Goal: Task Accomplishment & Management: Manage account settings

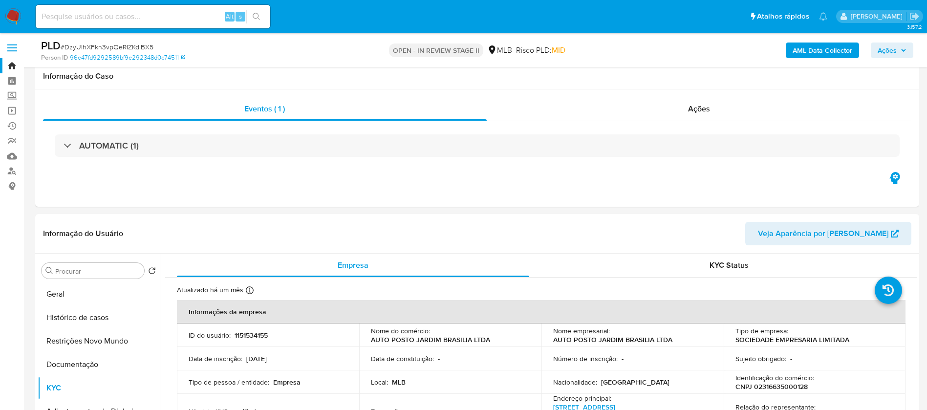
select select "10"
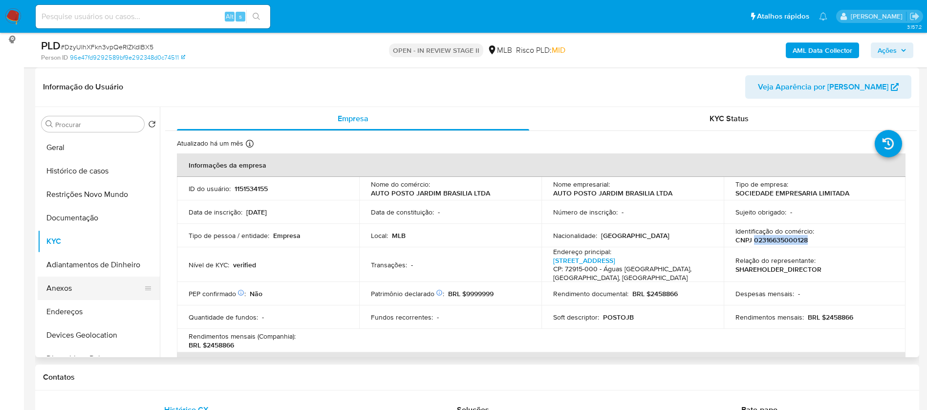
scroll to position [587, 0]
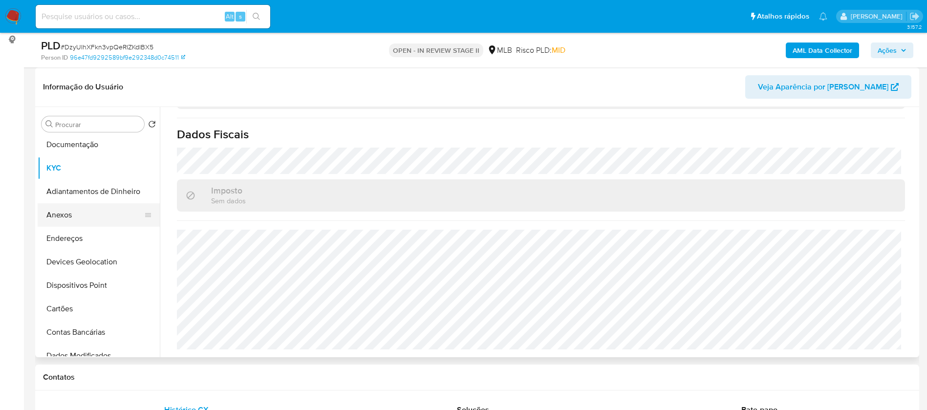
click at [86, 212] on button "Anexos" at bounding box center [95, 214] width 114 height 23
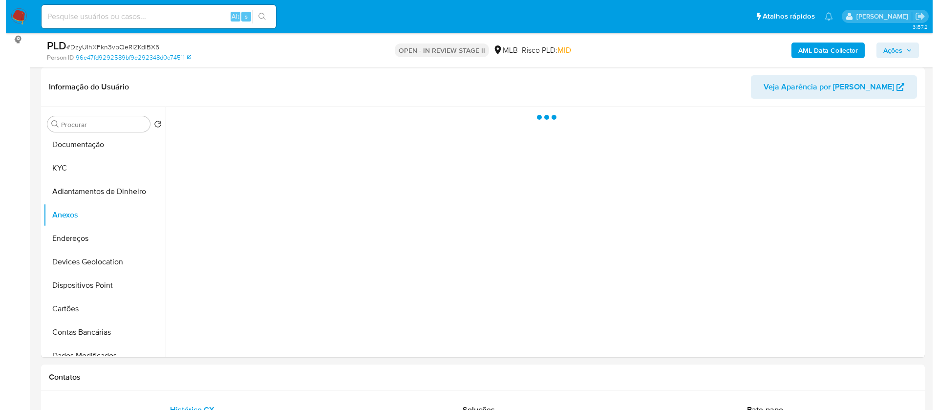
scroll to position [0, 0]
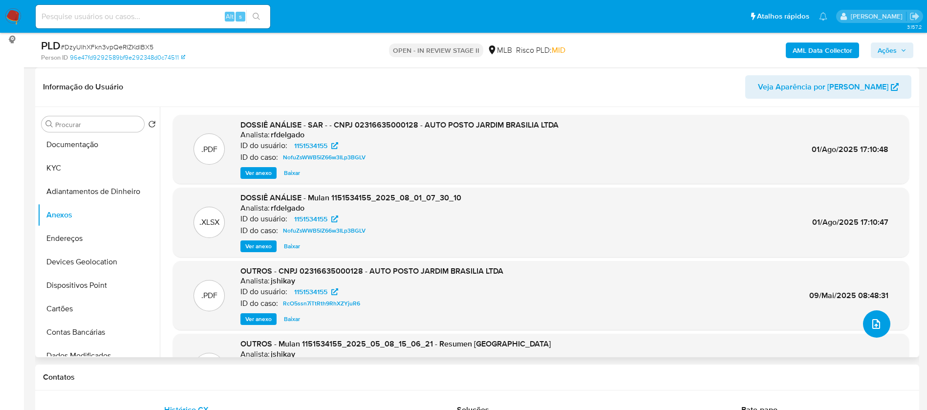
click at [871, 320] on icon "upload-file" at bounding box center [876, 324] width 12 height 12
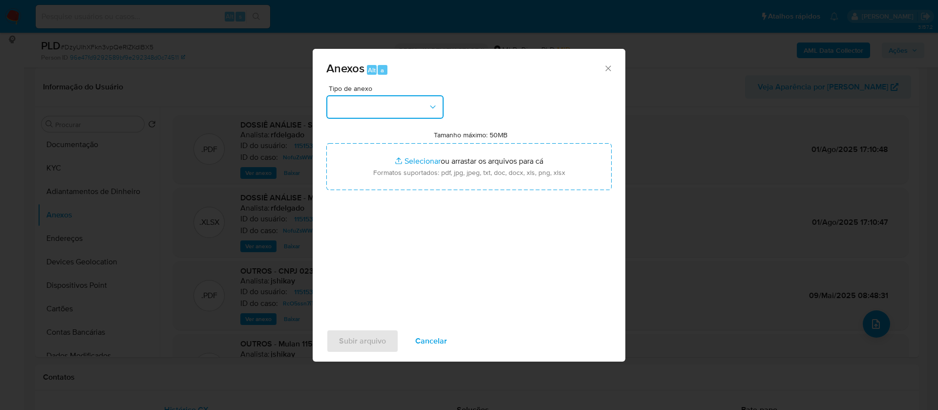
click at [386, 107] on button "button" at bounding box center [384, 106] width 117 height 23
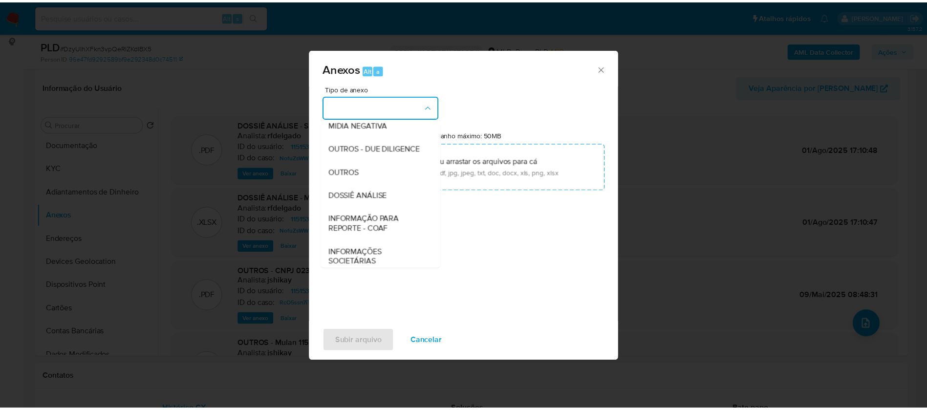
scroll to position [147, 0]
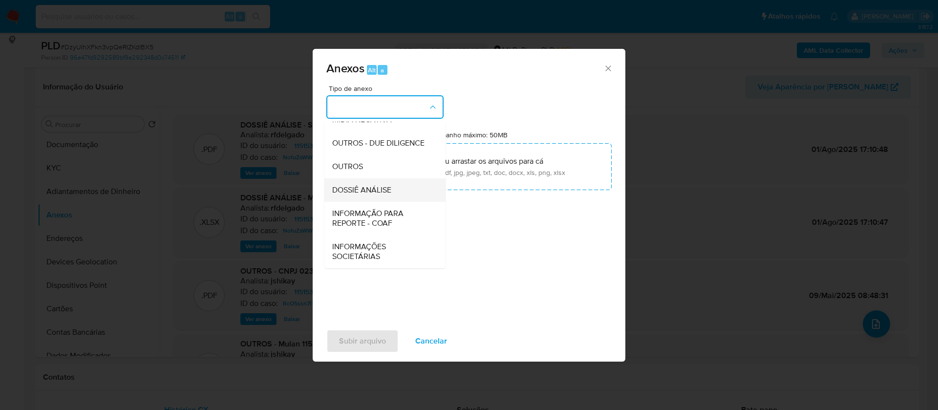
click at [380, 195] on span "DOSSIÊ ANÁLISE" at bounding box center [361, 190] width 59 height 10
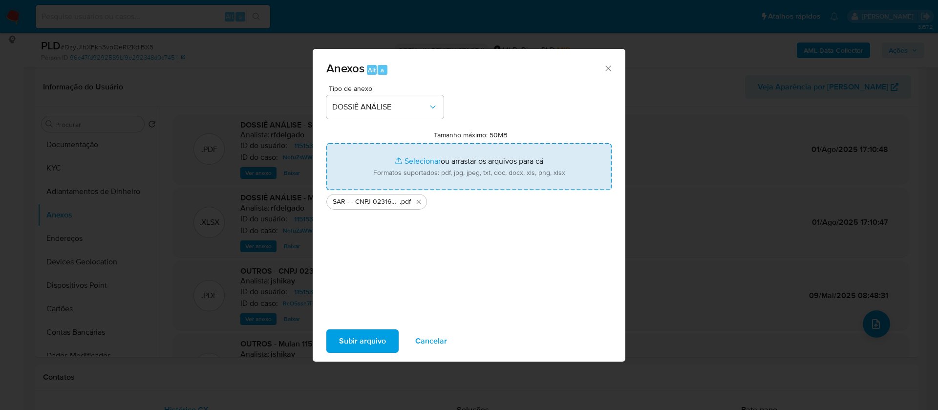
type input "C:\fakepath\Mulan 1151534155_2025_09_02_16_20_34.xlsx"
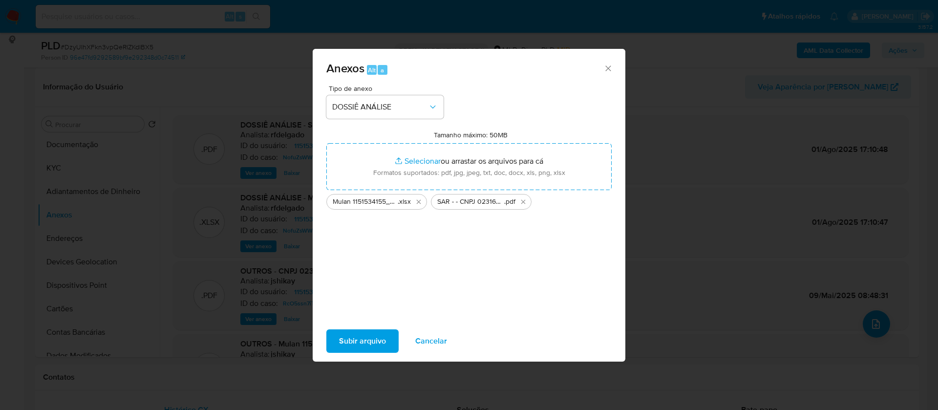
click at [359, 338] on span "Subir arquivo" at bounding box center [362, 340] width 47 height 21
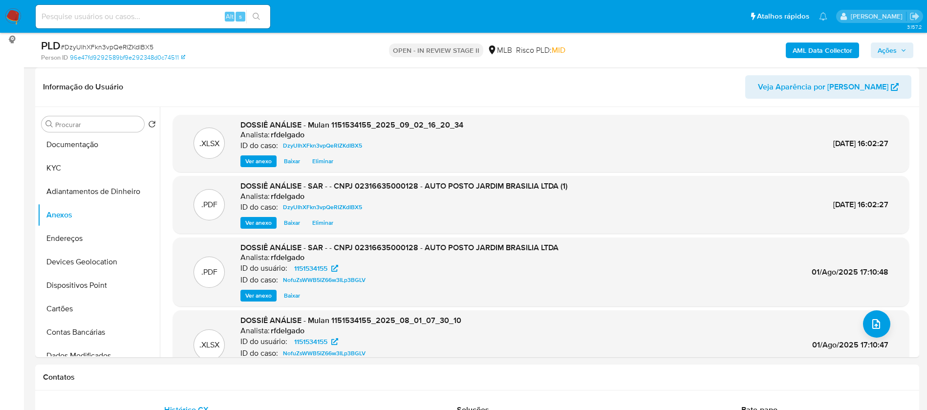
click at [897, 51] on span "Ações" at bounding box center [891, 50] width 29 height 14
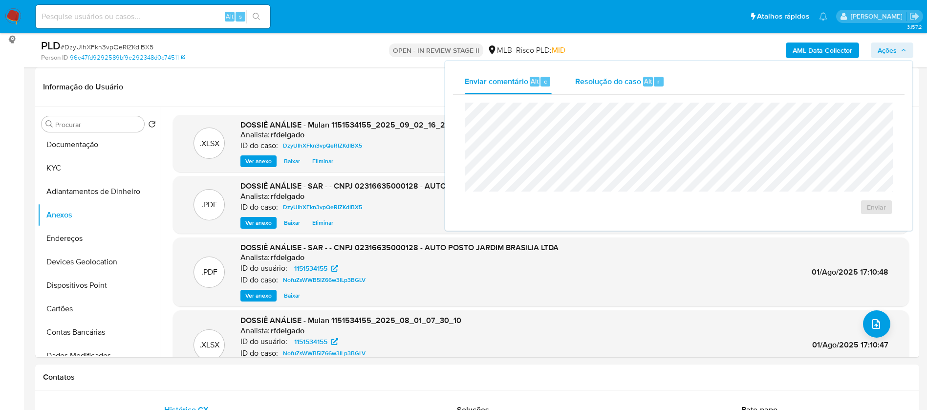
click at [608, 84] on span "Resolução do caso" at bounding box center [608, 80] width 66 height 11
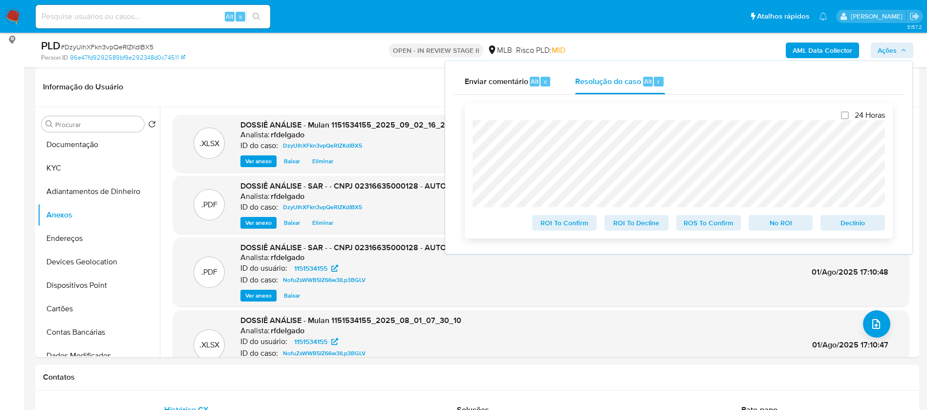
click at [799, 229] on span "No ROI" at bounding box center [780, 223] width 51 height 14
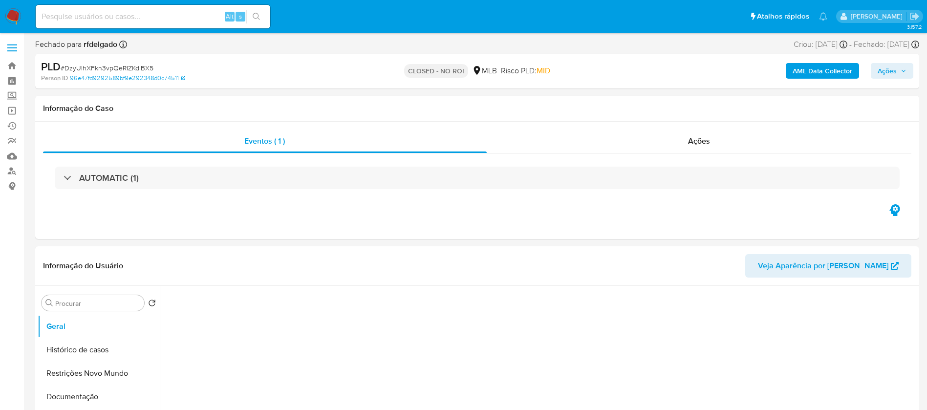
click at [8, 12] on img at bounding box center [13, 16] width 17 height 17
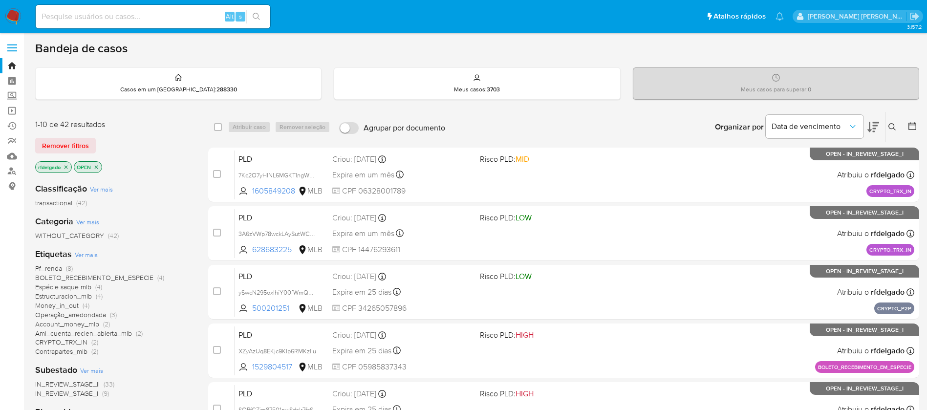
click at [199, 17] on input at bounding box center [153, 16] width 235 height 13
paste input "RQToLsYapURB3ffApzj7nNWJ"
type input "RQToLsYapURB3ffApzj7nNWJ"
click at [258, 13] on icon "search-icon" at bounding box center [257, 17] width 8 height 8
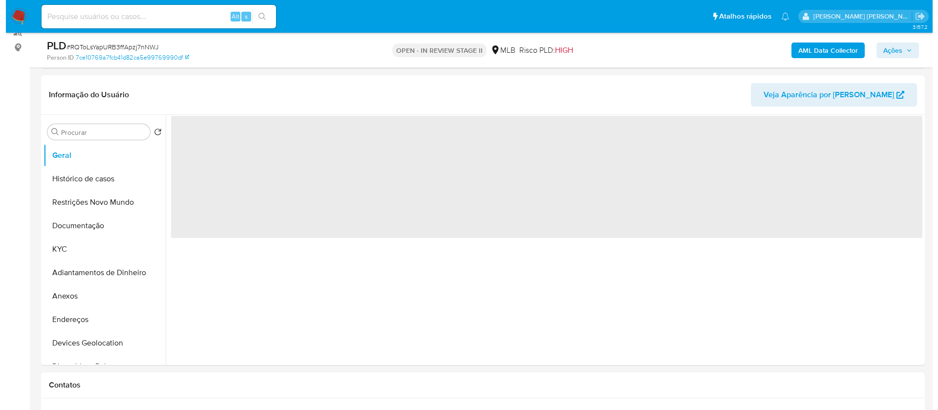
scroll to position [147, 0]
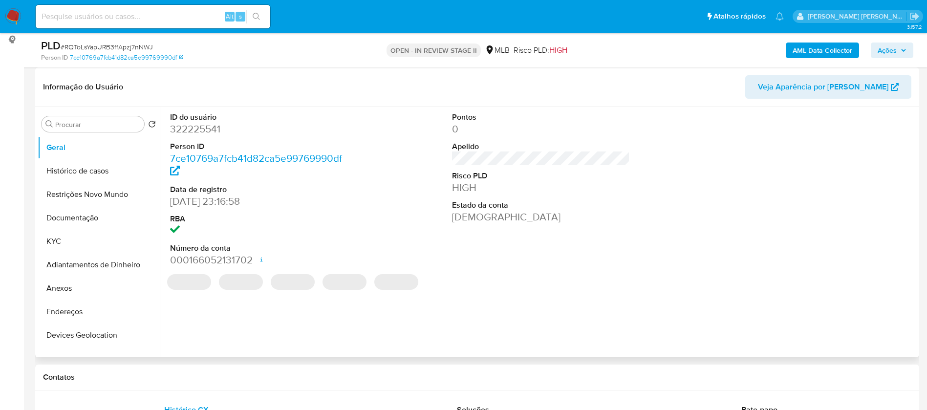
select select "10"
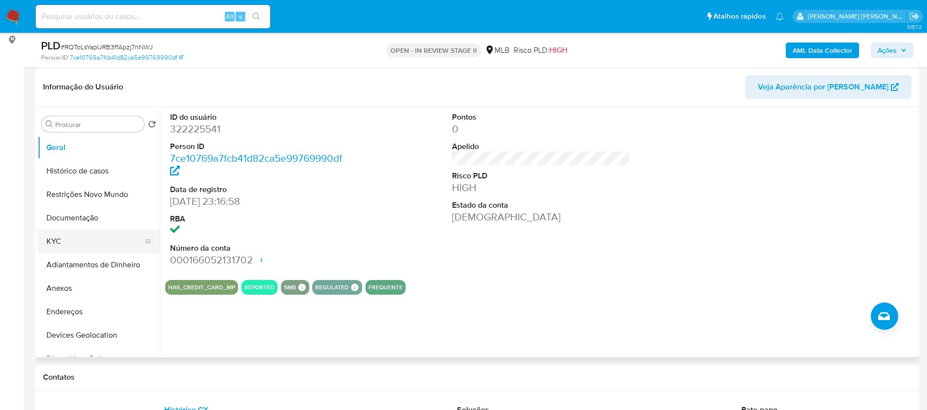
click at [73, 240] on button "KYC" at bounding box center [95, 241] width 114 height 23
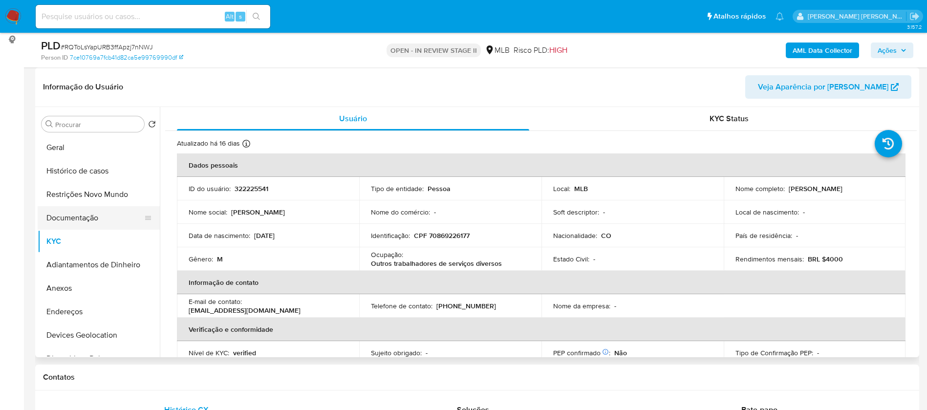
click at [95, 214] on button "Documentação" at bounding box center [95, 217] width 114 height 23
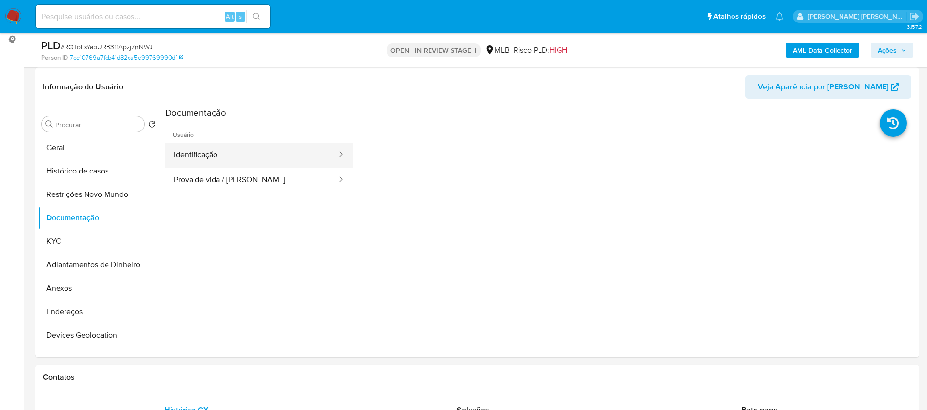
click at [213, 148] on button "Identificação" at bounding box center [251, 155] width 172 height 25
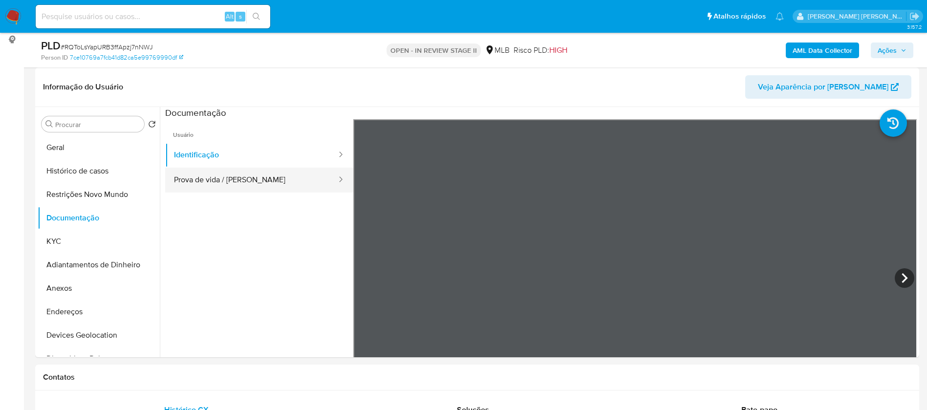
click at [250, 177] on button "Prova de vida / Selfie" at bounding box center [251, 180] width 172 height 25
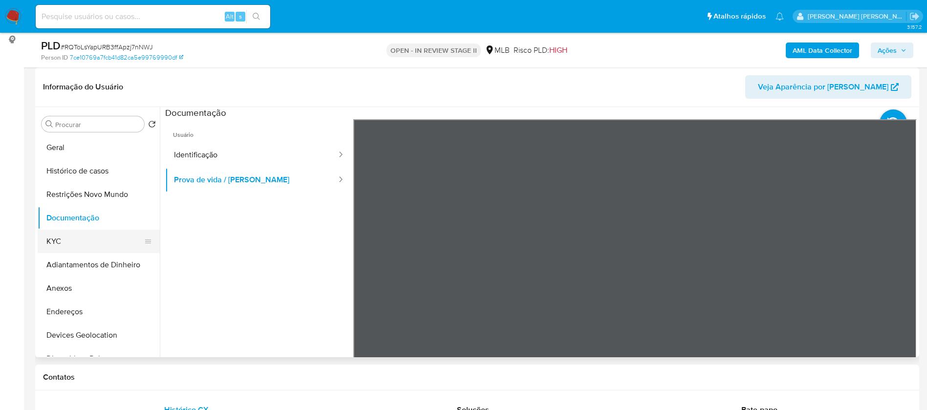
click at [85, 241] on button "KYC" at bounding box center [95, 241] width 114 height 23
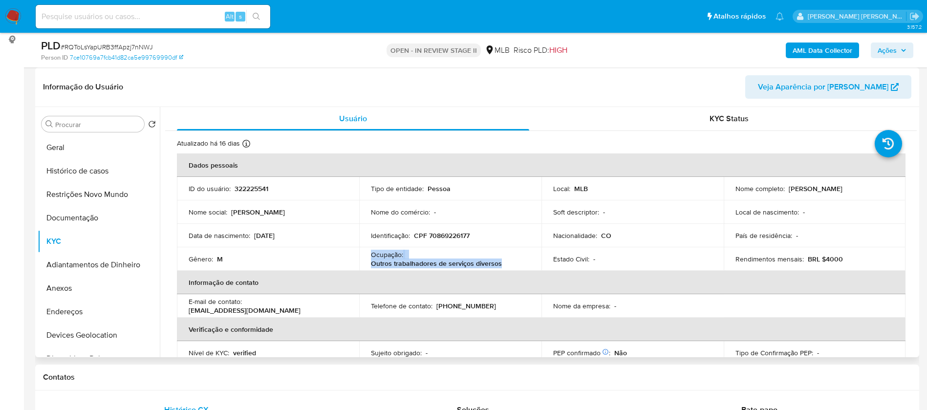
drag, startPoint x: 503, startPoint y: 263, endPoint x: 370, endPoint y: 255, distance: 132.7
click at [371, 255] on div "Ocupação : Outros trabalhadores de serviços diversos" at bounding box center [450, 259] width 159 height 18
copy div "Ocupação : Outros trabalhadores de serviços diversos"
click at [810, 46] on b "AML Data Collector" at bounding box center [822, 51] width 60 height 16
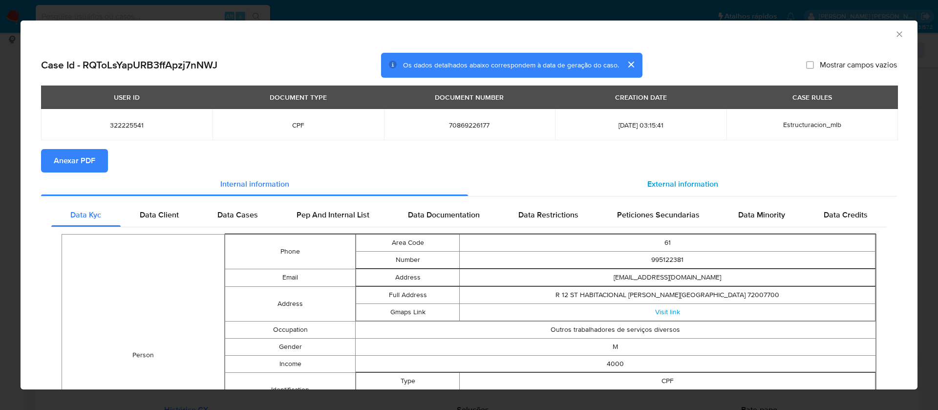
click at [690, 175] on div "External information" at bounding box center [682, 183] width 429 height 23
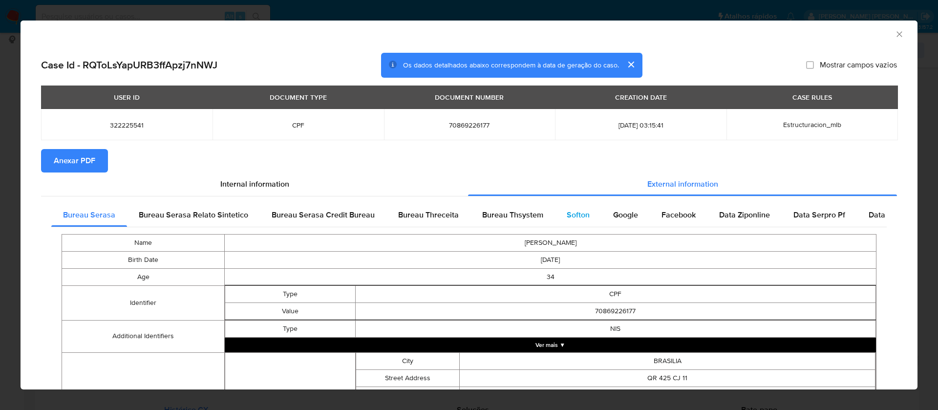
click at [574, 208] on div "Softon" at bounding box center [578, 214] width 46 height 23
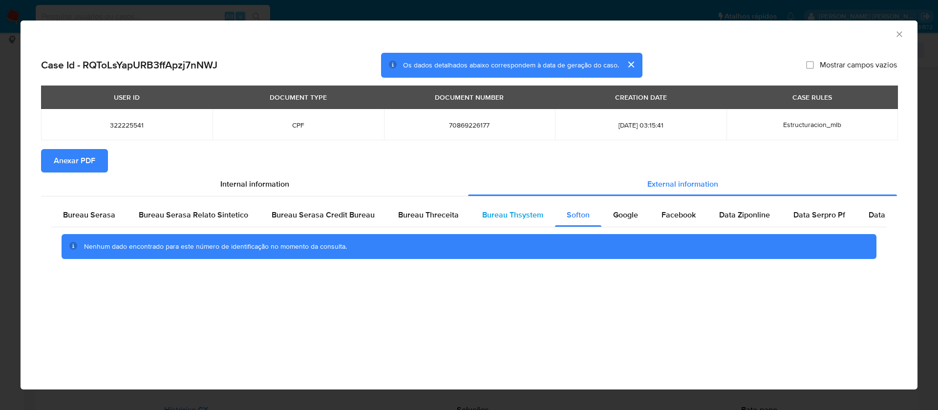
click at [526, 214] on span "Bureau Thsystem" at bounding box center [512, 214] width 61 height 11
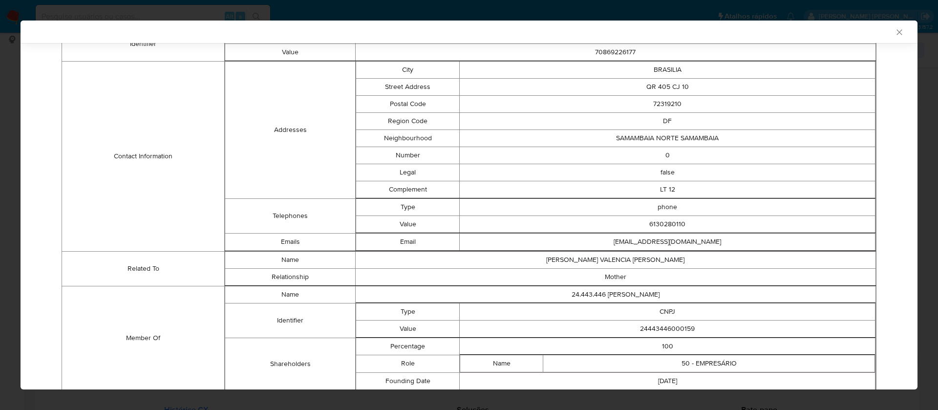
scroll to position [326, 0]
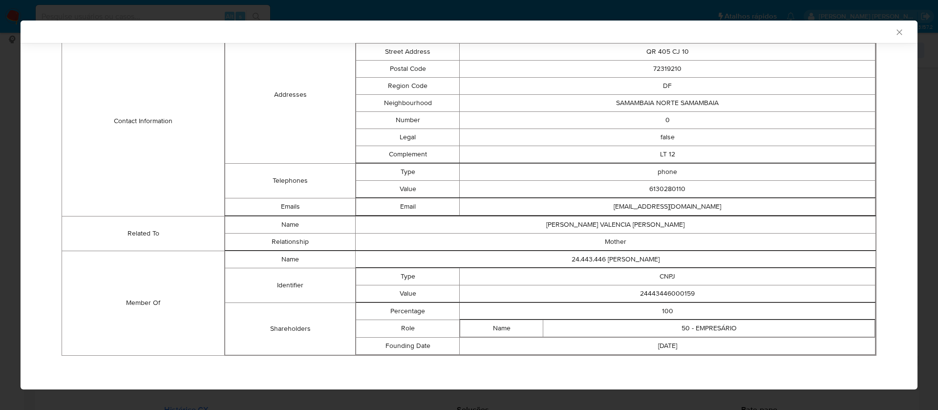
click at [659, 294] on td "24443446000159" at bounding box center [668, 293] width 416 height 17
copy td "24443446000159"
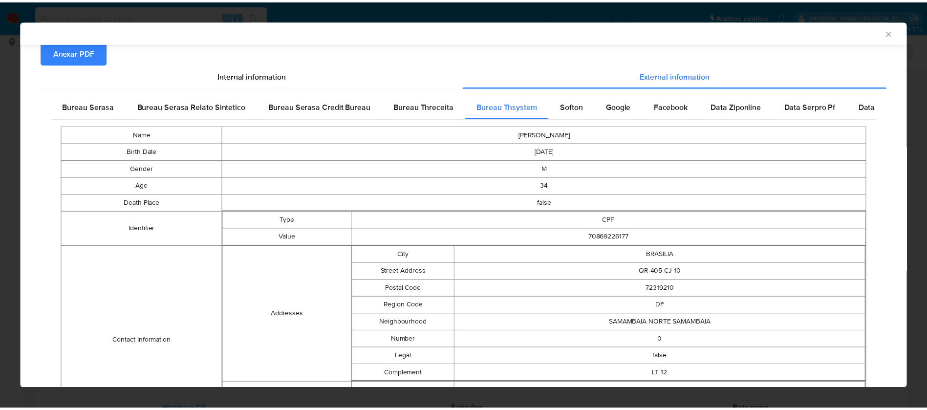
scroll to position [0, 0]
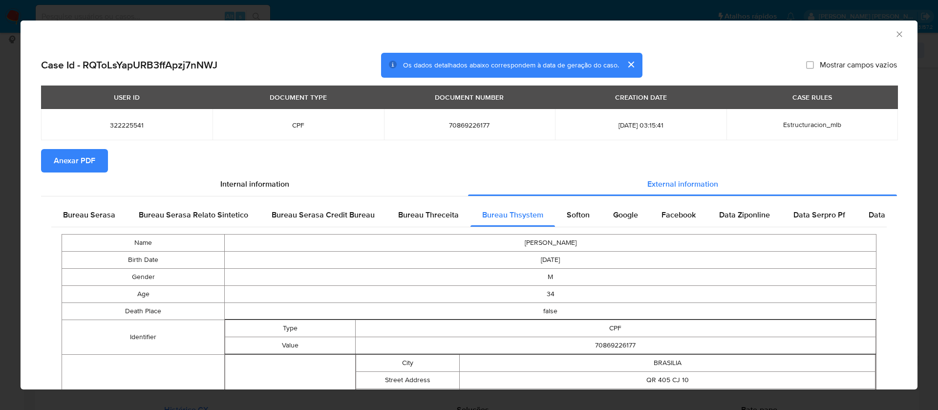
click at [50, 158] on button "Anexar PDF" at bounding box center [74, 160] width 67 height 23
click at [42, 157] on button "Anexar PDF" at bounding box center [74, 160] width 67 height 23
click at [895, 32] on icon "Fechar a janela" at bounding box center [900, 34] width 10 height 10
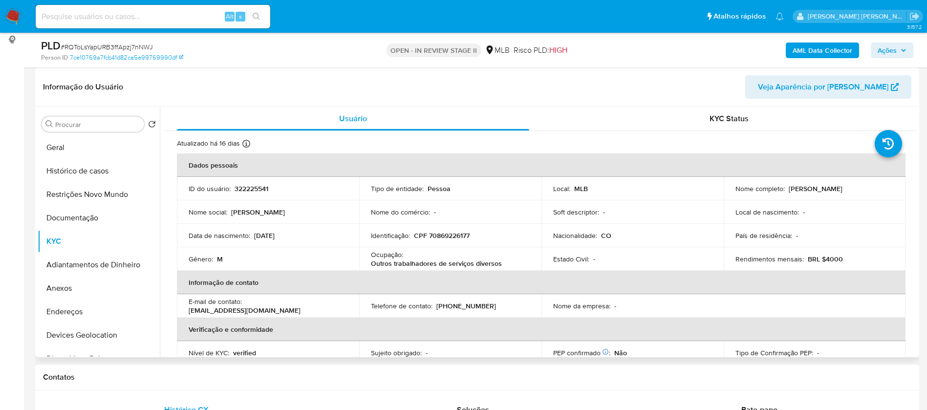
drag, startPoint x: 873, startPoint y: 185, endPoint x: 785, endPoint y: 189, distance: 88.0
click at [785, 189] on div "Nome completo : Jorge Mario Zuleta Valencia" at bounding box center [814, 188] width 159 height 9
copy p "Jorge Mario Zuleta Valencia"
click at [247, 185] on p "322225541" at bounding box center [252, 188] width 34 height 9
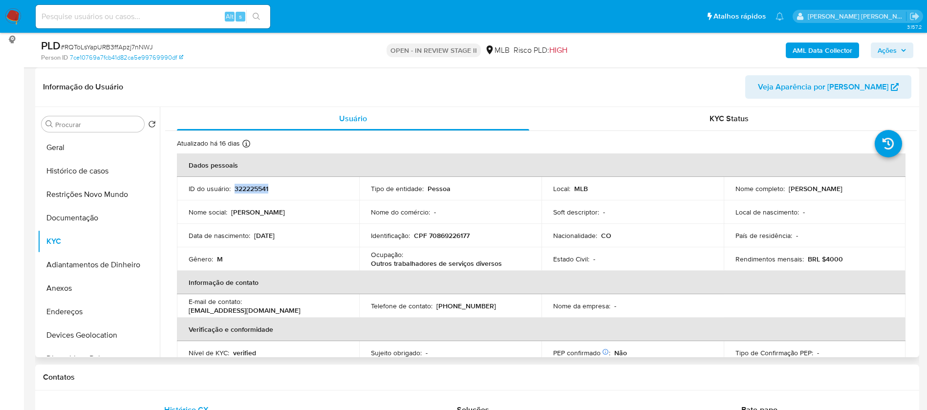
copy p "322225541"
click at [86, 149] on button "Geral" at bounding box center [95, 147] width 114 height 23
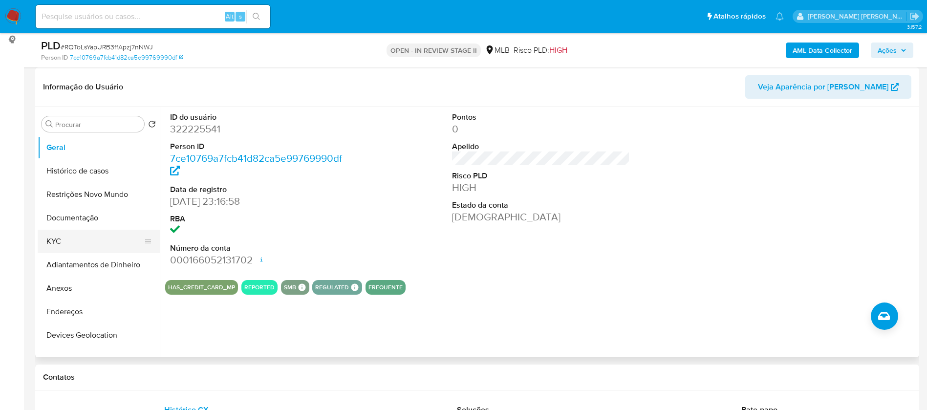
click at [87, 235] on button "KYC" at bounding box center [95, 241] width 114 height 23
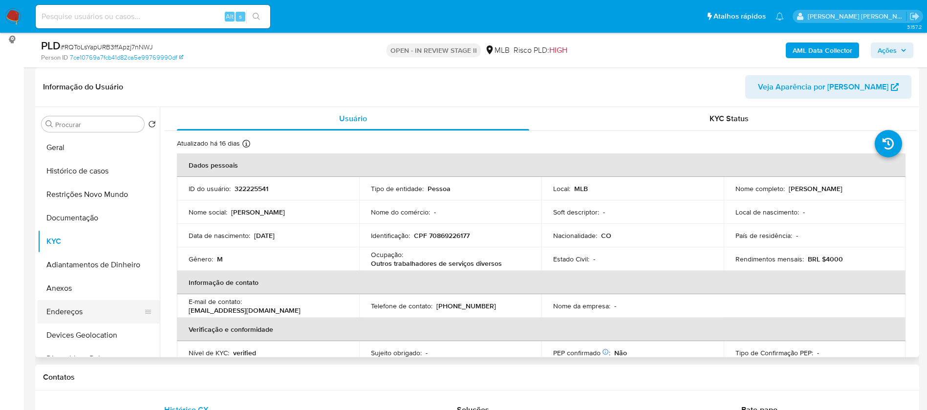
click at [96, 306] on button "Endereços" at bounding box center [95, 311] width 114 height 23
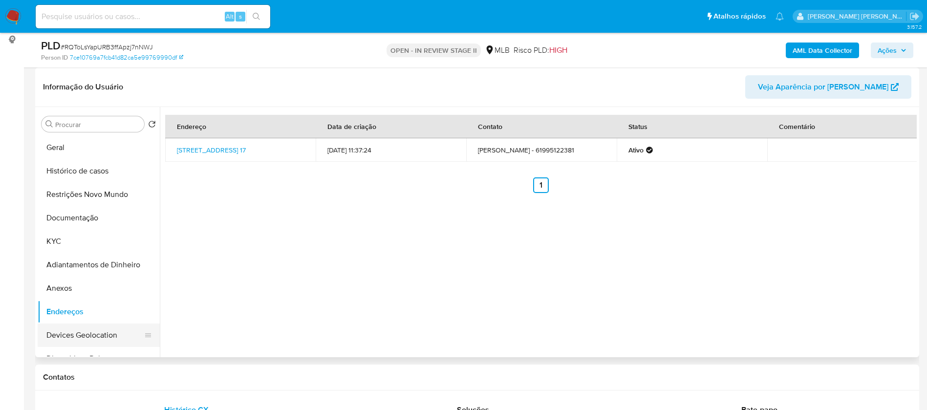
click at [87, 337] on button "Devices Geolocation" at bounding box center [95, 334] width 114 height 23
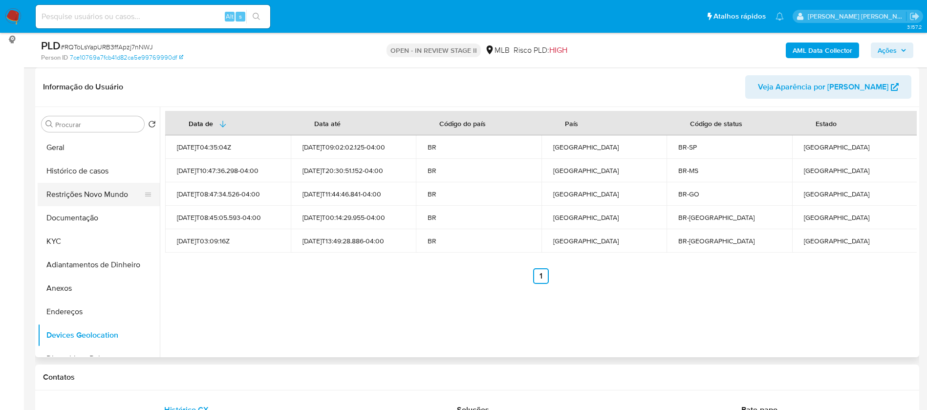
click at [99, 189] on button "Restrições Novo Mundo" at bounding box center [95, 194] width 114 height 23
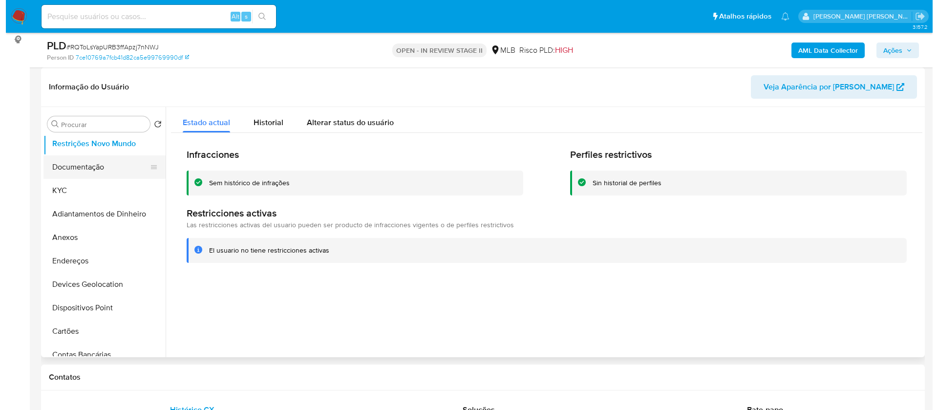
scroll to position [73, 0]
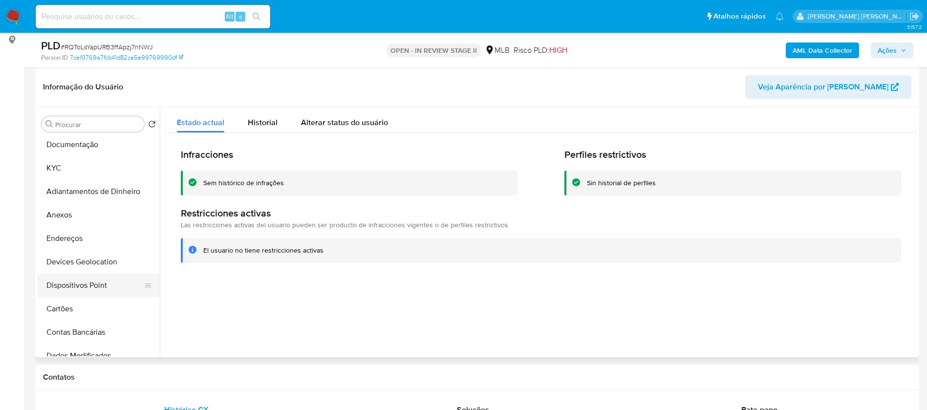
click at [98, 285] on button "Dispositivos Point" at bounding box center [95, 285] width 114 height 23
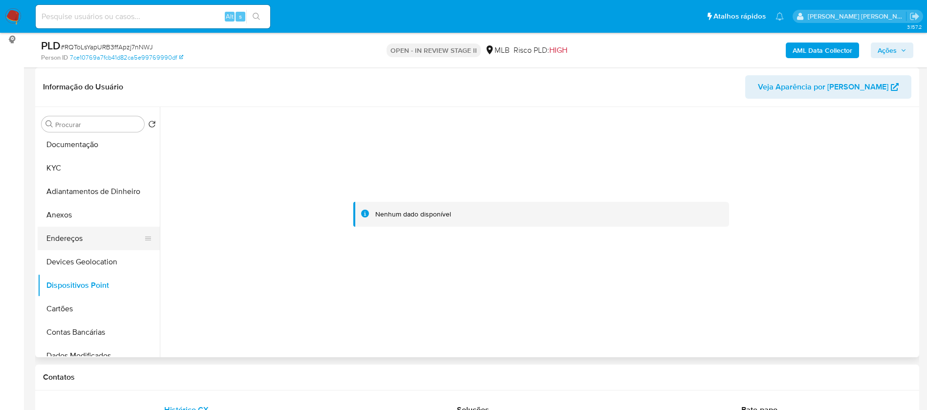
click at [91, 237] on button "Endereços" at bounding box center [95, 238] width 114 height 23
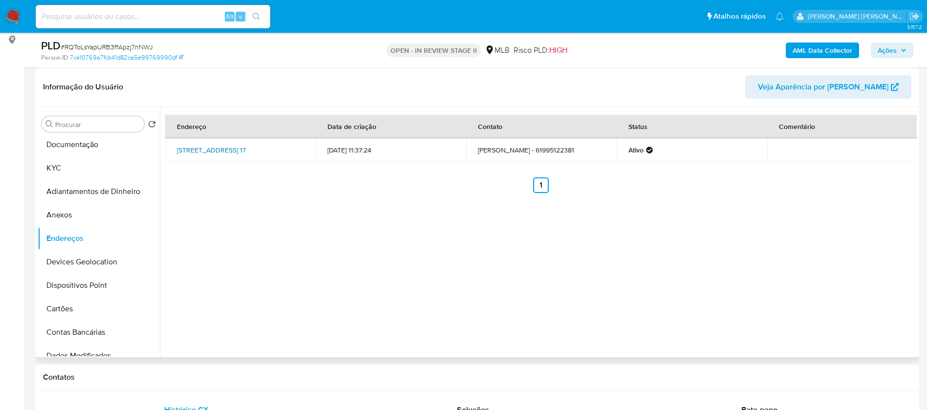
click at [246, 145] on link "Quadra Qr 413 Conjunto 3 17, Brasília, Distrito Federal, 72321303, Brasil 17" at bounding box center [211, 150] width 69 height 10
click at [84, 214] on button "Anexos" at bounding box center [95, 214] width 114 height 23
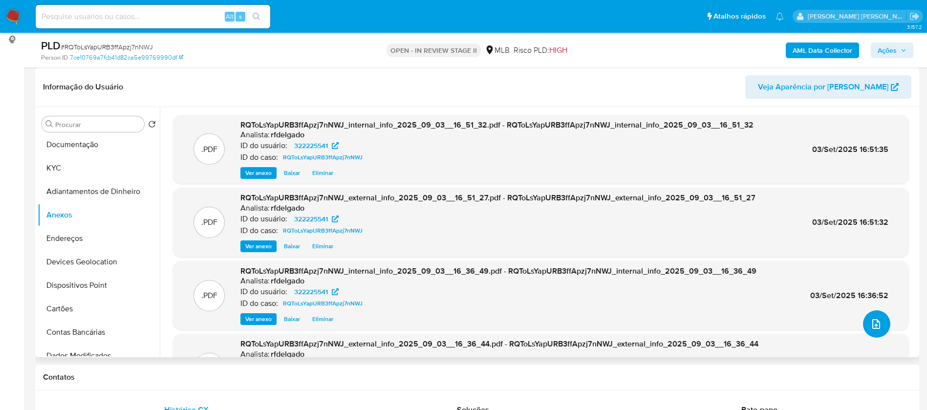
click at [878, 324] on button "upload-file" at bounding box center [876, 323] width 27 height 27
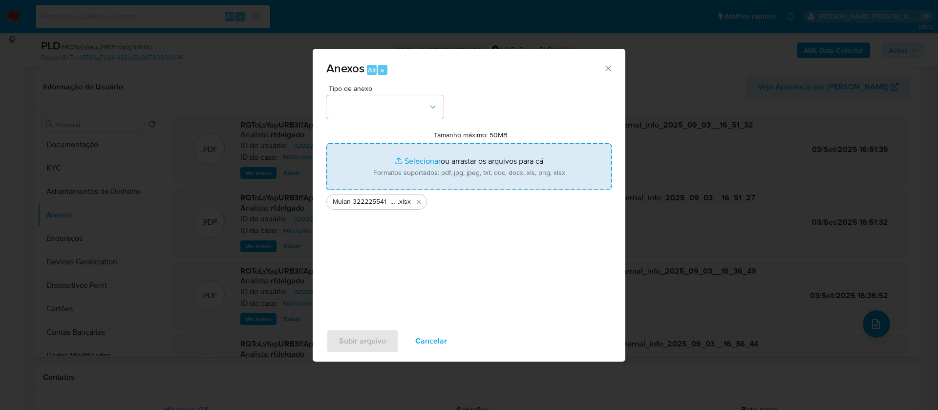
type input "C:\fakepath\SAR - - CPF 70869226177 - JORGE MÁRIO ZULETA VALÊNCIA.pdf"
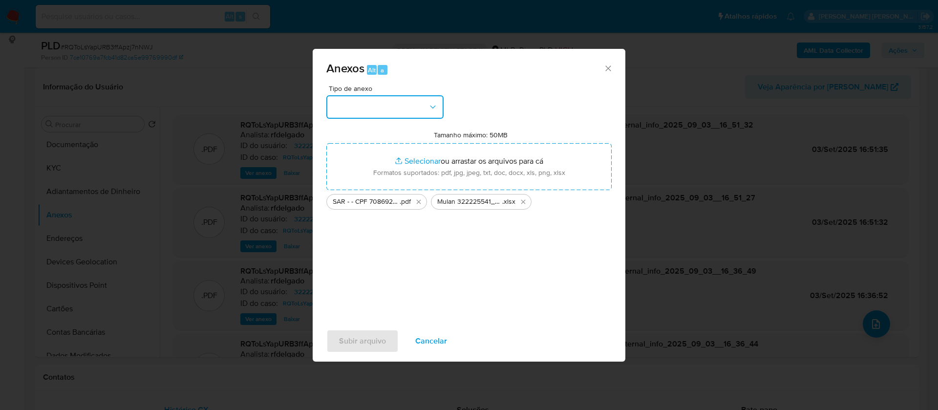
click at [419, 98] on button "button" at bounding box center [384, 106] width 117 height 23
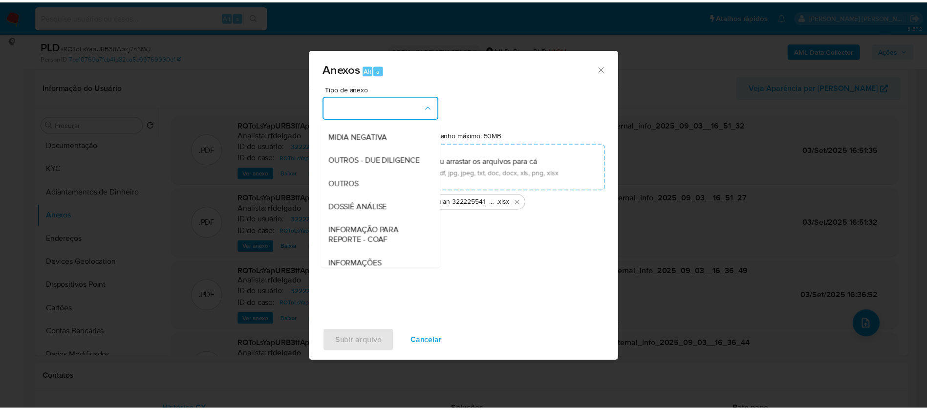
scroll to position [147, 0]
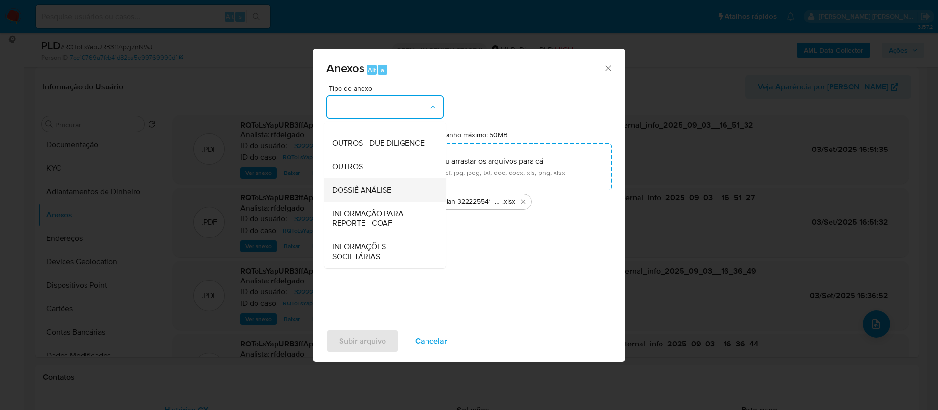
click at [393, 187] on div "DOSSIÊ ANÁLISE" at bounding box center [382, 189] width 100 height 23
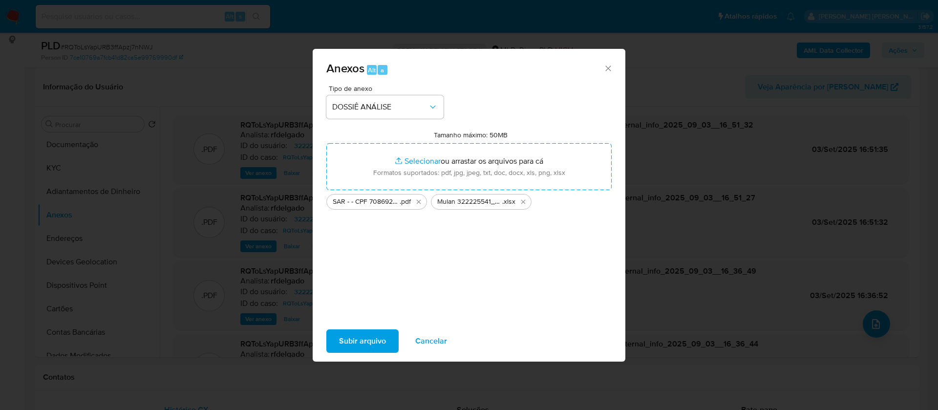
click at [380, 340] on span "Subir arquivo" at bounding box center [362, 340] width 47 height 21
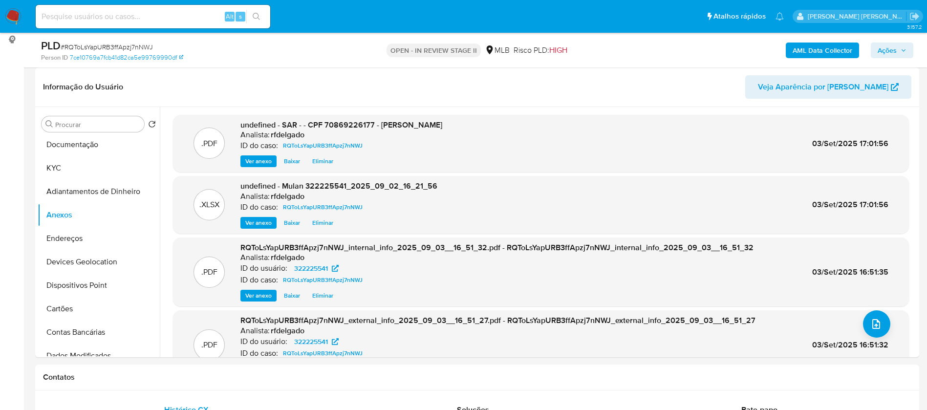
click at [909, 52] on button "Ações" at bounding box center [892, 51] width 43 height 16
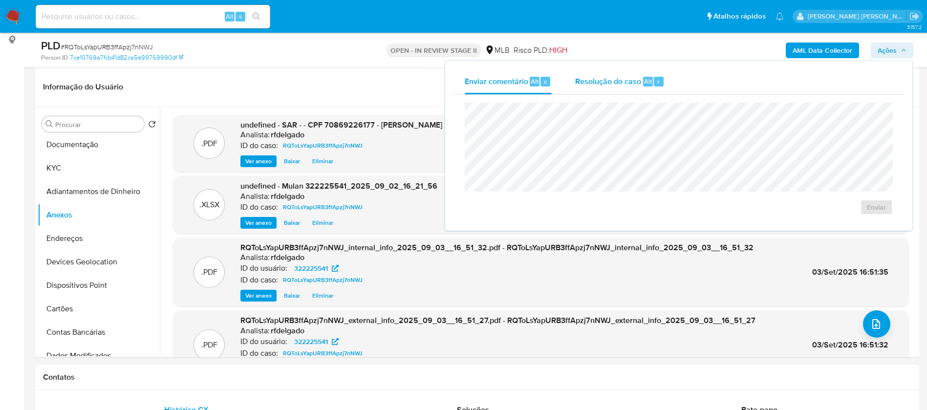
click at [606, 84] on span "Resolução do caso" at bounding box center [608, 80] width 66 height 11
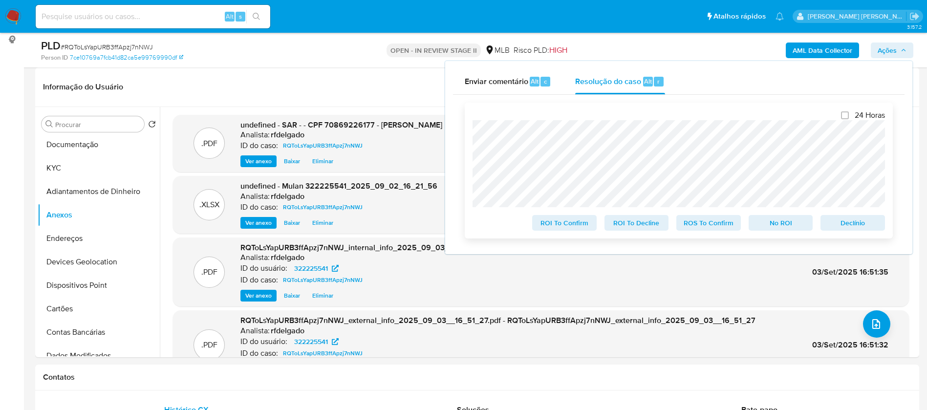
click at [834, 224] on span "Declínio" at bounding box center [852, 223] width 51 height 14
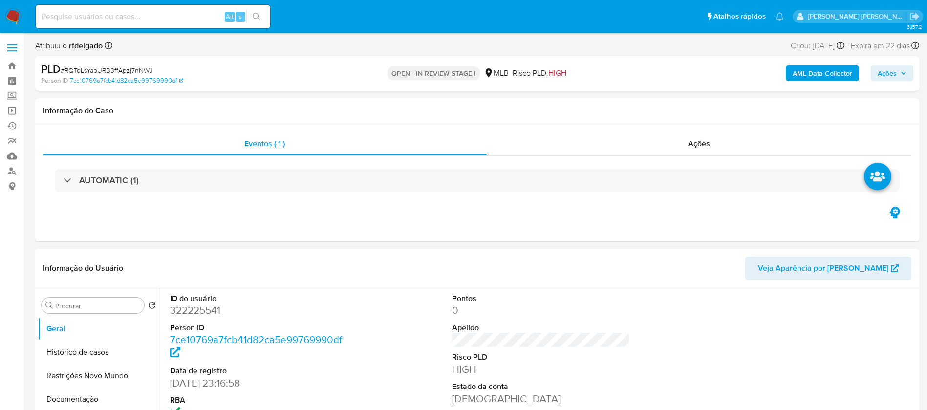
click at [889, 76] on span "Ações" at bounding box center [886, 73] width 19 height 16
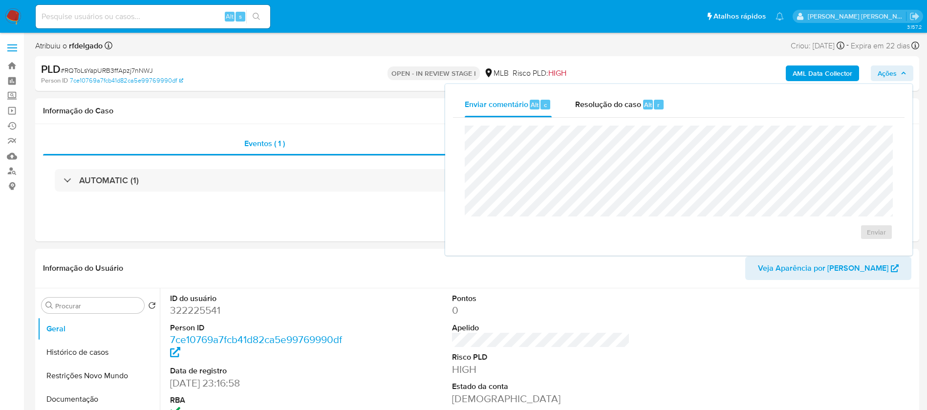
select select "10"
click at [614, 103] on span "Resolução do caso" at bounding box center [608, 104] width 66 height 11
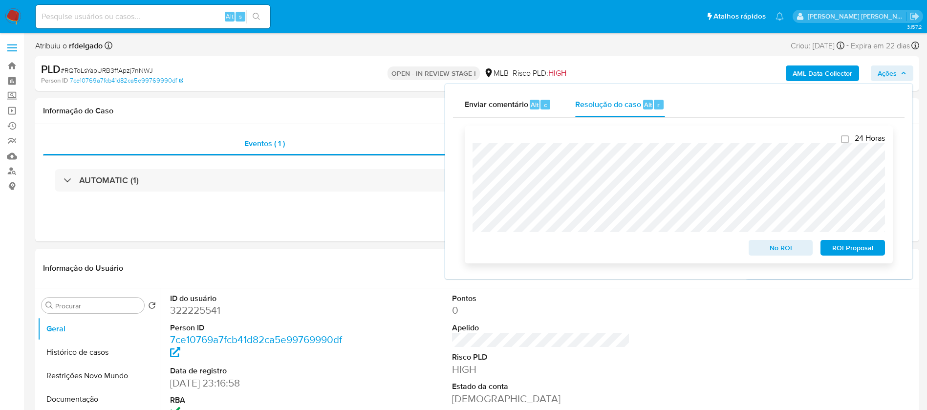
click at [868, 251] on span "ROI Proposal" at bounding box center [852, 248] width 51 height 14
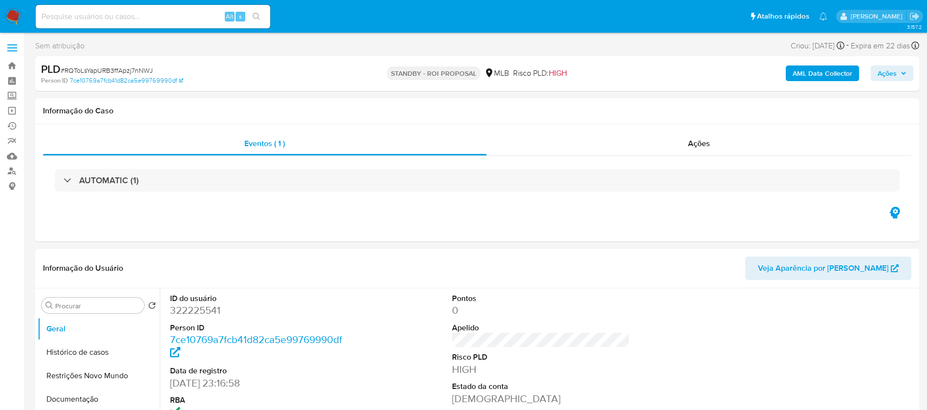
select select "10"
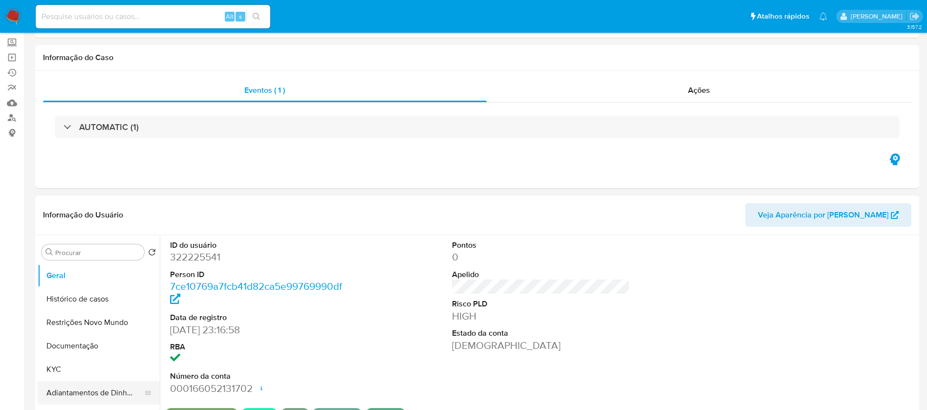
scroll to position [147, 0]
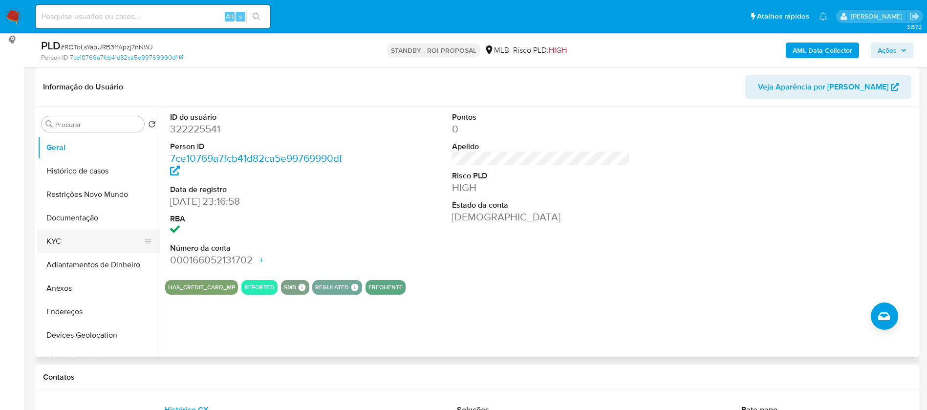
click at [57, 250] on button "KYC" at bounding box center [95, 241] width 114 height 23
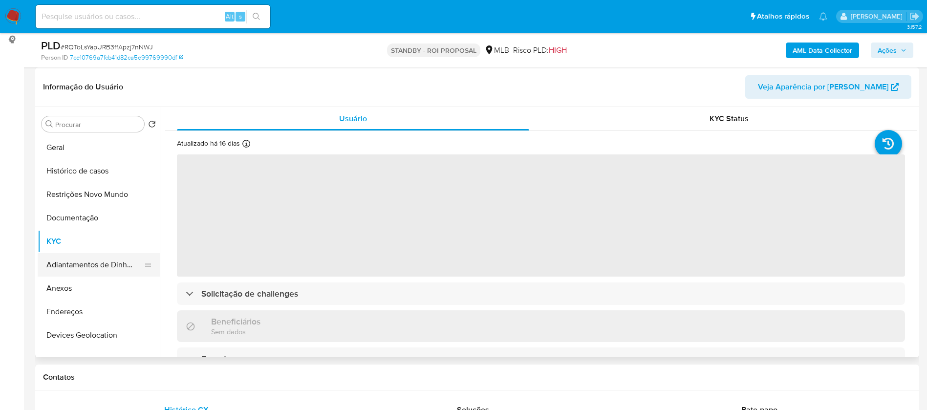
scroll to position [73, 0]
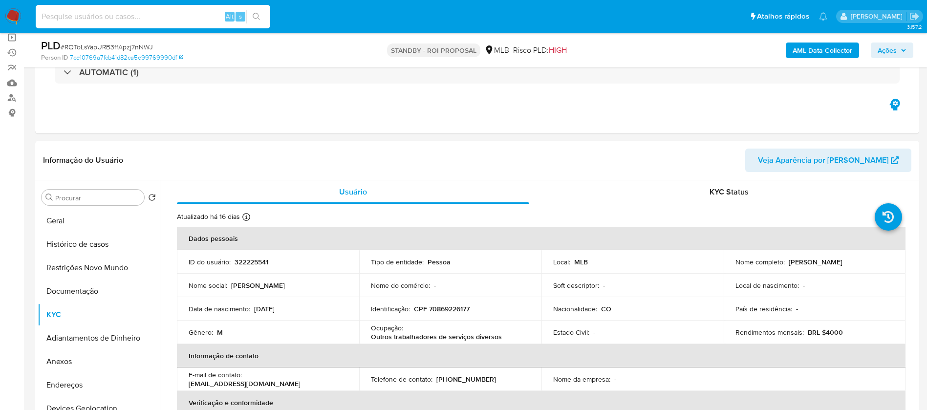
click at [189, 20] on input at bounding box center [153, 16] width 235 height 13
paste input "Vwl1LArTIRvyuSker37yfBpa"
type input "Vwl1LArTIRvyuSker37yfBpa"
click at [257, 15] on icon "search-icon" at bounding box center [257, 17] width 8 height 8
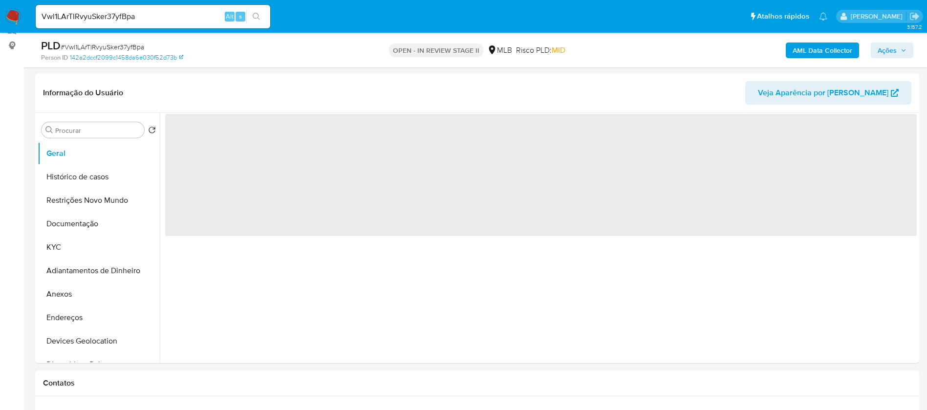
scroll to position [147, 0]
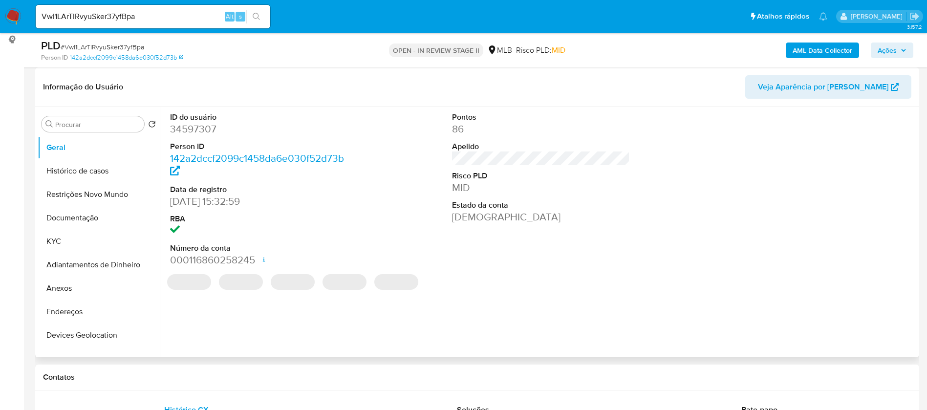
select select "10"
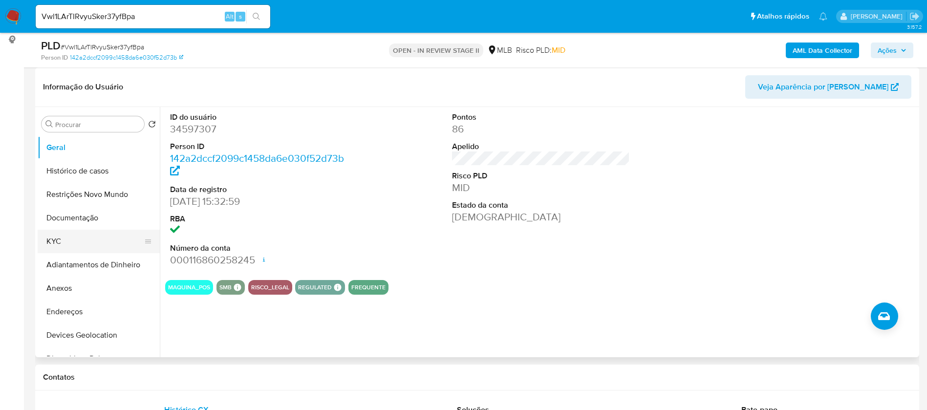
click at [49, 241] on button "KYC" at bounding box center [95, 241] width 114 height 23
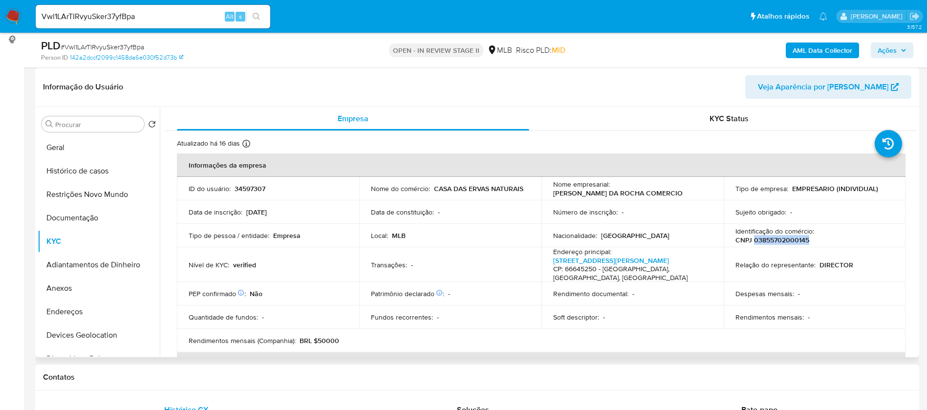
drag, startPoint x: 807, startPoint y: 239, endPoint x: 751, endPoint y: 240, distance: 55.7
click at [751, 240] on div "Identificação do comércio : CNPJ 03855702000145" at bounding box center [814, 236] width 159 height 18
click at [89, 217] on button "Documentação" at bounding box center [95, 217] width 114 height 23
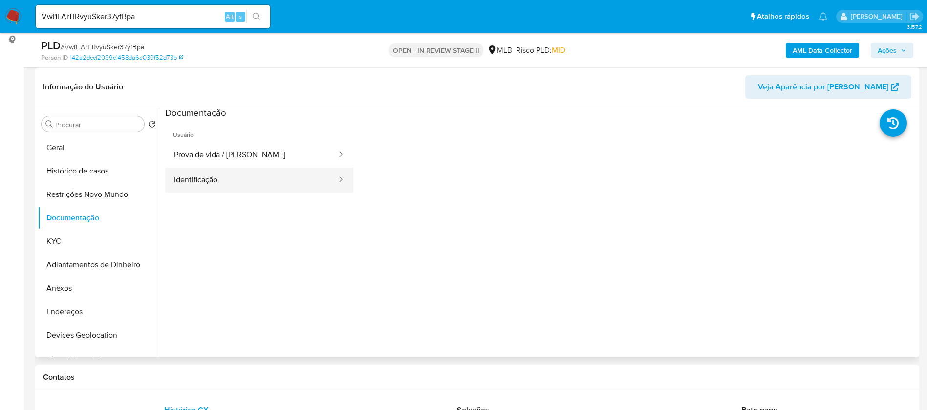
click at [246, 171] on button "Identificação" at bounding box center [251, 180] width 172 height 25
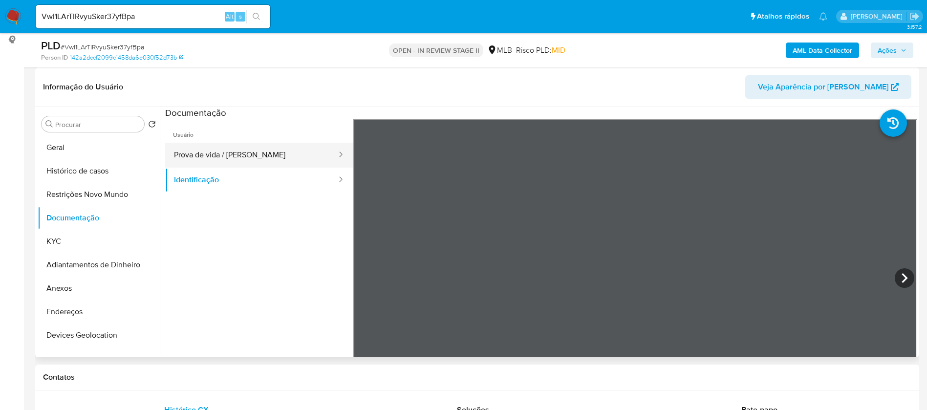
click at [226, 152] on button "Prova de vida / Selfie" at bounding box center [251, 155] width 172 height 25
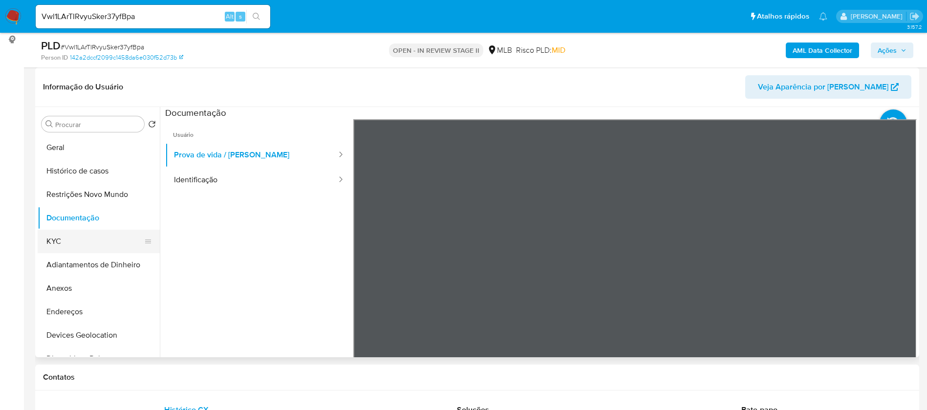
click at [120, 242] on button "KYC" at bounding box center [95, 241] width 114 height 23
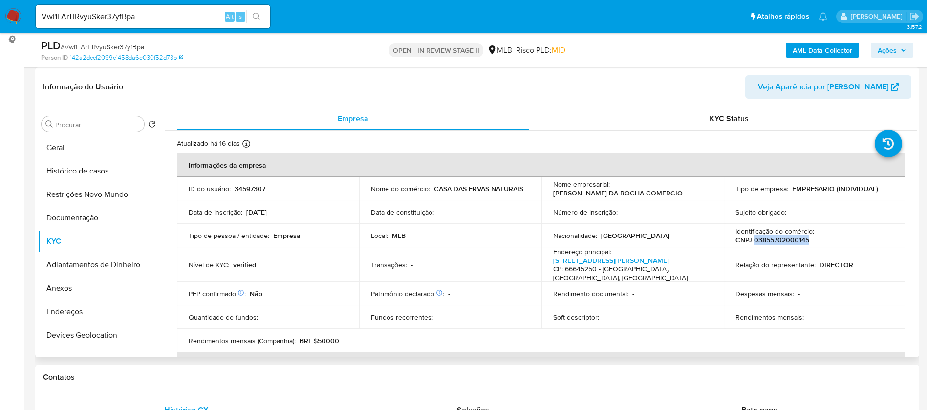
drag, startPoint x: 806, startPoint y: 239, endPoint x: 751, endPoint y: 240, distance: 54.2
click at [751, 240] on p "CNPJ 03855702000145" at bounding box center [772, 239] width 74 height 9
copy p "03855702000145"
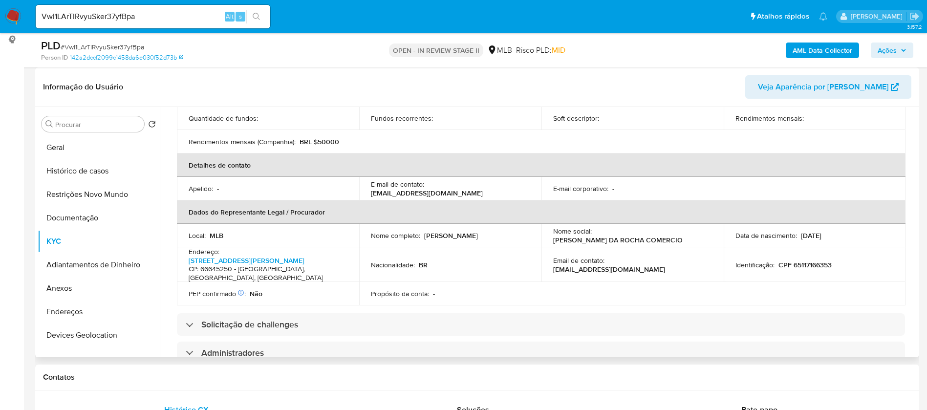
scroll to position [220, 0]
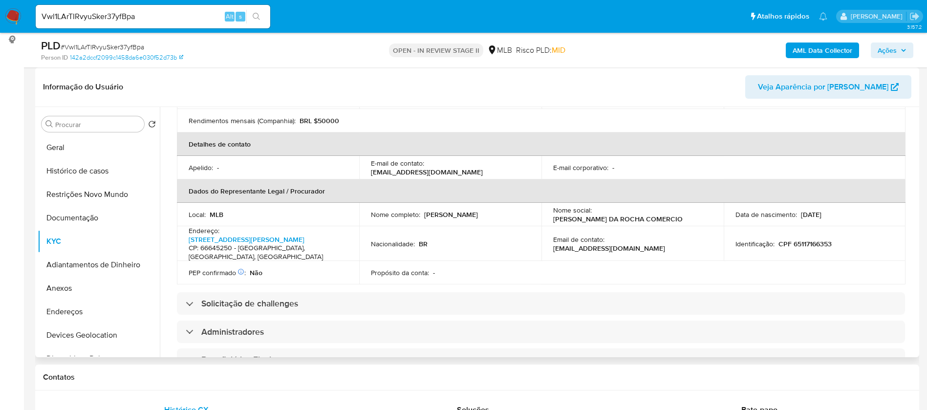
drag, startPoint x: 486, startPoint y: 208, endPoint x: 423, endPoint y: 206, distance: 62.6
click at [423, 210] on div "Nome completo : Janio Reis da Rocha" at bounding box center [450, 214] width 159 height 9
copy p "Janio Reis da Rocha"
drag, startPoint x: 831, startPoint y: 232, endPoint x: 775, endPoint y: 233, distance: 55.7
click at [775, 239] on div "Identificação : CPF 65117166353" at bounding box center [814, 243] width 159 height 9
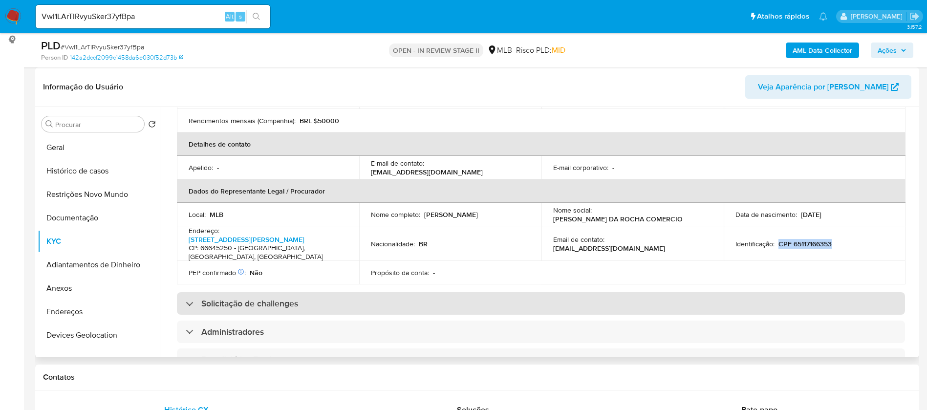
copy p "CPF 65117166353"
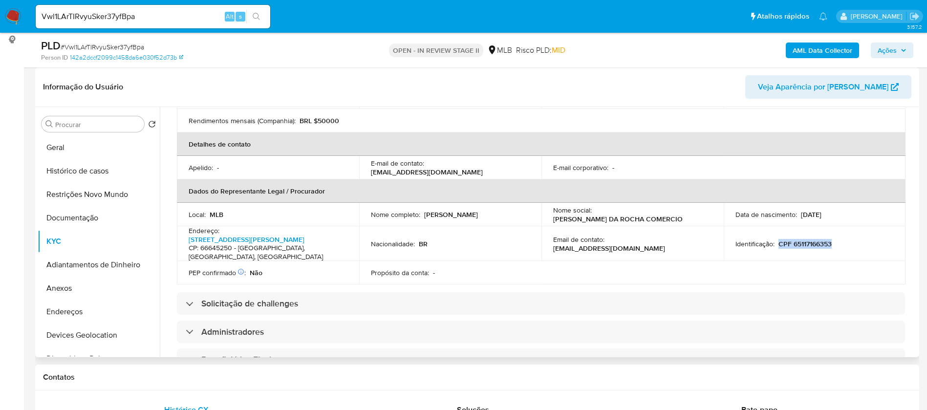
scroll to position [0, 0]
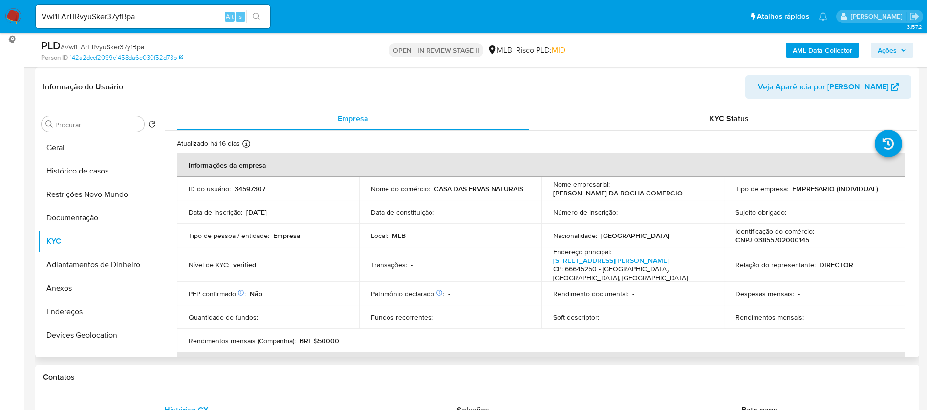
click at [249, 192] on p "34597307" at bounding box center [250, 188] width 31 height 9
copy p "34597307"
click at [89, 159] on button "Histórico de casos" at bounding box center [95, 170] width 114 height 23
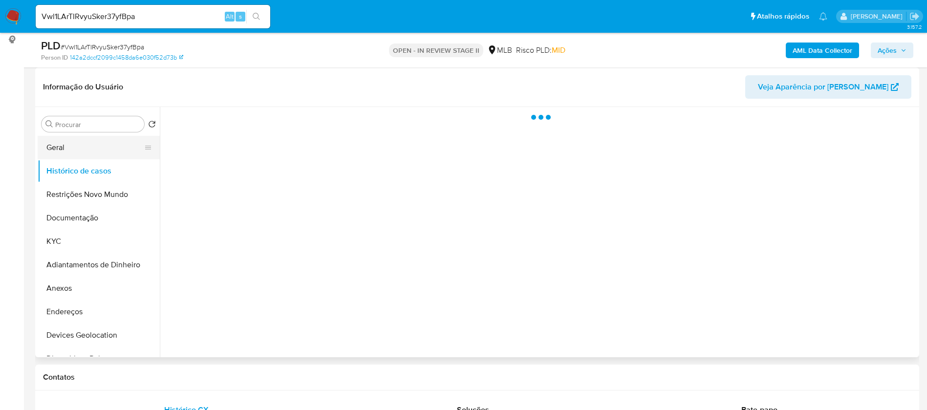
click at [93, 147] on button "Geral" at bounding box center [95, 147] width 114 height 23
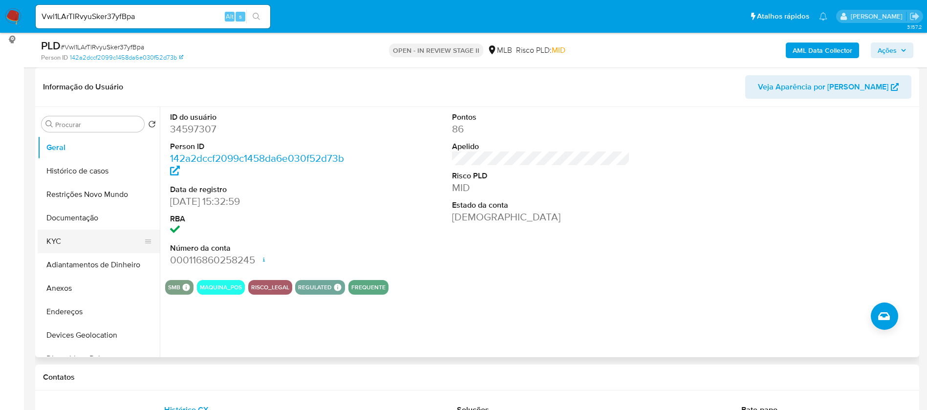
click at [64, 234] on button "KYC" at bounding box center [95, 241] width 114 height 23
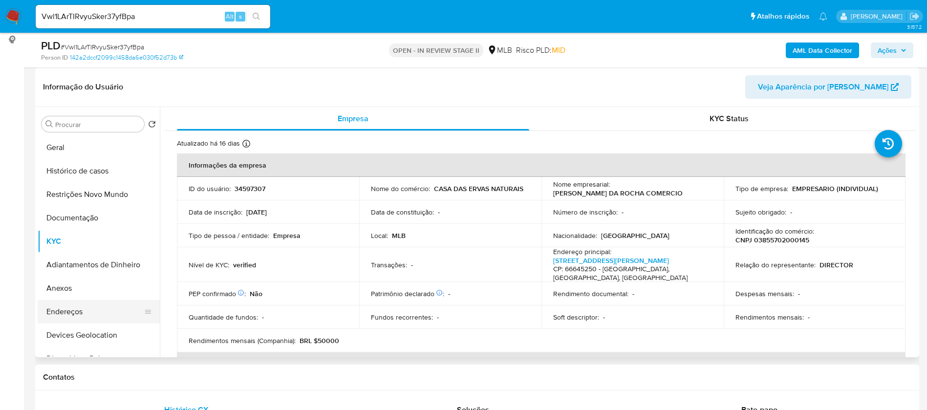
click at [93, 310] on button "Endereços" at bounding box center [95, 311] width 114 height 23
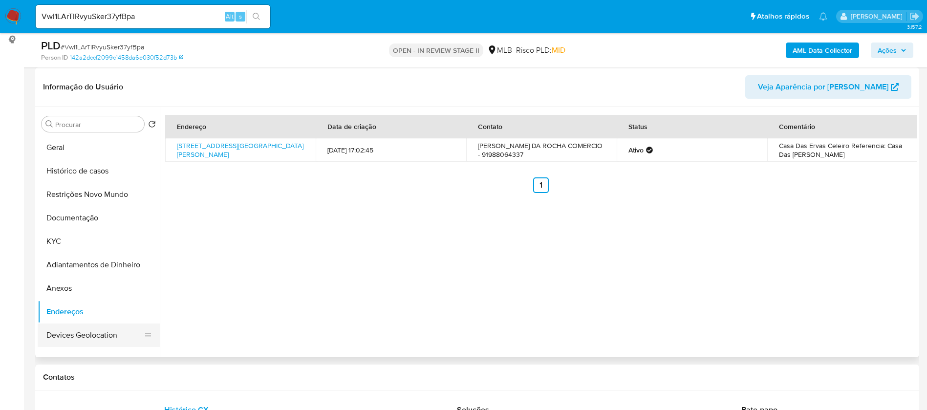
click at [95, 326] on button "Devices Geolocation" at bounding box center [95, 334] width 114 height 23
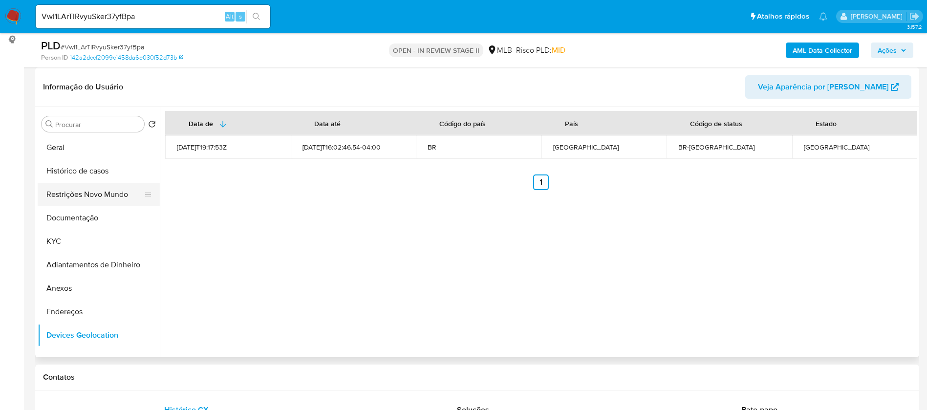
click at [91, 192] on button "Restrições Novo Mundo" at bounding box center [95, 194] width 114 height 23
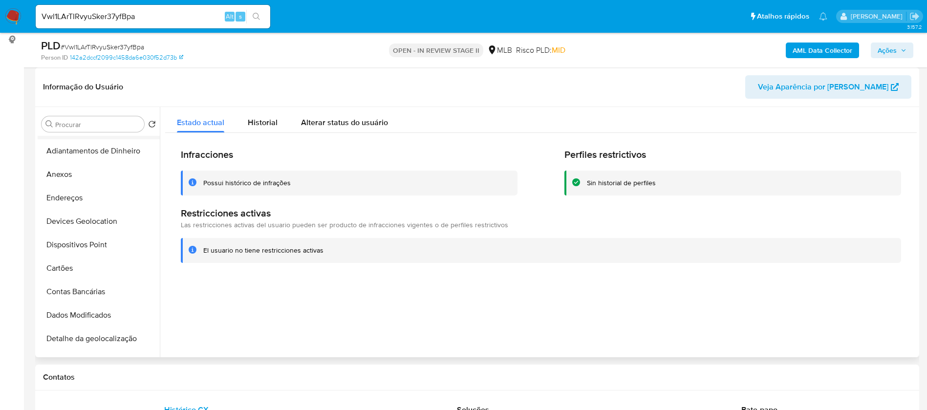
scroll to position [147, 0]
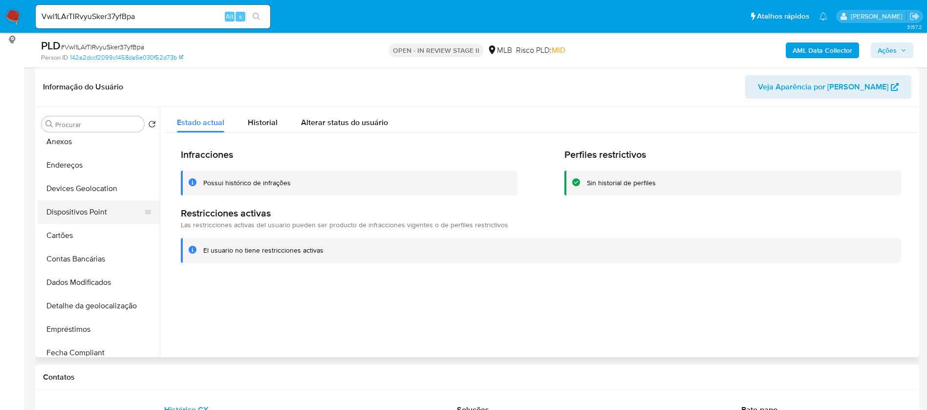
click at [93, 212] on button "Dispositivos Point" at bounding box center [95, 211] width 114 height 23
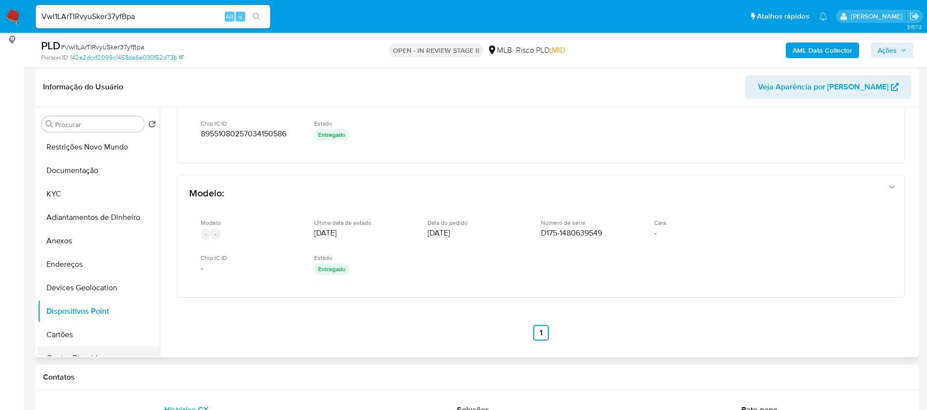
scroll to position [0, 0]
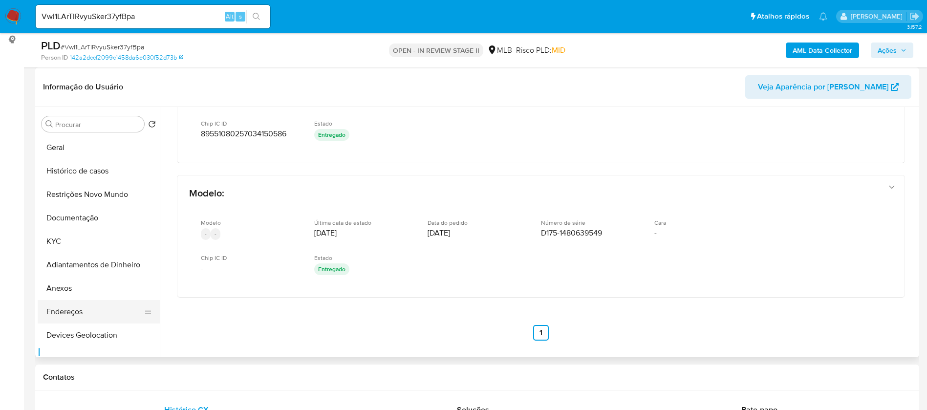
click at [89, 311] on button "Endereços" at bounding box center [95, 311] width 114 height 23
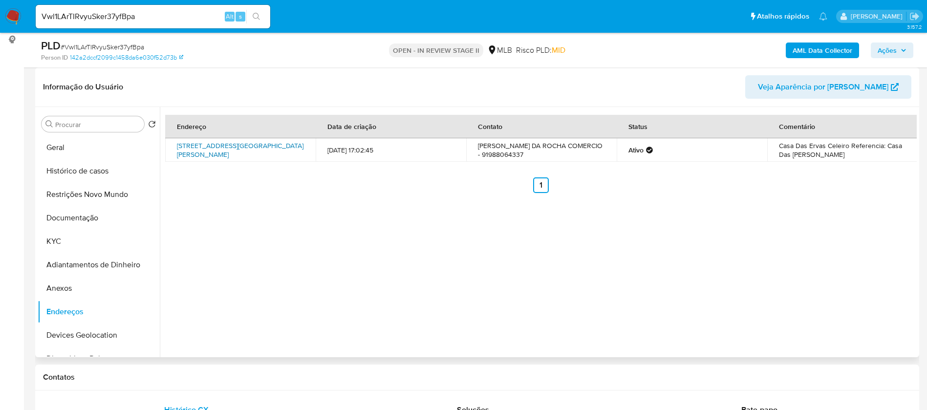
click at [257, 146] on link "Avenida Almirante Barroso 5496, Belém, Pará, 66645250, Brasil 5496" at bounding box center [240, 150] width 127 height 19
click at [88, 243] on button "KYC" at bounding box center [95, 241] width 114 height 23
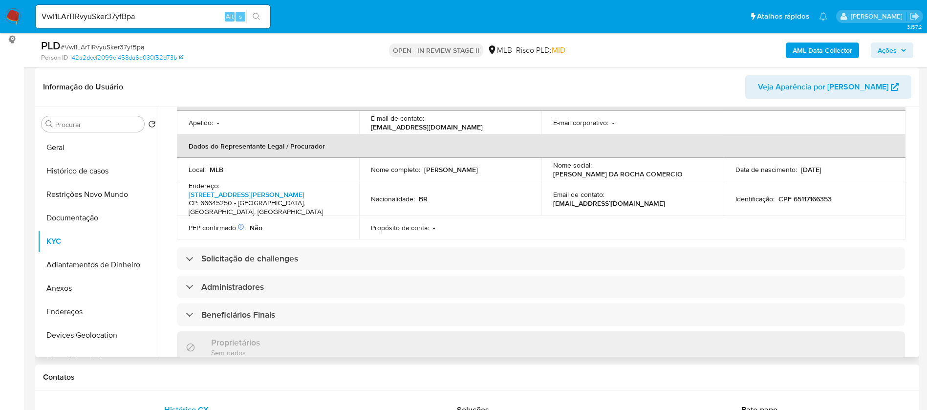
scroll to position [45, 0]
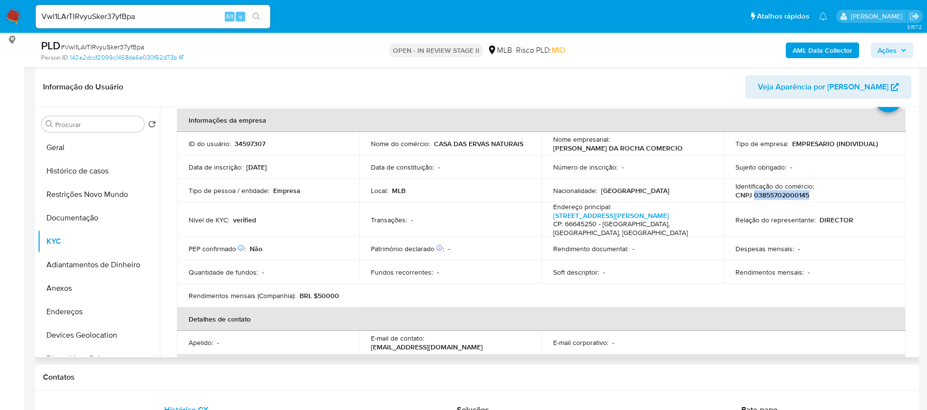
drag, startPoint x: 807, startPoint y: 195, endPoint x: 751, endPoint y: 194, distance: 55.2
click at [751, 194] on div "Identificação do comércio : CNPJ 03855702000145" at bounding box center [814, 191] width 159 height 18
copy p "03855702000145"
click at [92, 290] on button "Anexos" at bounding box center [95, 288] width 114 height 23
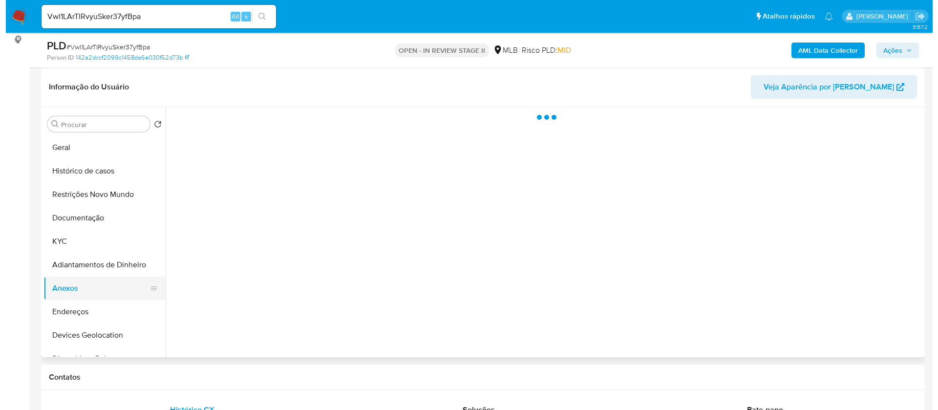
scroll to position [0, 0]
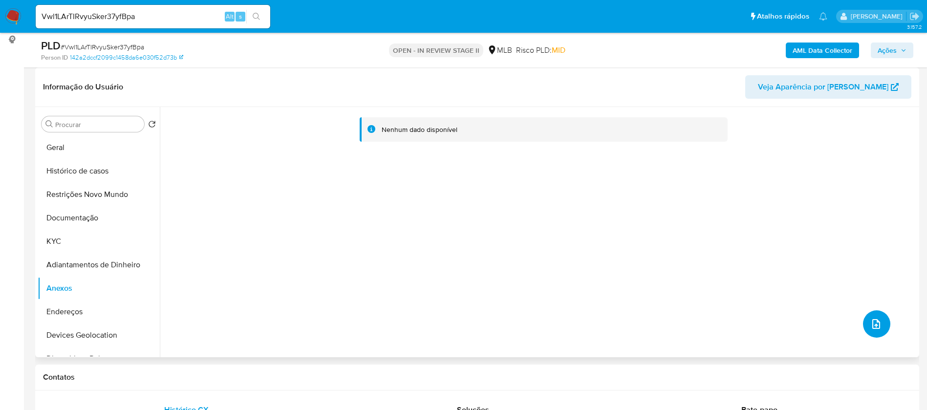
click at [880, 316] on button "upload-file" at bounding box center [876, 323] width 27 height 27
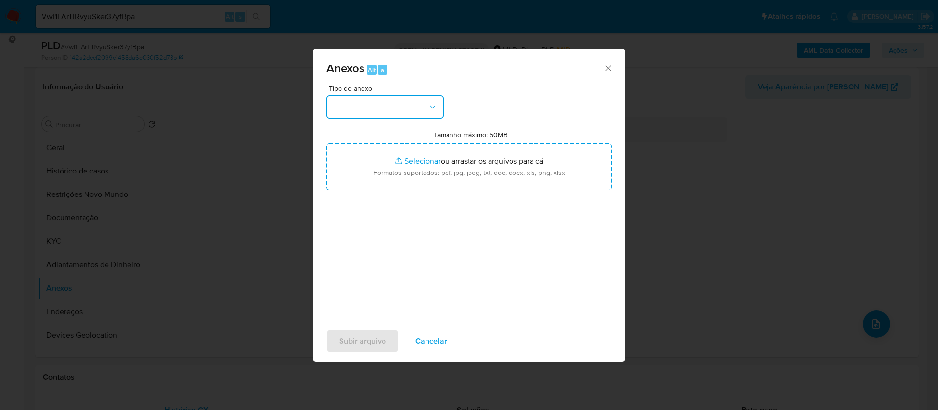
click at [415, 112] on button "button" at bounding box center [384, 106] width 117 height 23
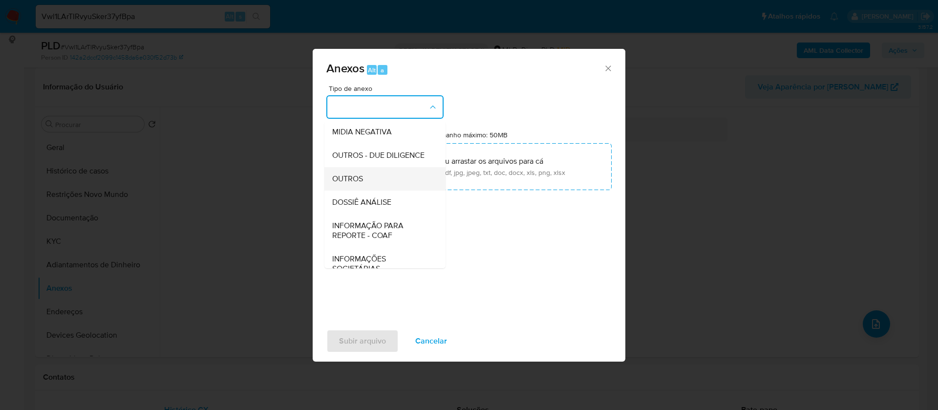
scroll to position [150, 0]
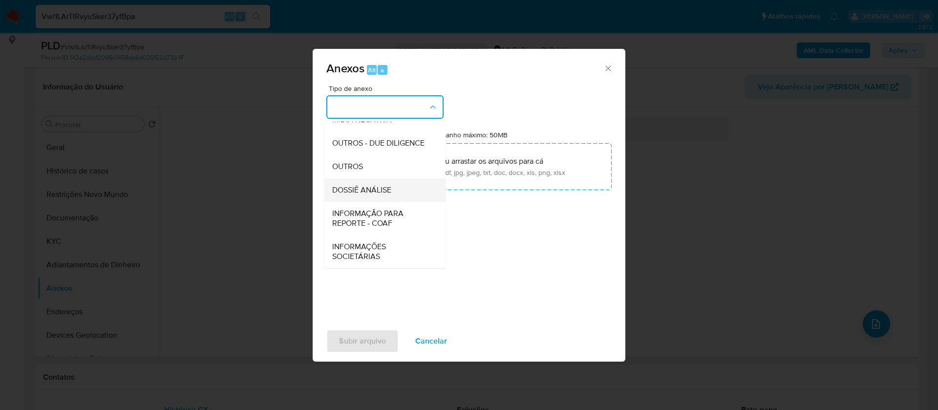
click at [389, 190] on span "DOSSIÊ ANÁLISE" at bounding box center [361, 190] width 59 height 10
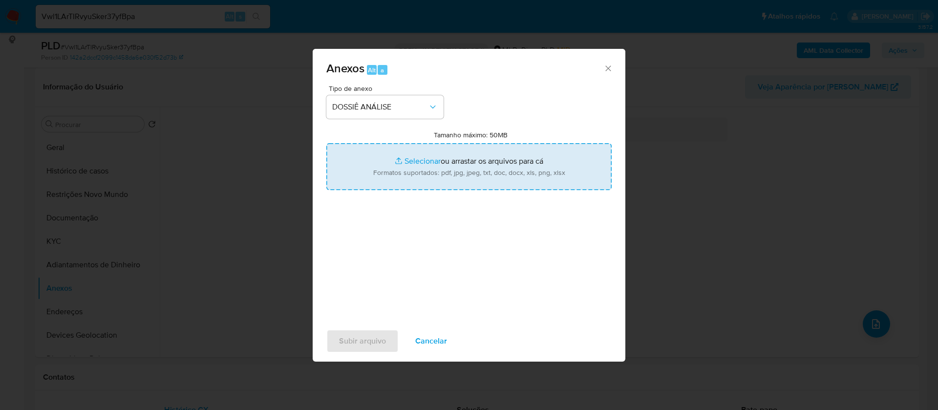
type input "C:\fakepath\SAR - - CNPJ 03855702000145 - J REIS DA ROCHA COMERCIO.pdf"
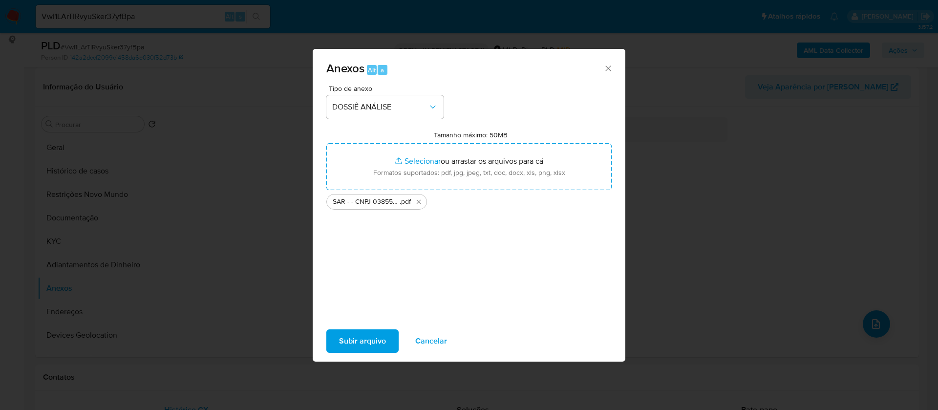
click at [374, 337] on span "Subir arquivo" at bounding box center [362, 340] width 47 height 21
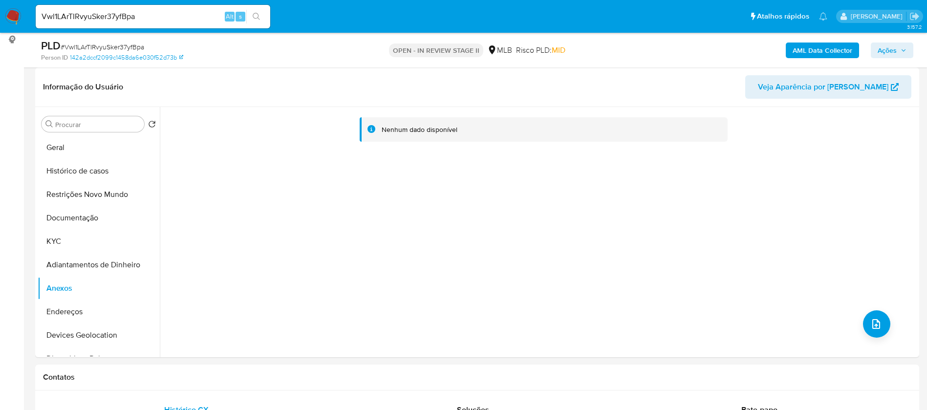
click at [823, 45] on b "AML Data Collector" at bounding box center [822, 51] width 60 height 16
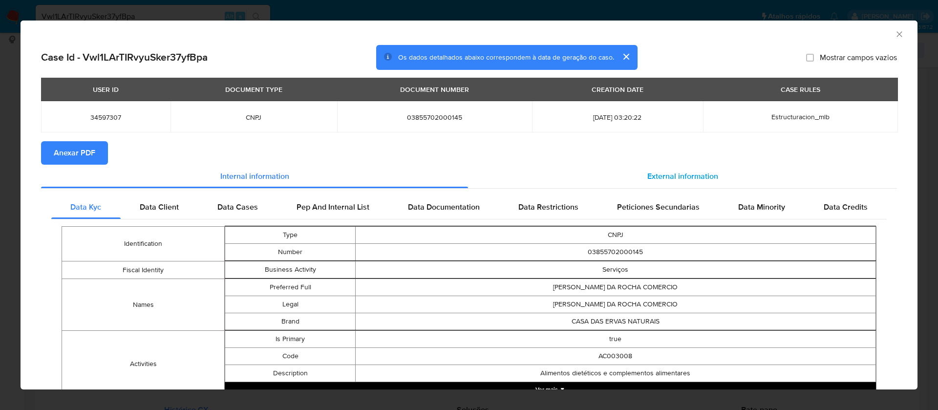
click at [641, 168] on div "External information" at bounding box center [682, 176] width 429 height 23
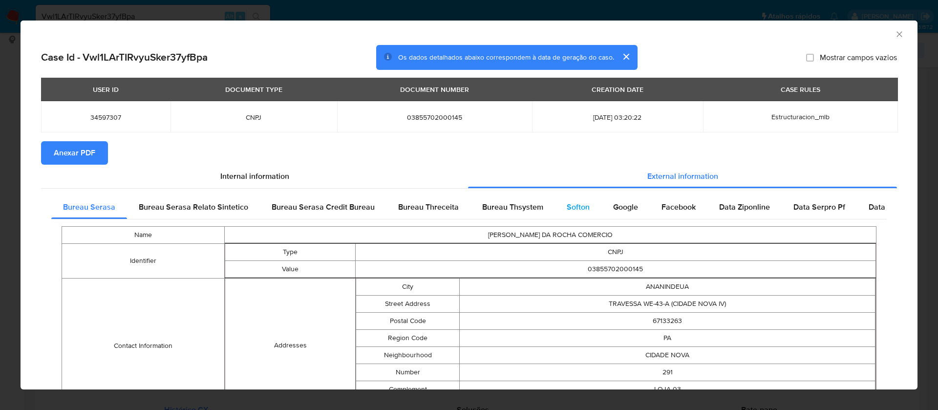
click at [574, 205] on span "Softon" at bounding box center [578, 206] width 23 height 11
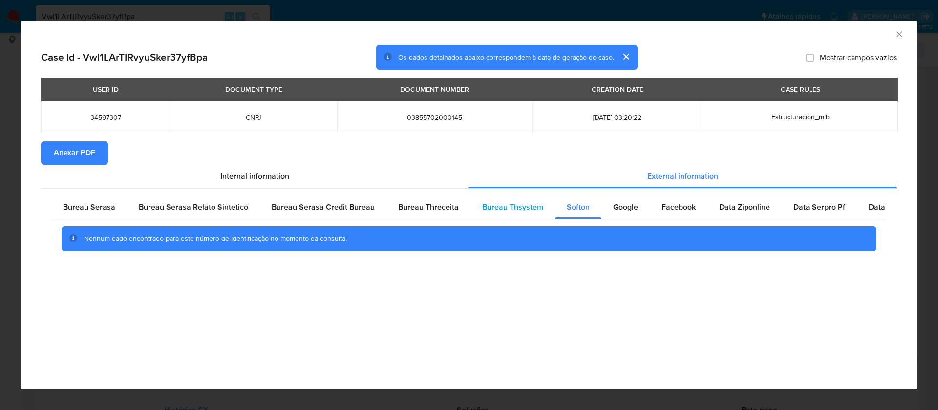
click at [510, 209] on span "Bureau Thsystem" at bounding box center [512, 206] width 61 height 11
click at [55, 156] on span "Anexar PDF" at bounding box center [75, 152] width 42 height 21
click at [899, 35] on icon "Fechar a janela" at bounding box center [900, 34] width 10 height 10
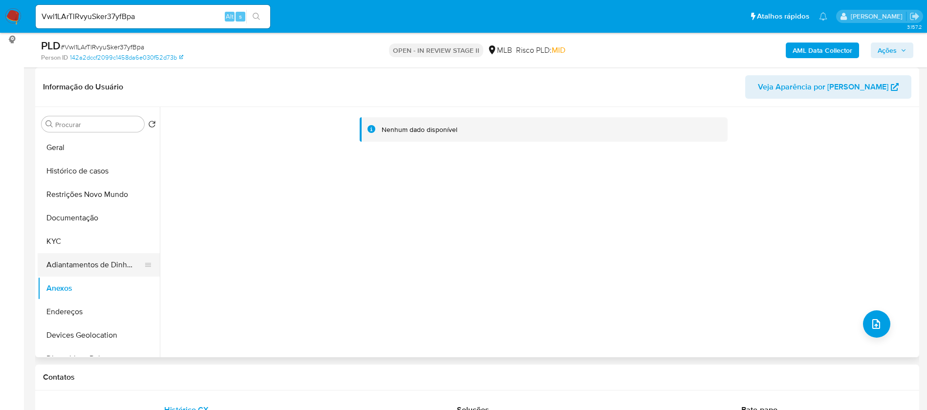
click at [68, 256] on button "Adiantamentos de Dinheiro" at bounding box center [95, 264] width 114 height 23
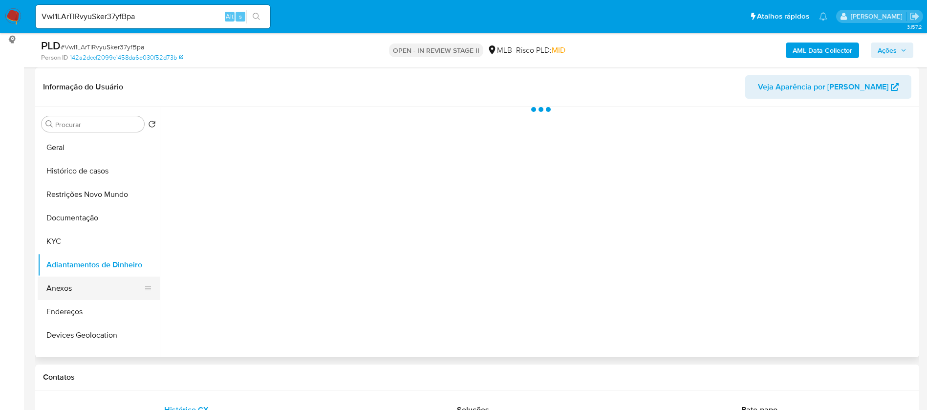
click at [76, 286] on button "Anexos" at bounding box center [95, 288] width 114 height 23
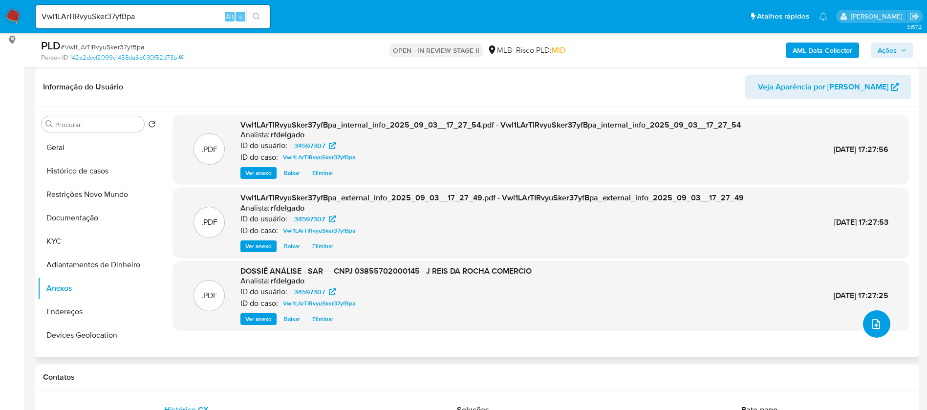
click at [863, 316] on button "upload-file" at bounding box center [876, 323] width 27 height 27
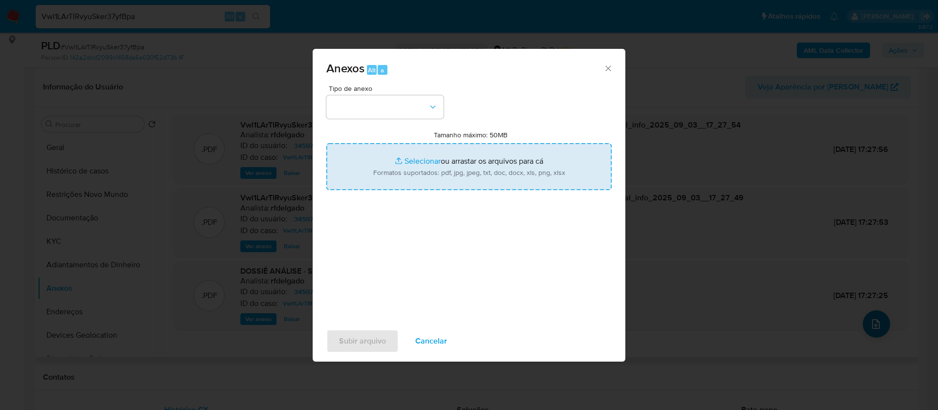
type input "C:\fakepath\Mulan 34597307_2025_09_02_16_21_19.xlsx"
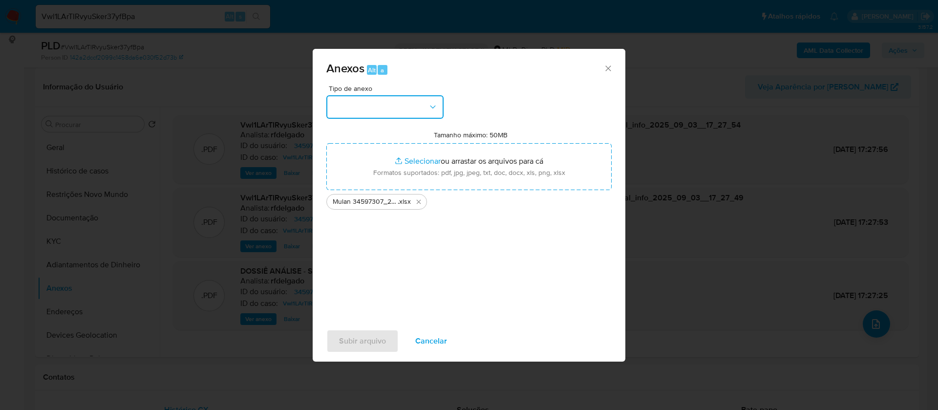
drag, startPoint x: 425, startPoint y: 103, endPoint x: 425, endPoint y: 109, distance: 6.4
click at [425, 102] on button "button" at bounding box center [384, 106] width 117 height 23
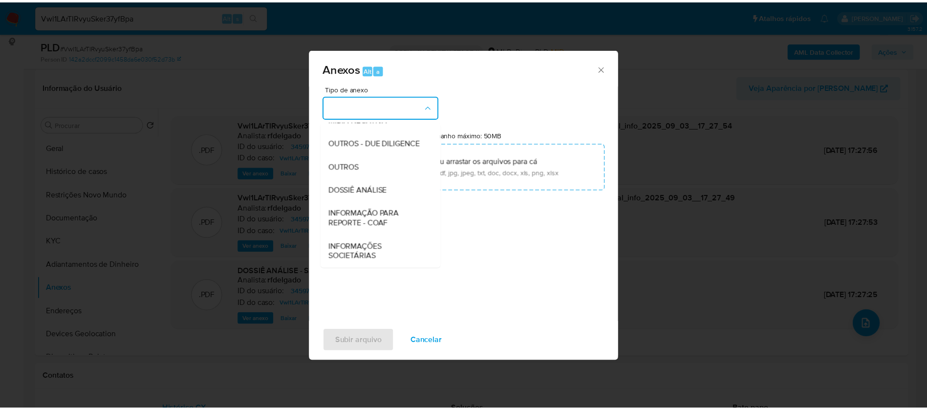
scroll to position [147, 0]
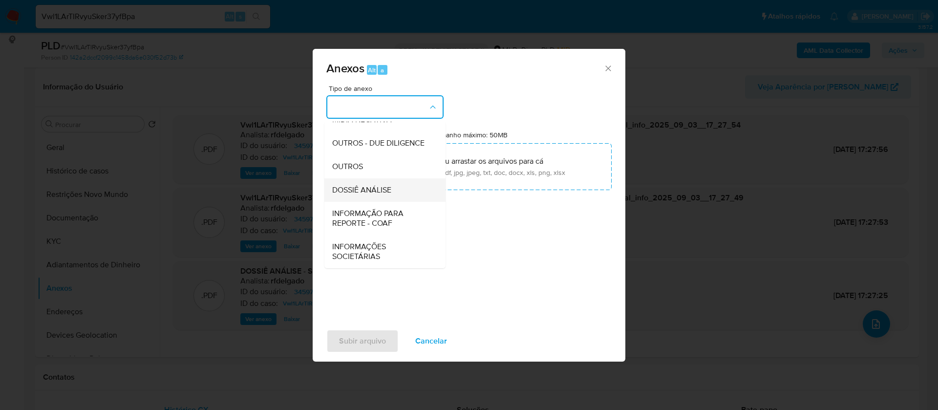
click at [393, 191] on div "DOSSIÊ ANÁLISE" at bounding box center [382, 189] width 100 height 23
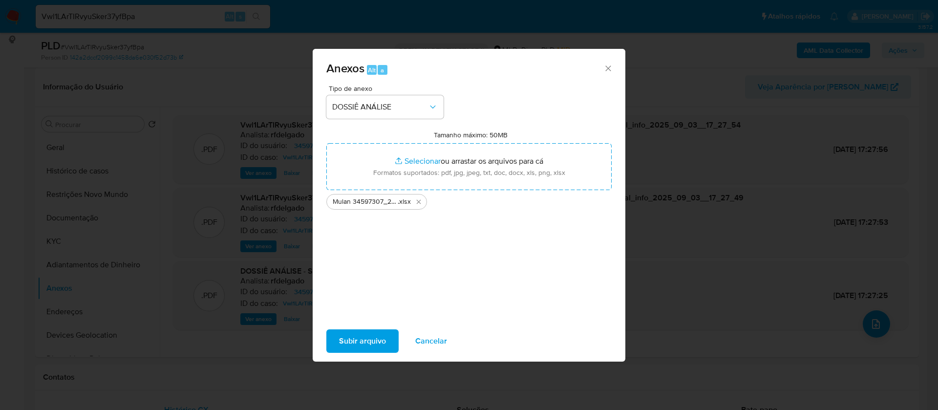
click at [378, 335] on span "Subir arquivo" at bounding box center [362, 340] width 47 height 21
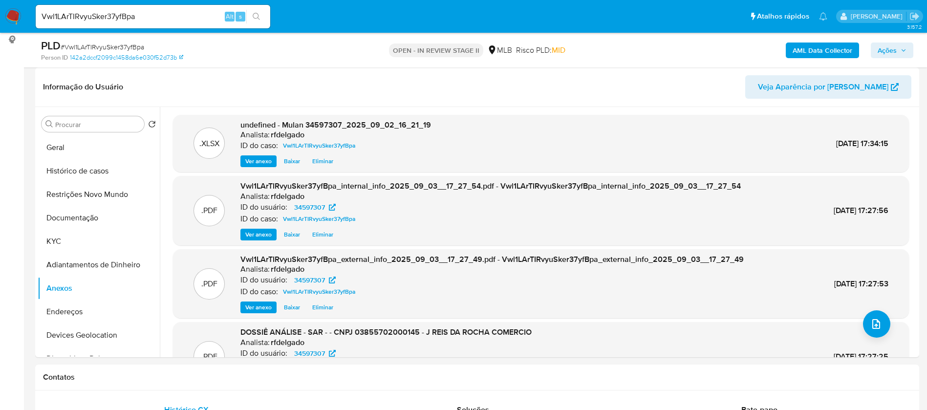
click at [893, 54] on span "Ações" at bounding box center [886, 51] width 19 height 16
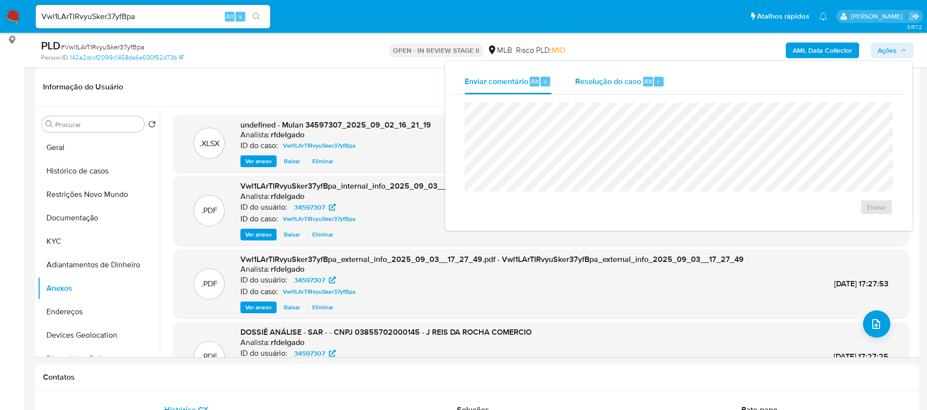
click at [614, 73] on div "Resolução do caso Alt r" at bounding box center [619, 81] width 89 height 25
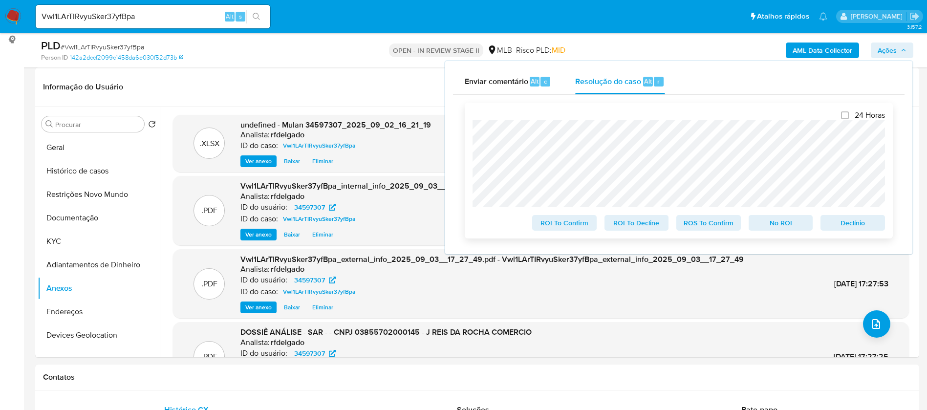
click at [875, 220] on span "Declínio" at bounding box center [852, 223] width 51 height 14
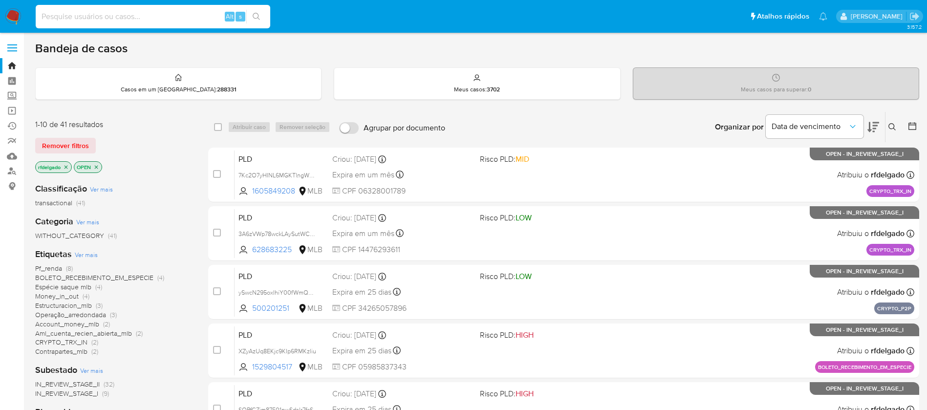
click at [125, 17] on input at bounding box center [153, 16] width 235 height 13
paste input "1066700359"
type input "1066700359"
click at [257, 15] on icon "search-icon" at bounding box center [257, 17] width 8 height 8
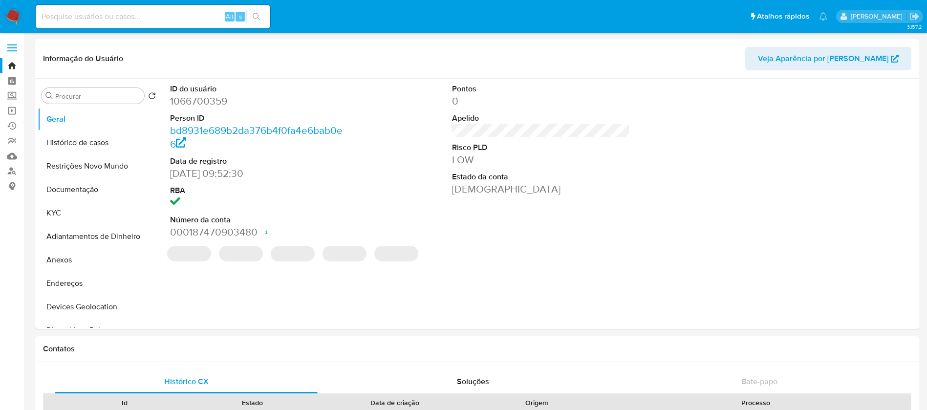
select select "10"
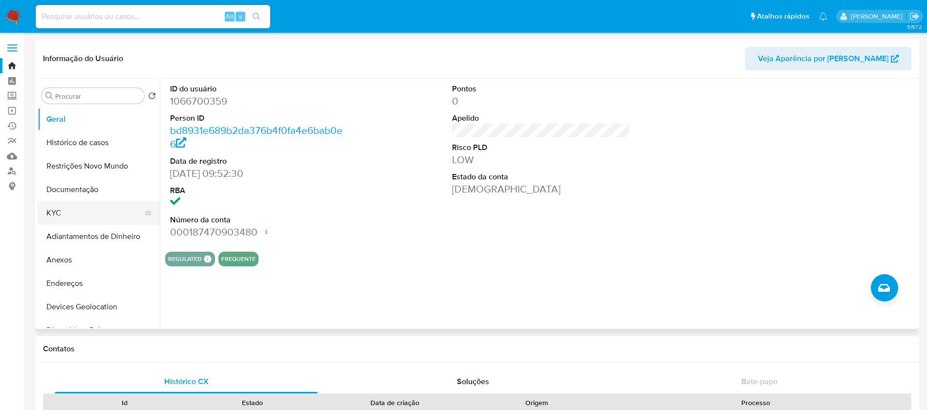
click at [57, 217] on button "KYC" at bounding box center [95, 212] width 114 height 23
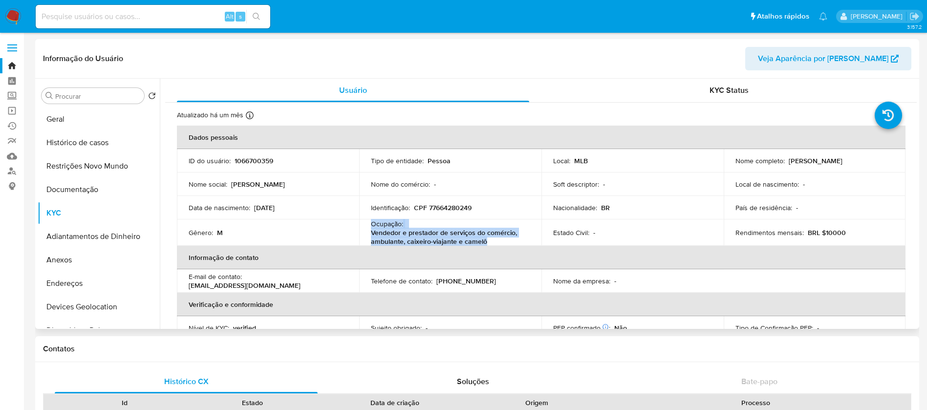
drag, startPoint x: 488, startPoint y: 241, endPoint x: 369, endPoint y: 225, distance: 119.8
click at [371, 225] on div "Ocupação : Vendedor e prestador de serviços do comércio, ambulante, caixeiro-vi…" at bounding box center [450, 232] width 159 height 26
copy div "Ocupação : Vendedor e prestador de serviços do comércio, ambulante, caixeiro-vi…"
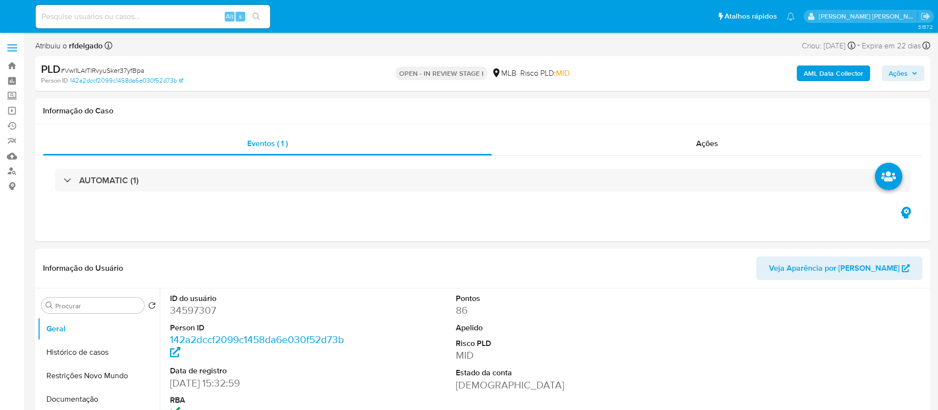
select select "10"
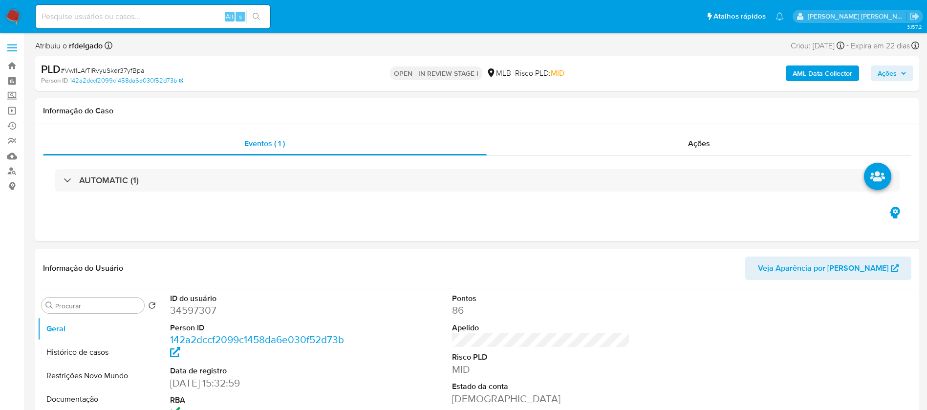
drag, startPoint x: 906, startPoint y: 72, endPoint x: 877, endPoint y: 73, distance: 29.3
click at [906, 71] on button "Ações" at bounding box center [892, 73] width 43 height 16
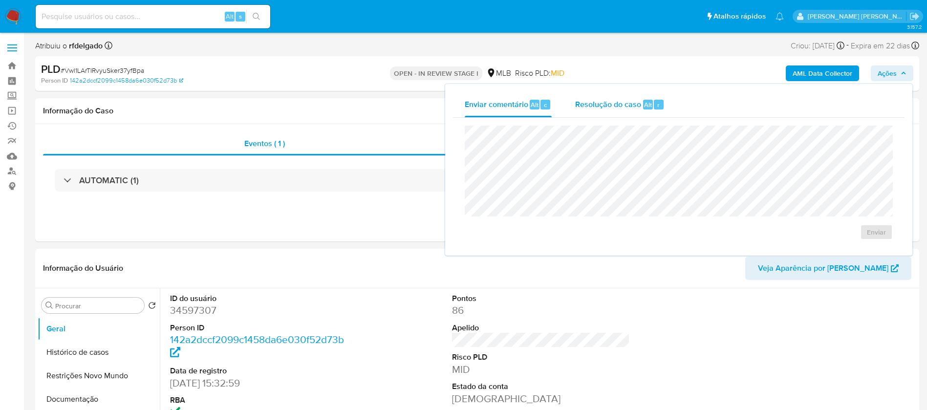
click at [599, 107] on span "Resolução do caso" at bounding box center [608, 104] width 66 height 11
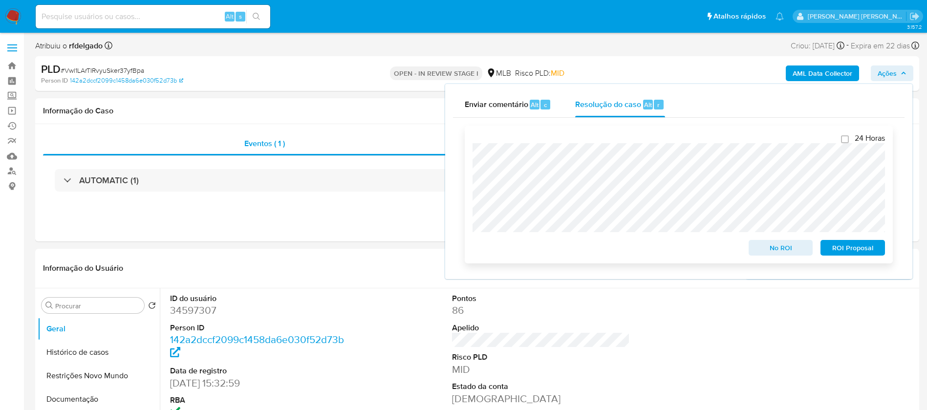
click at [854, 252] on span "ROI Proposal" at bounding box center [852, 248] width 51 height 14
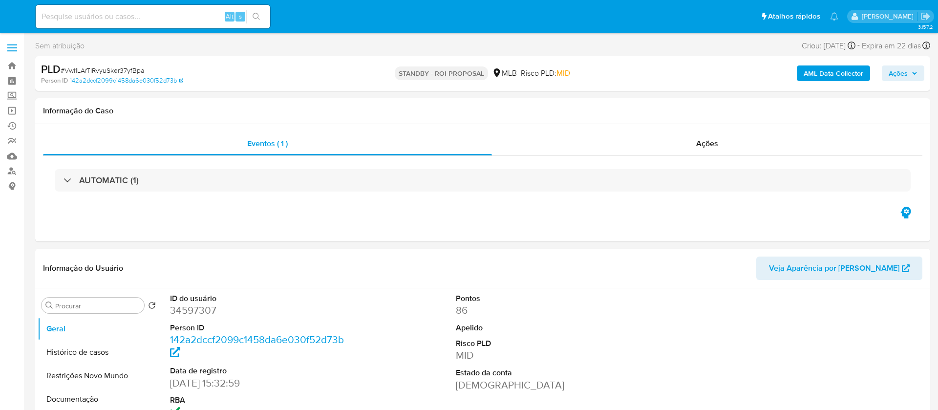
select select "10"
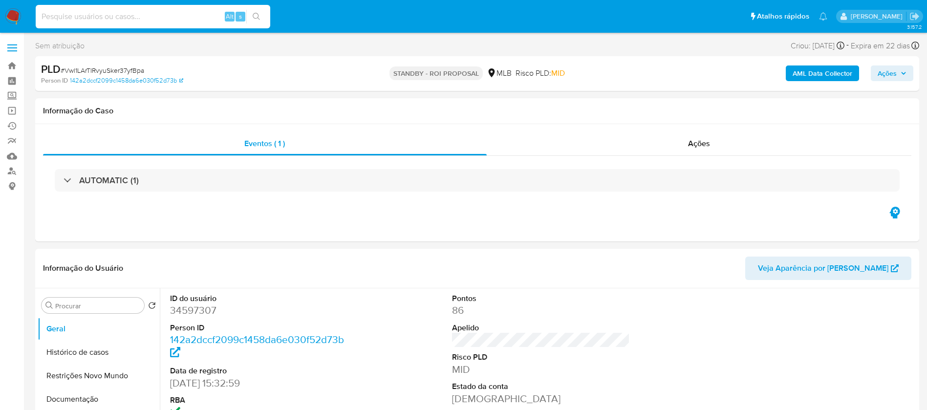
click at [163, 17] on input at bounding box center [153, 16] width 235 height 13
paste input "Yatp5MOlMNDXl8L6aoHUmA3E"
type input "Yatp5MOlMNDXl8L6aoHUmA3E"
click at [254, 10] on button "search-icon" at bounding box center [256, 17] width 20 height 14
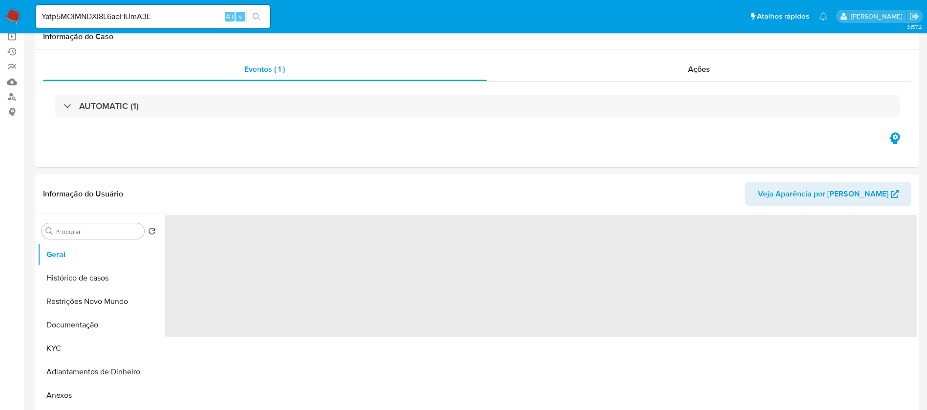
scroll to position [147, 0]
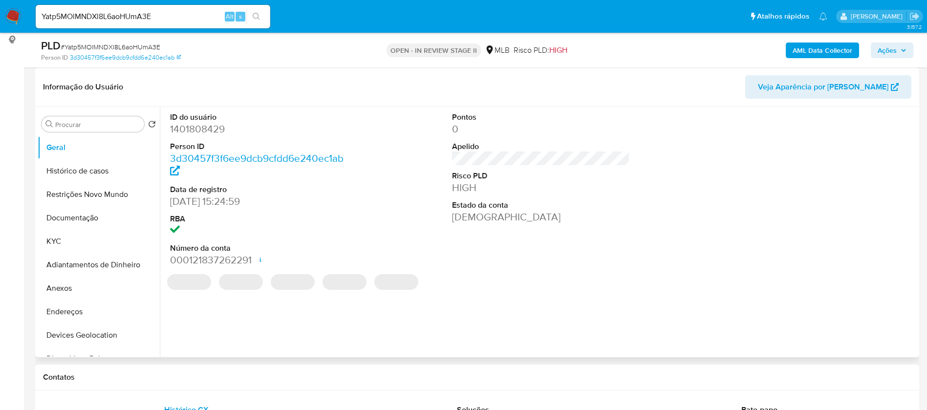
select select "10"
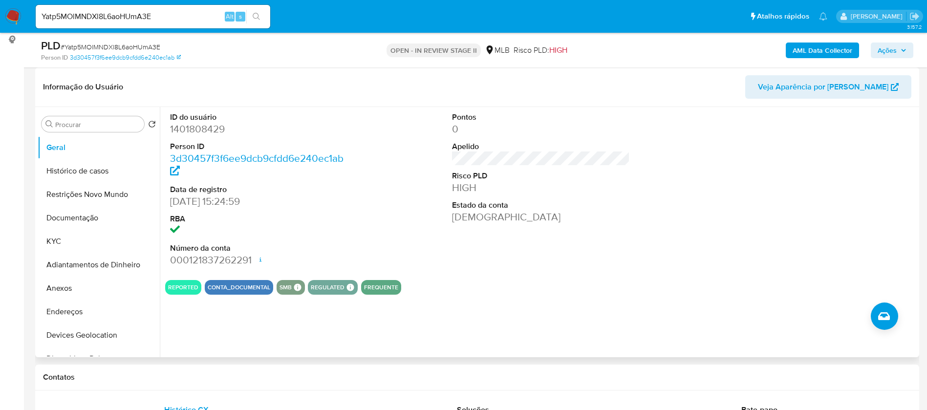
click at [207, 126] on dd "1401808429" at bounding box center [259, 129] width 178 height 14
copy dd "1401808429"
click at [47, 237] on button "KYC" at bounding box center [95, 241] width 114 height 23
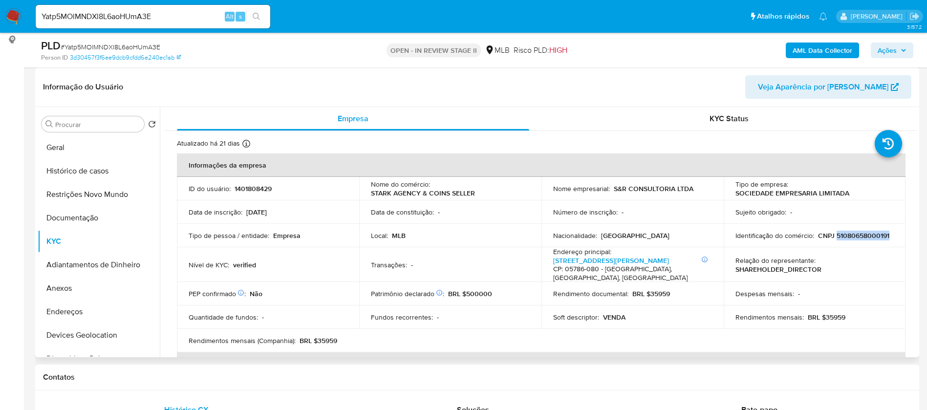
drag, startPoint x: 875, startPoint y: 235, endPoint x: 833, endPoint y: 235, distance: 42.0
click at [833, 235] on div "Identificação do comércio : CNPJ 51080658000191" at bounding box center [814, 235] width 159 height 9
copy p "51080658000191"
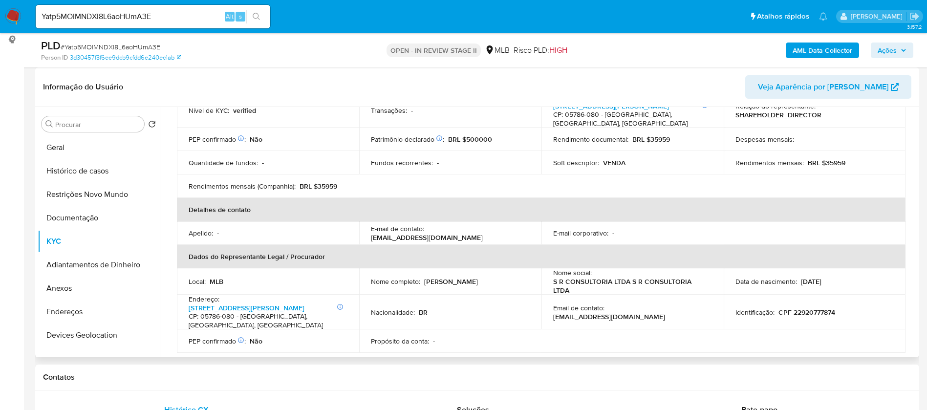
scroll to position [0, 0]
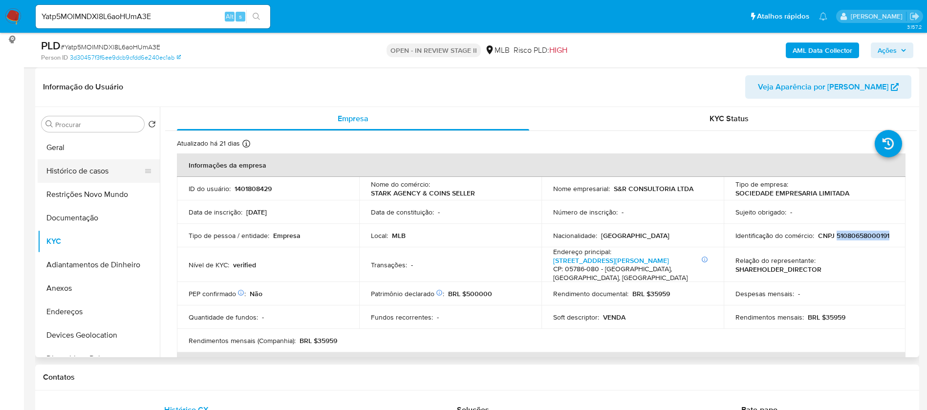
click at [106, 169] on button "Histórico de casos" at bounding box center [95, 170] width 114 height 23
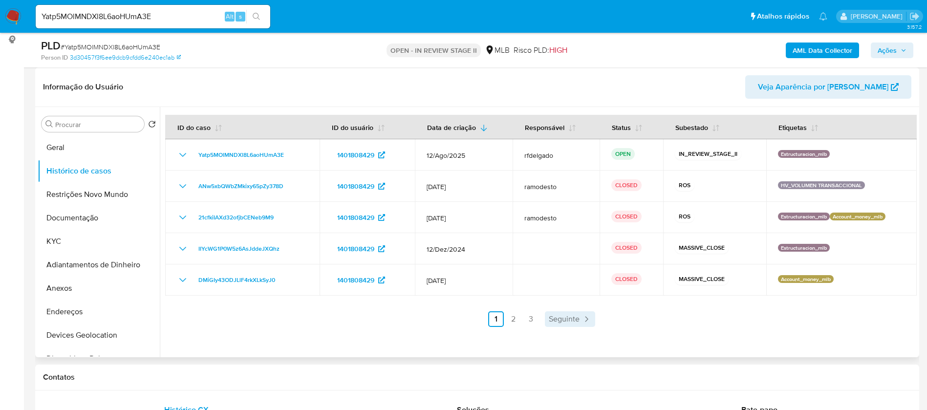
click at [573, 318] on span "Seguinte" at bounding box center [564, 319] width 31 height 8
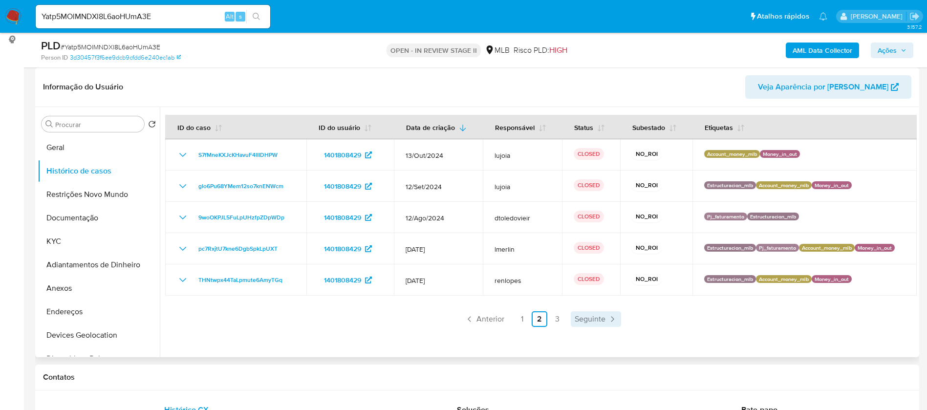
click at [575, 318] on span "Seguinte" at bounding box center [590, 319] width 31 height 8
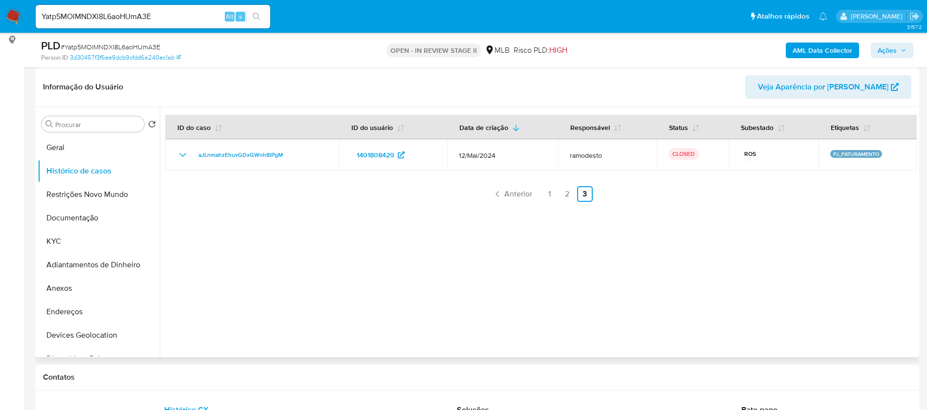
click at [563, 191] on link "2" at bounding box center [567, 194] width 16 height 16
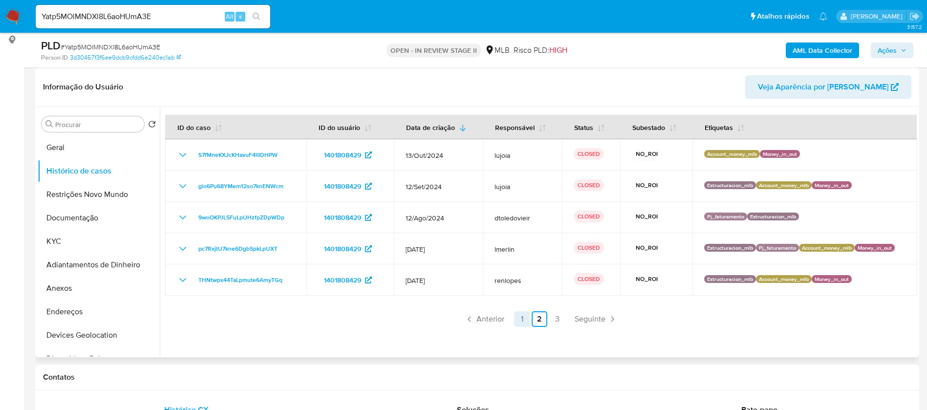
click at [518, 314] on link "1" at bounding box center [522, 319] width 16 height 16
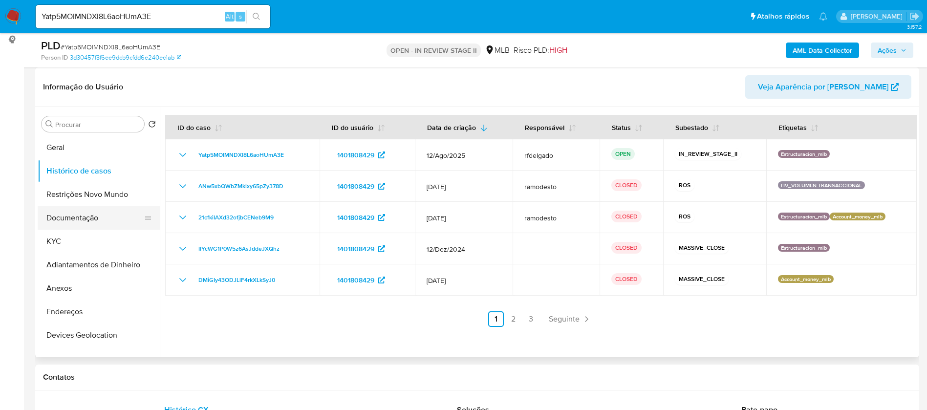
click at [89, 218] on button "Documentação" at bounding box center [95, 217] width 114 height 23
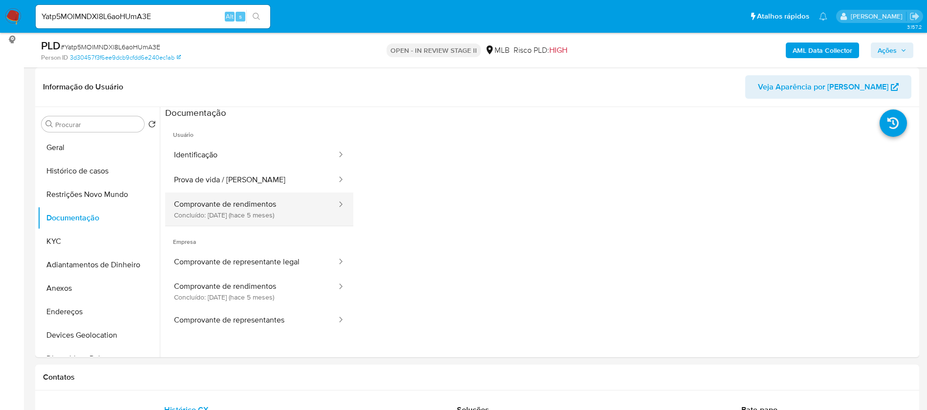
click at [275, 205] on button "Comprovante de rendimentos Concluído: 08/04/2025 (hace 5 meses)" at bounding box center [251, 208] width 172 height 33
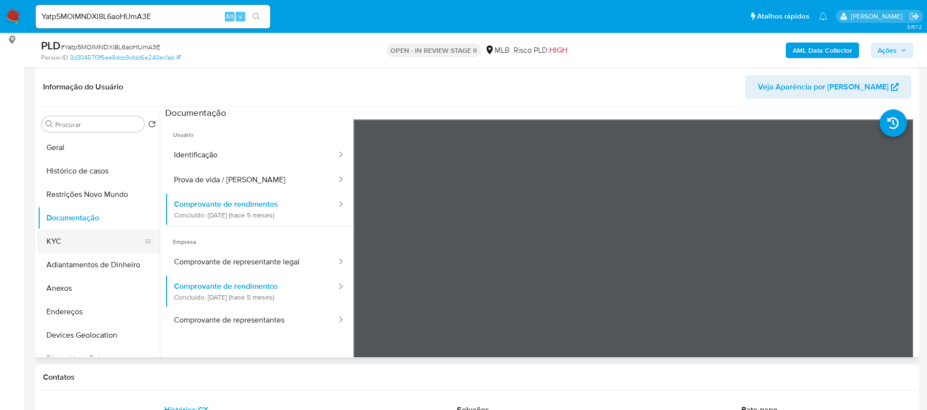
click at [69, 242] on button "KYC" at bounding box center [95, 241] width 114 height 23
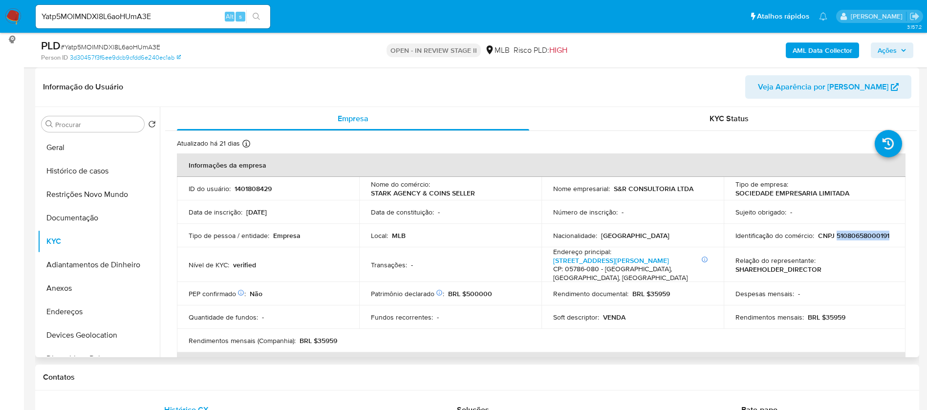
drag, startPoint x: 889, startPoint y: 236, endPoint x: 833, endPoint y: 236, distance: 55.7
click at [833, 236] on div "Identificação do comércio : CNPJ 51080658000191" at bounding box center [814, 235] width 159 height 9
copy p "51080658000191"
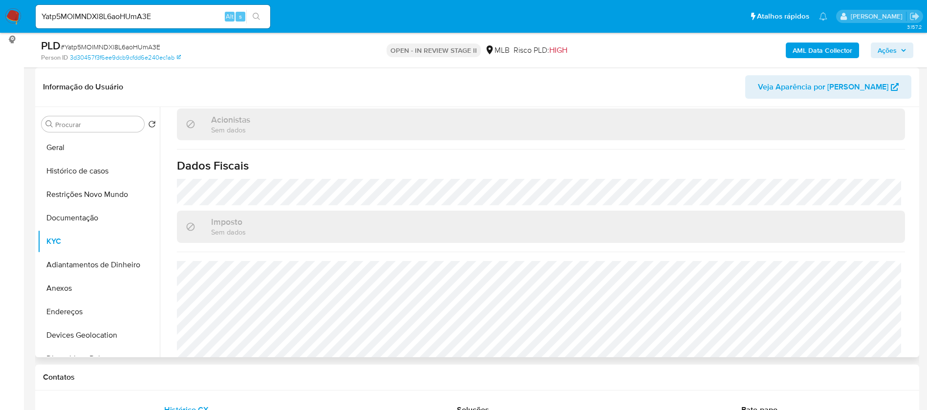
scroll to position [567, 0]
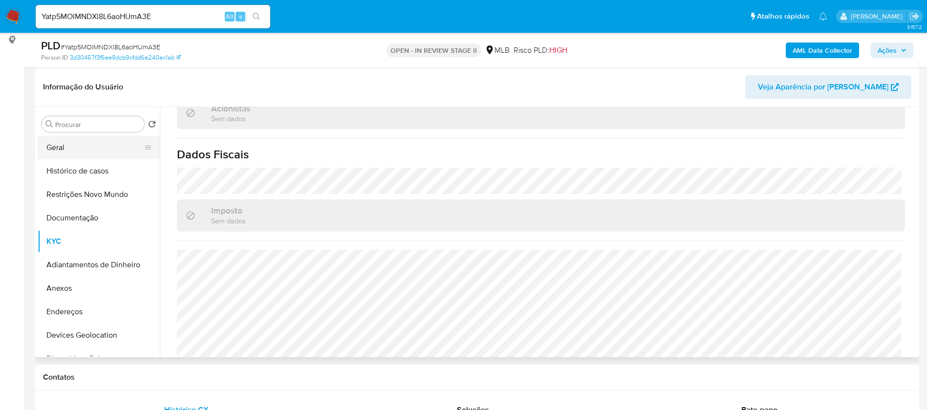
drag, startPoint x: 71, startPoint y: 146, endPoint x: 69, endPoint y: 152, distance: 6.6
click at [71, 145] on button "Geral" at bounding box center [95, 147] width 114 height 23
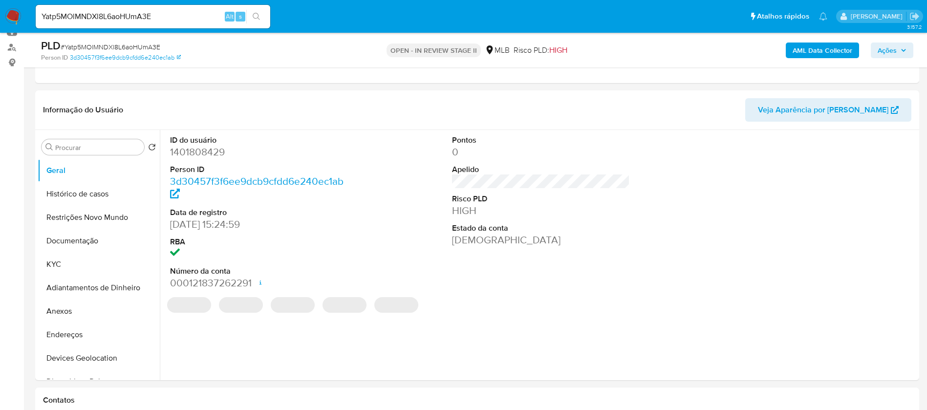
scroll to position [147, 0]
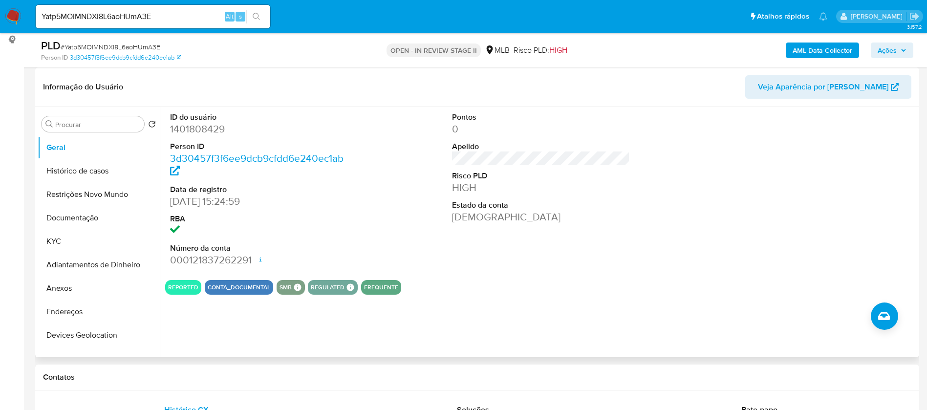
click at [210, 129] on dd "1401808429" at bounding box center [259, 129] width 178 height 14
click at [210, 128] on dd "1401808429" at bounding box center [259, 129] width 178 height 14
copy dd "1401808429"
drag, startPoint x: 567, startPoint y: 282, endPoint x: 552, endPoint y: 299, distance: 22.5
click at [567, 281] on div "REPORTED CONTA_DOCUMENTAL SMB SMB SMB Advisor Email - Advisor Name - REGULATED …" at bounding box center [540, 287] width 751 height 15
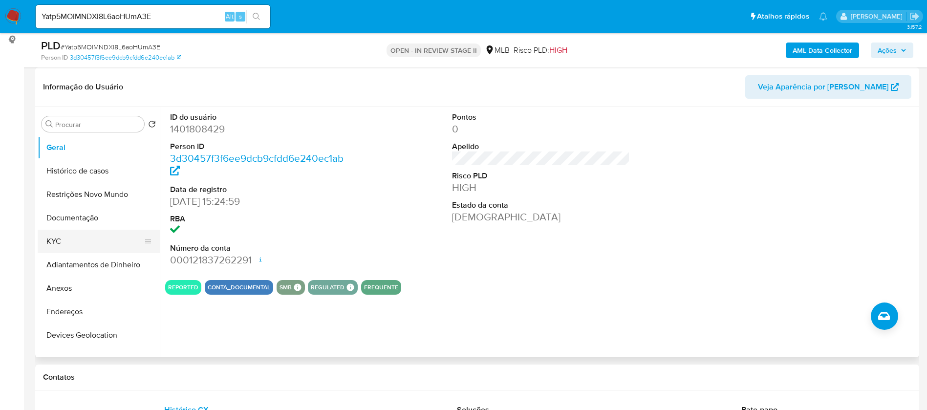
click at [85, 237] on button "KYC" at bounding box center [95, 241] width 114 height 23
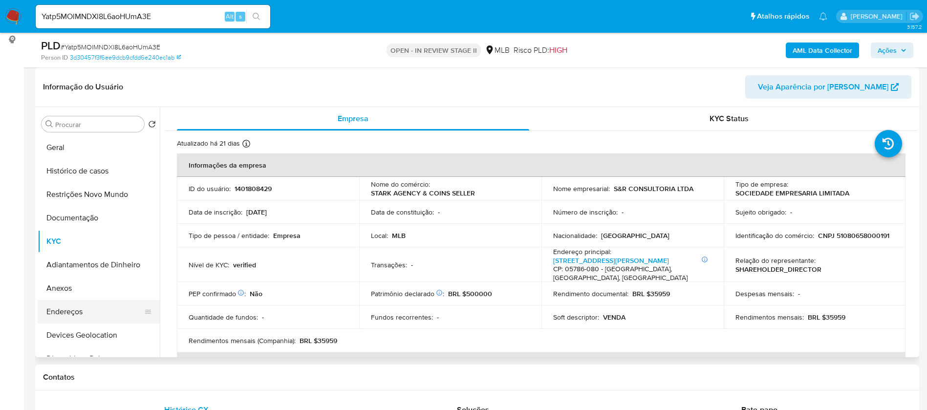
click at [94, 305] on button "Endereços" at bounding box center [95, 311] width 114 height 23
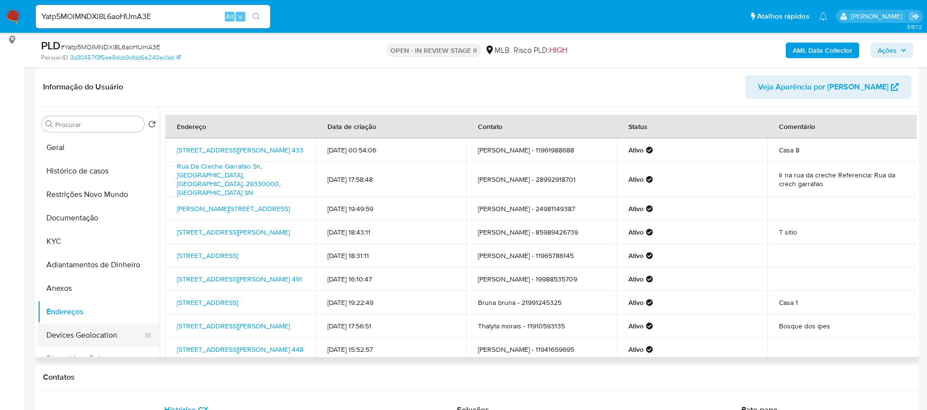
click at [90, 328] on button "Devices Geolocation" at bounding box center [95, 334] width 114 height 23
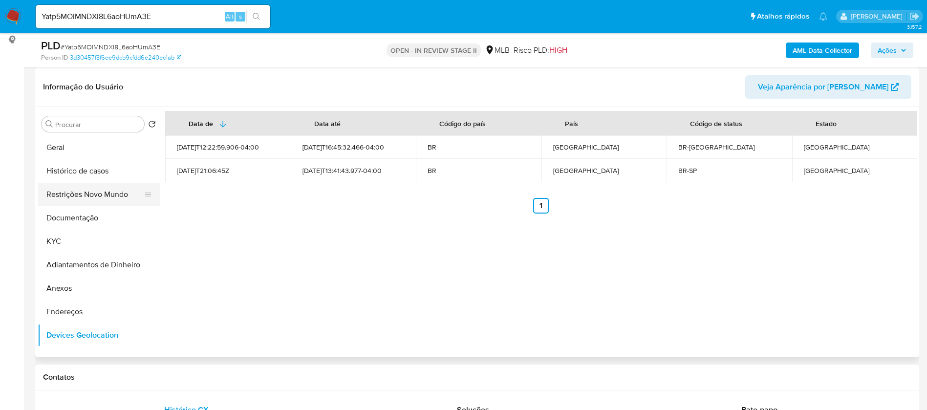
click at [95, 194] on button "Restrições Novo Mundo" at bounding box center [95, 194] width 114 height 23
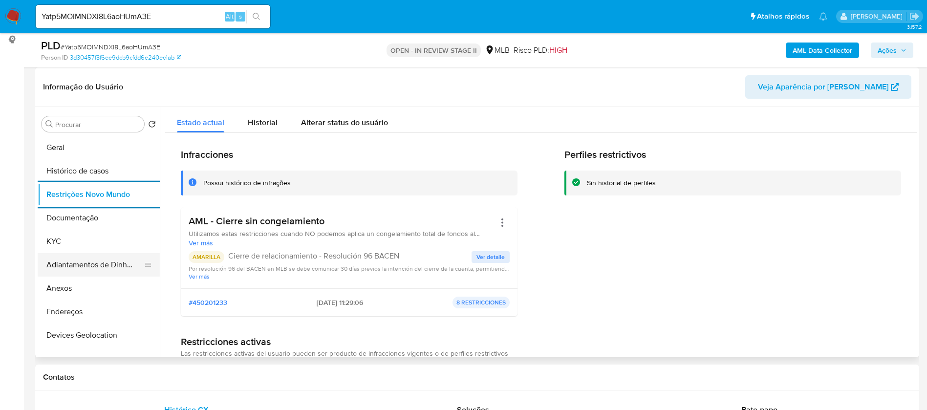
scroll to position [73, 0]
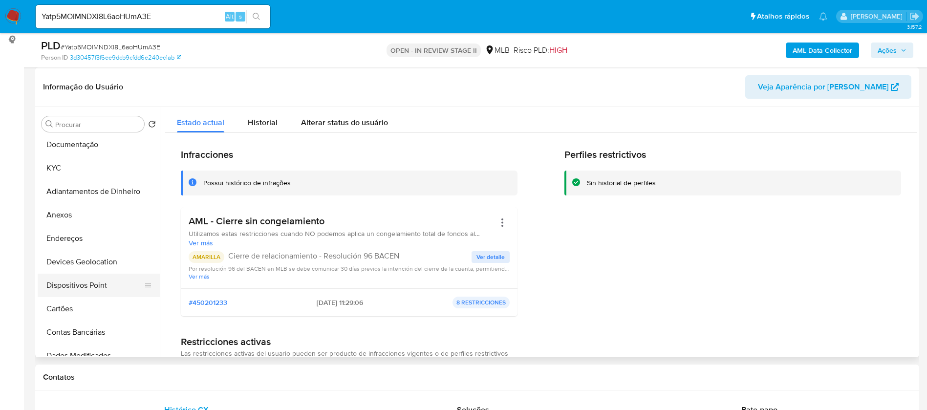
click at [103, 281] on button "Dispositivos Point" at bounding box center [95, 285] width 114 height 23
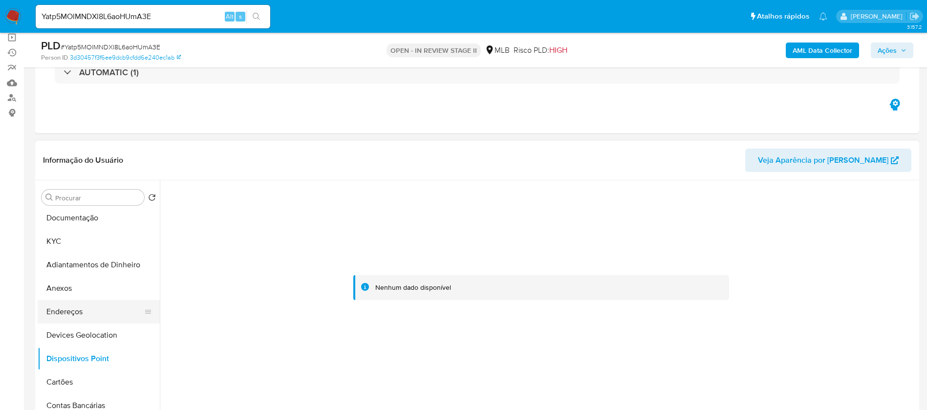
drag, startPoint x: 62, startPoint y: 312, endPoint x: 48, endPoint y: 304, distance: 15.3
click at [62, 311] on button "Endereços" at bounding box center [95, 311] width 114 height 23
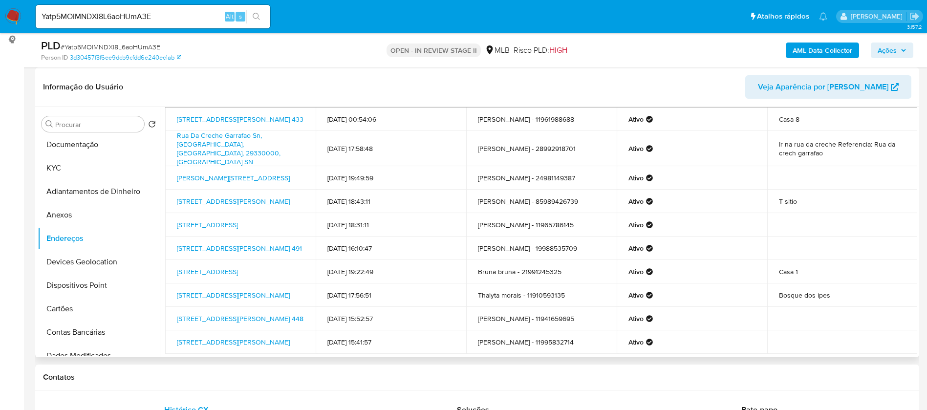
scroll to position [0, 0]
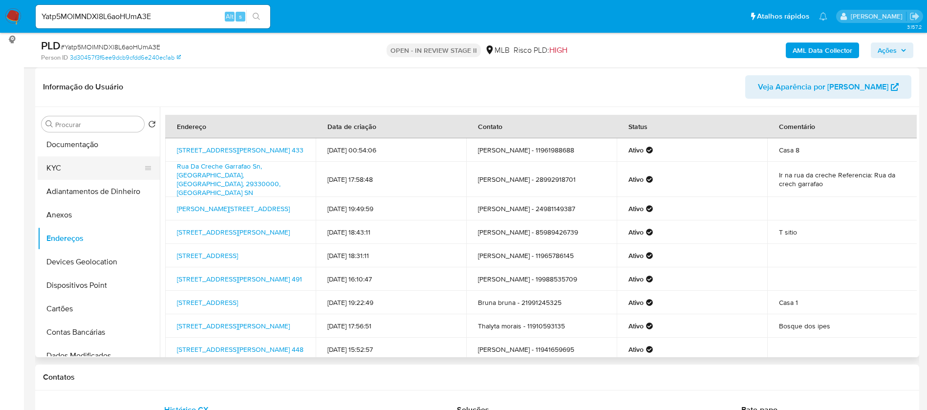
click at [87, 171] on button "KYC" at bounding box center [95, 167] width 114 height 23
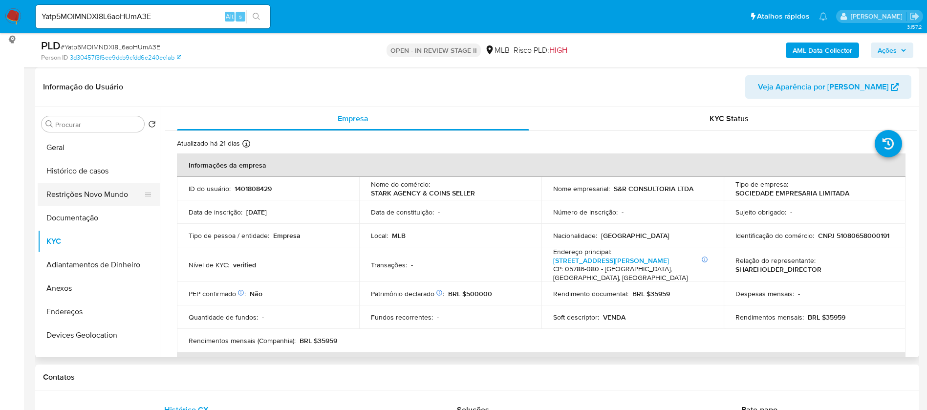
click at [97, 195] on button "Restrições Novo Mundo" at bounding box center [95, 194] width 114 height 23
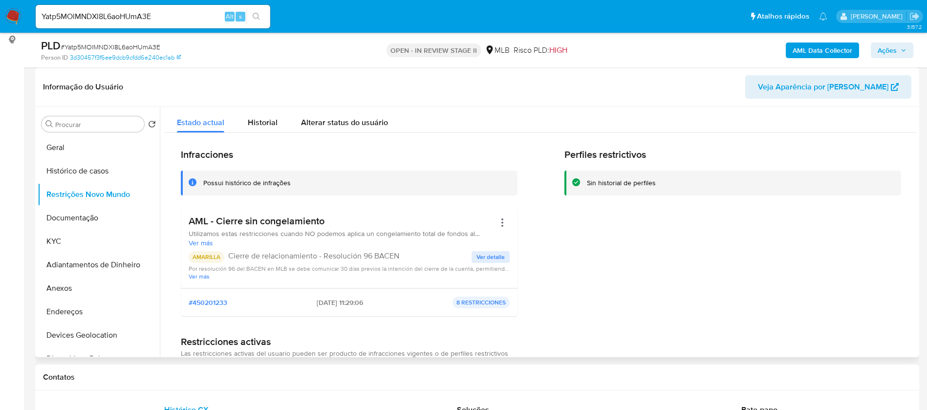
drag, startPoint x: 188, startPoint y: 221, endPoint x: 331, endPoint y: 222, distance: 143.2
click at [331, 222] on div "AML - Cierre sin congelamiento Utilizamos estas restricciones cuando NO podemos…" at bounding box center [349, 247] width 337 height 81
click at [89, 293] on button "Anexos" at bounding box center [95, 288] width 114 height 23
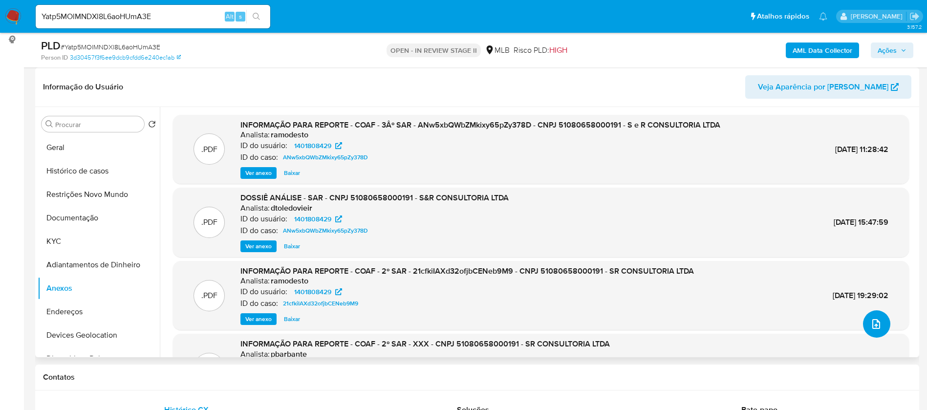
click at [876, 323] on icon "upload-file" at bounding box center [876, 324] width 12 height 12
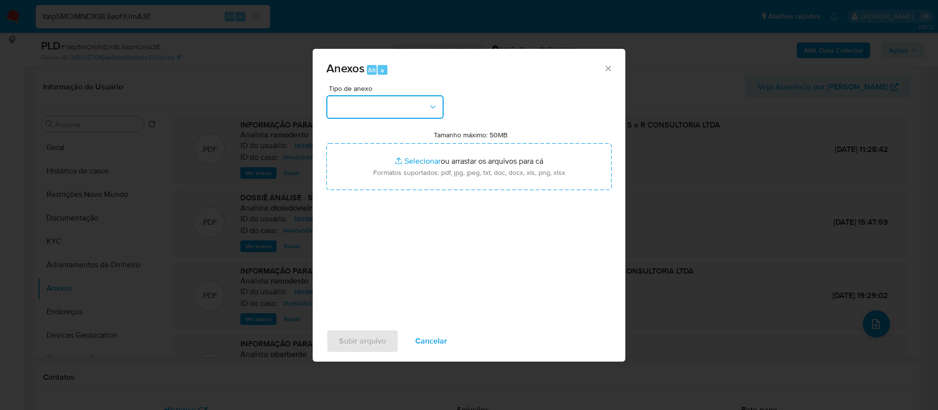
click at [419, 108] on button "button" at bounding box center [384, 106] width 117 height 23
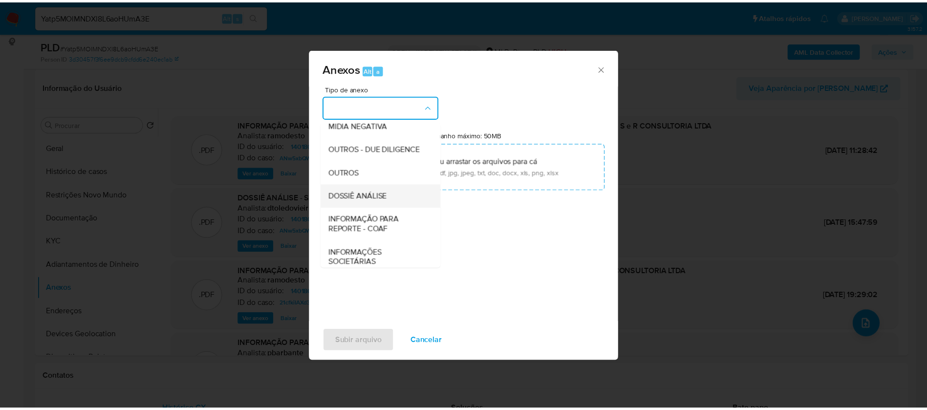
scroll to position [147, 0]
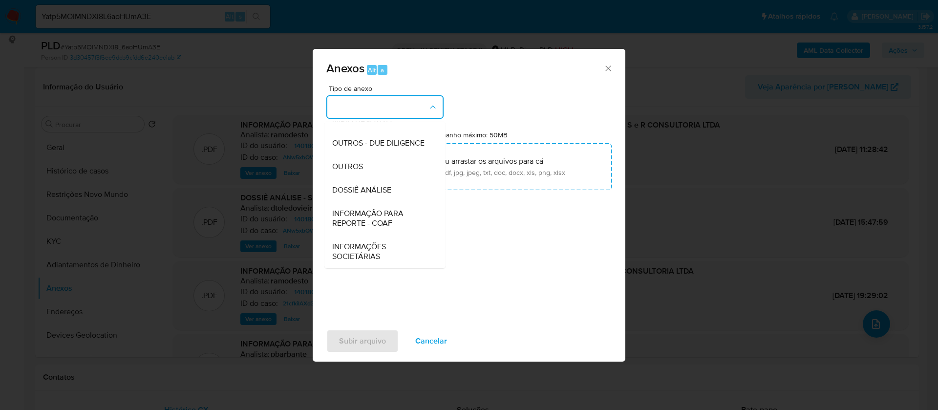
click at [387, 199] on div "DOSSIÊ ANÁLISE" at bounding box center [382, 189] width 100 height 23
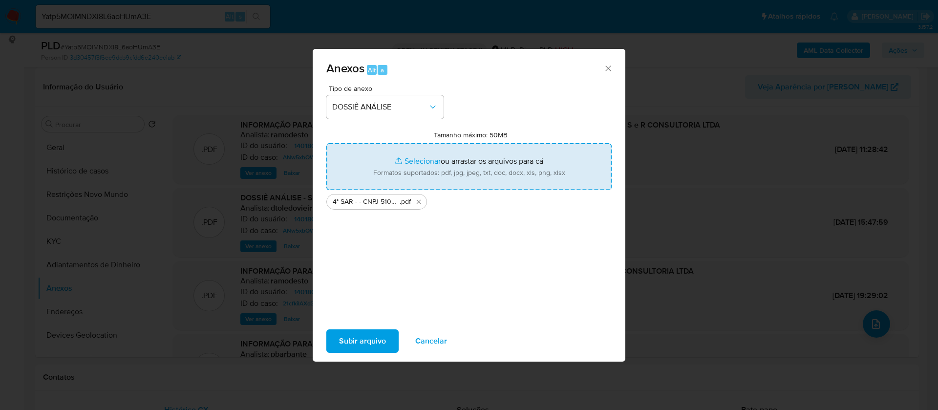
type input "C:\fakepath\Mulan 1401808429_2025_09_02_16_22_24.xlsx"
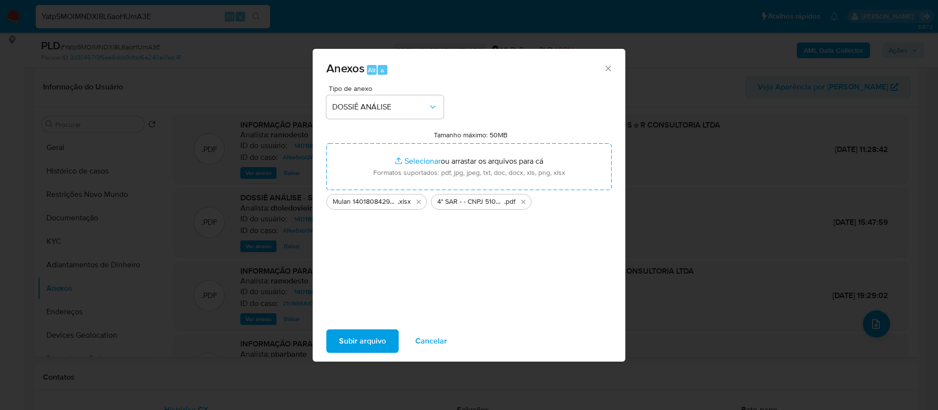
click at [364, 343] on span "Subir arquivo" at bounding box center [362, 340] width 47 height 21
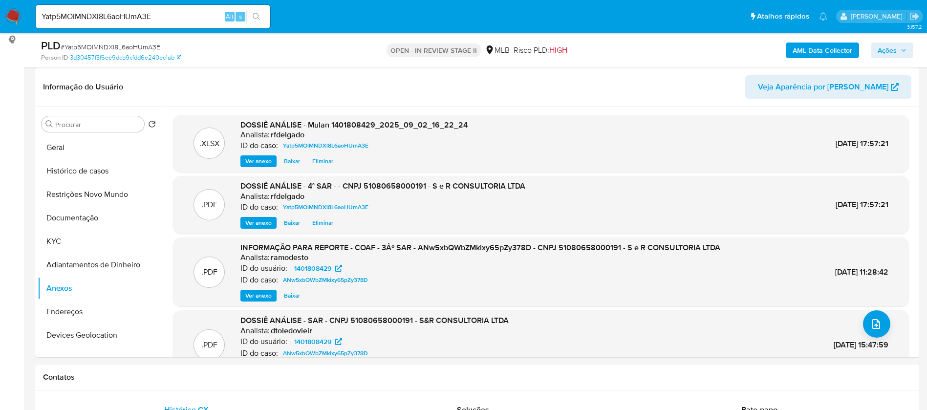
click at [895, 45] on span "Ações" at bounding box center [886, 51] width 19 height 16
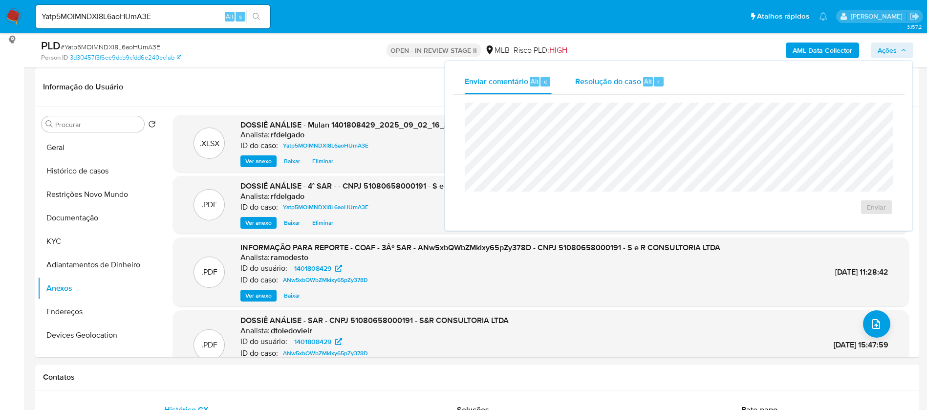
click at [613, 76] on span "Resolução do caso" at bounding box center [608, 80] width 66 height 11
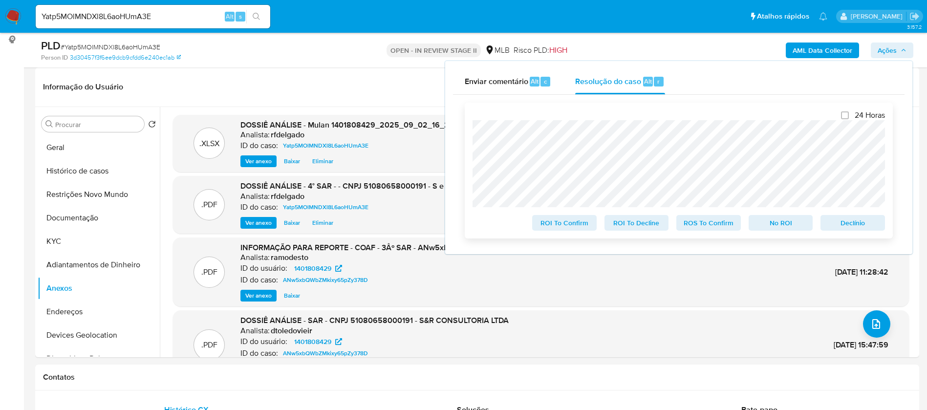
click at [846, 224] on span "Declínio" at bounding box center [852, 223] width 51 height 14
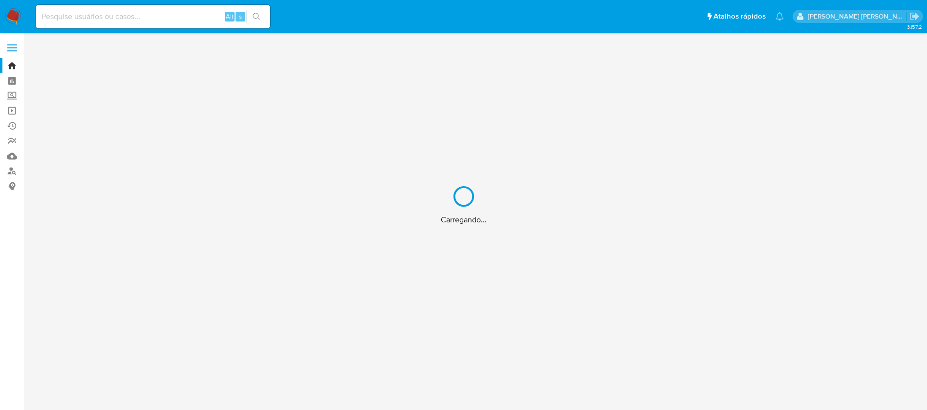
click at [119, 14] on input at bounding box center [153, 16] width 235 height 13
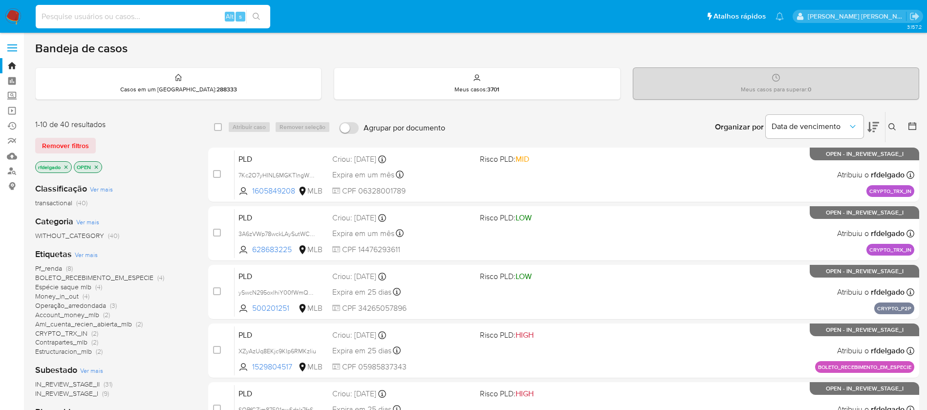
paste input "199061000"
type input "199061000"
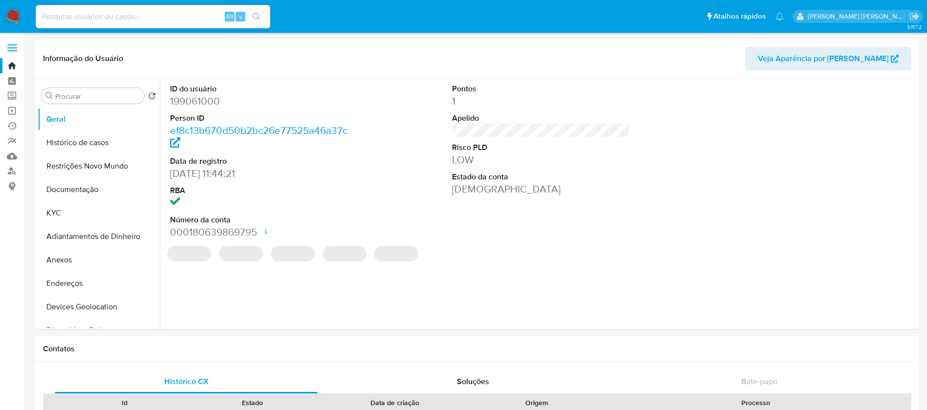
select select "10"
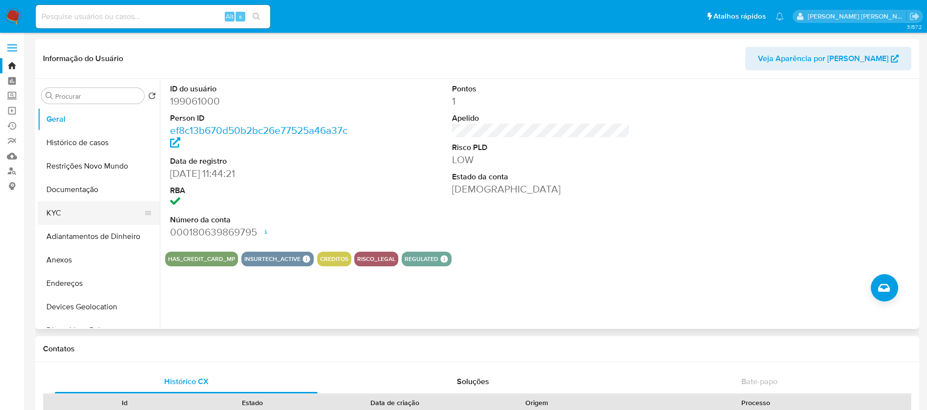
click at [75, 205] on button "KYC" at bounding box center [95, 212] width 114 height 23
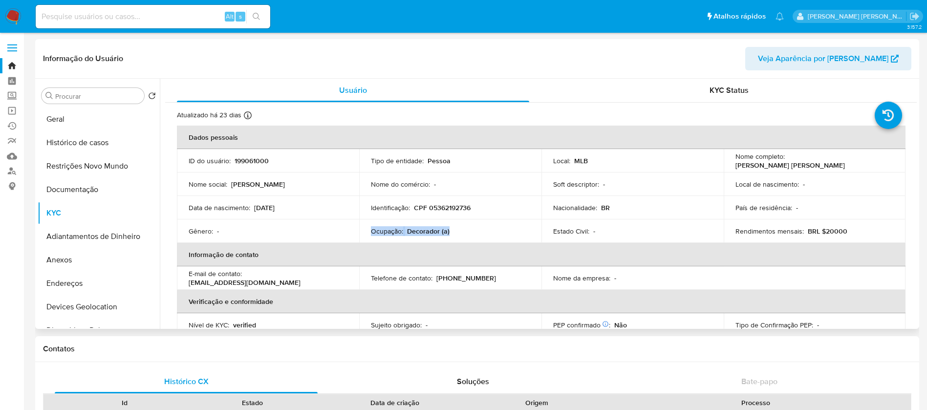
drag, startPoint x: 448, startPoint y: 231, endPoint x: 368, endPoint y: 233, distance: 80.6
click at [368, 233] on td "Ocupação : Decorador (a)" at bounding box center [450, 230] width 182 height 23
copy div "Ocupação : Decorador (a)"
drag, startPoint x: 134, startPoint y: 17, endPoint x: 129, endPoint y: 15, distance: 5.5
click at [134, 16] on input at bounding box center [153, 16] width 235 height 13
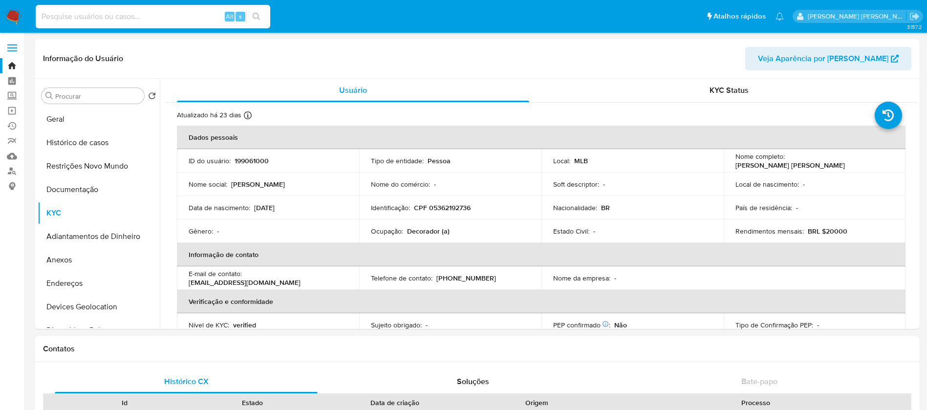
paste input "1623252387"
type input "1623252387"
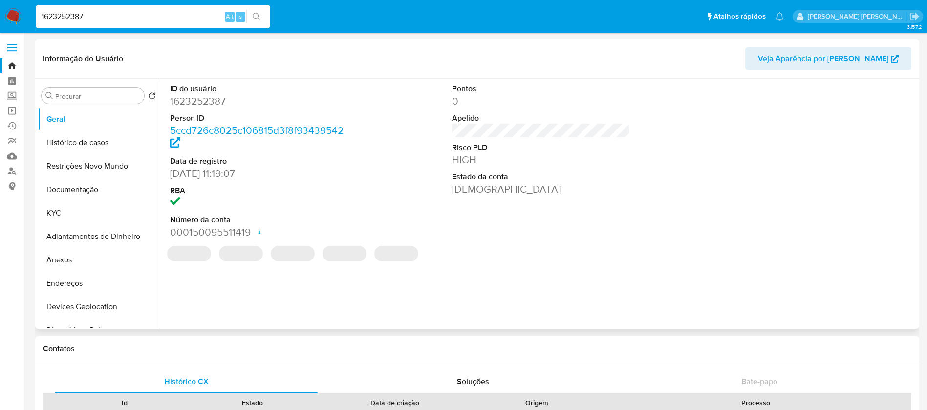
select select "10"
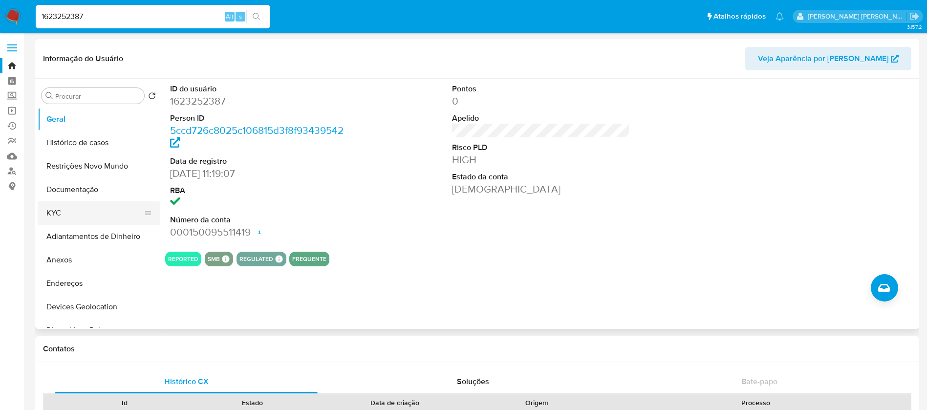
click at [85, 217] on button "KYC" at bounding box center [95, 212] width 114 height 23
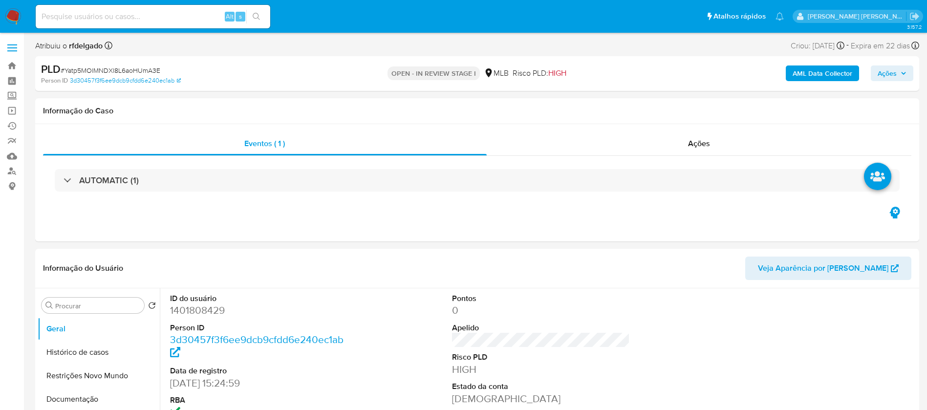
click at [898, 72] on span "Ações" at bounding box center [891, 73] width 29 height 14
select select "10"
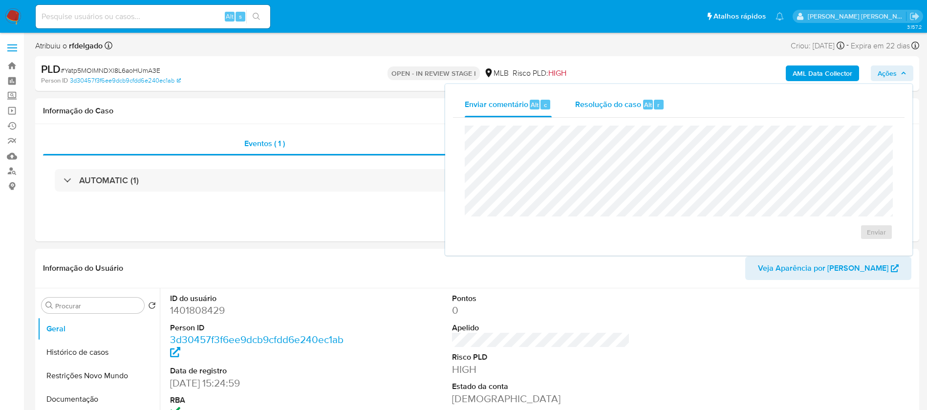
click at [591, 106] on span "Resolução do caso" at bounding box center [608, 104] width 66 height 11
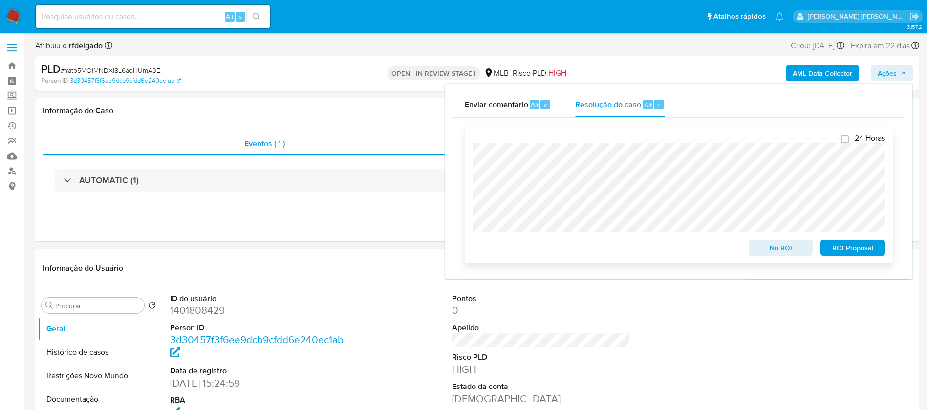
click at [863, 251] on span "ROI Proposal" at bounding box center [852, 248] width 51 height 14
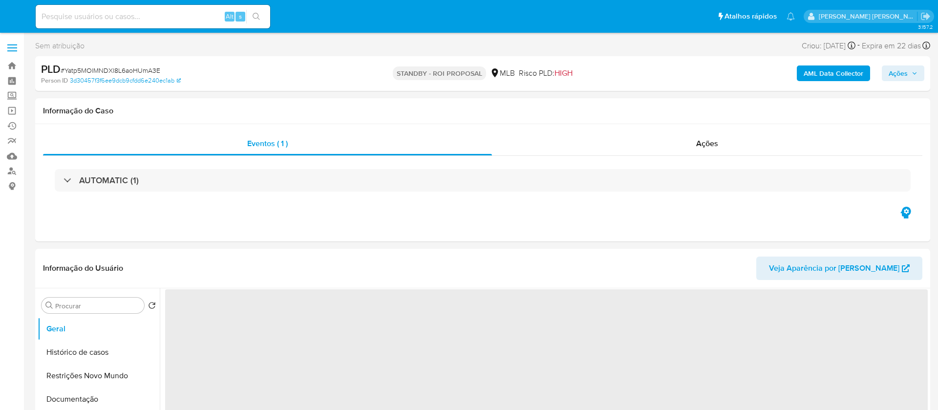
select select "10"
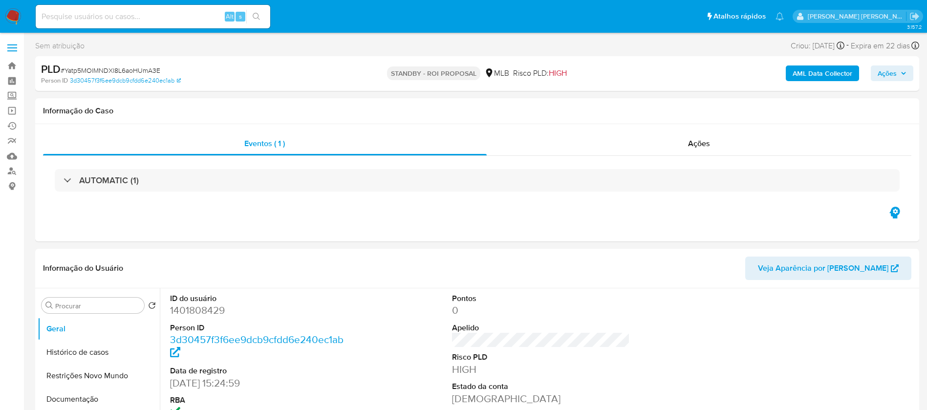
click at [11, 17] on img at bounding box center [13, 16] width 17 height 17
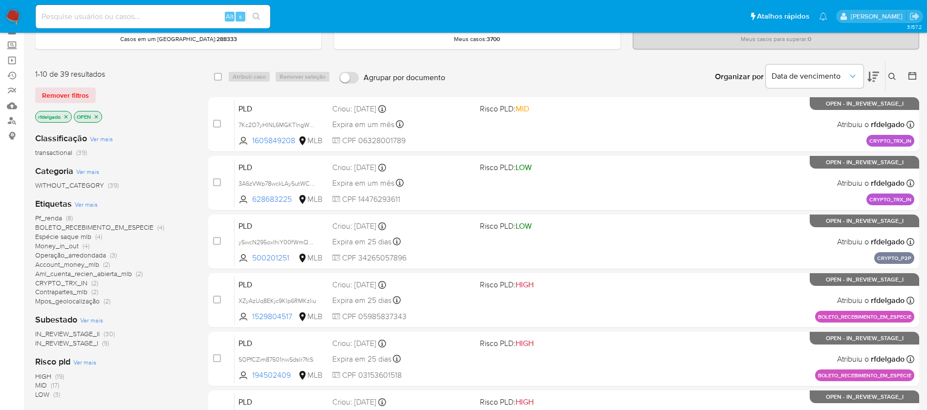
scroll to position [73, 0]
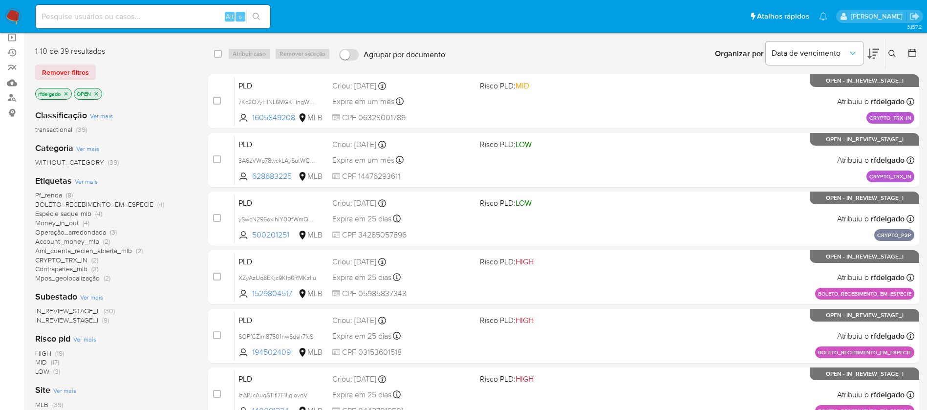
click at [85, 241] on span "Account_money_mlb" at bounding box center [67, 241] width 64 height 10
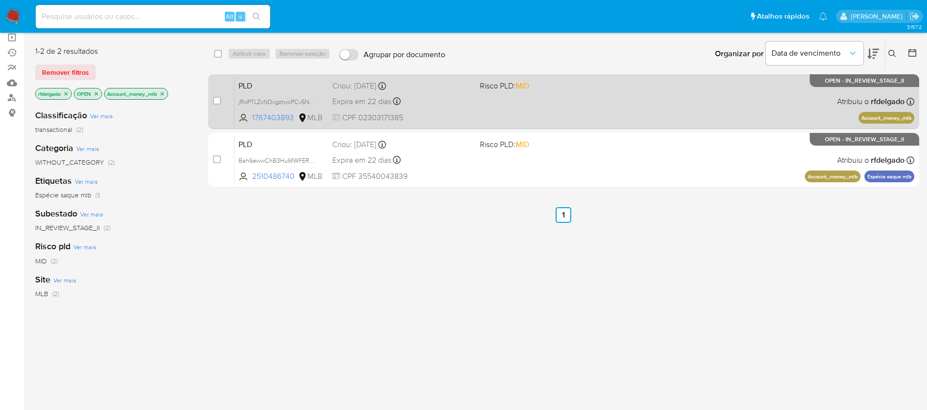
click at [599, 92] on div "PLD jRoPTLZxNDxgztwcPCv5NWfT 1767403893 MLB Risco PLD: MID Criou: [DATE] Criou:…" at bounding box center [575, 101] width 680 height 49
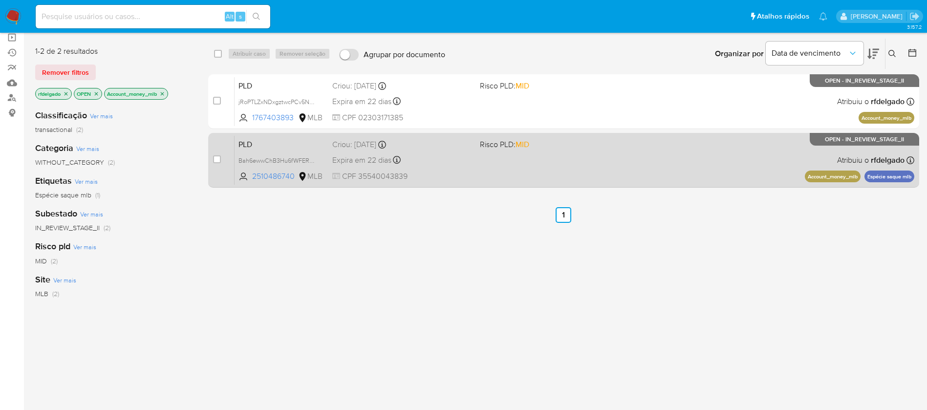
click at [552, 152] on div "PLD Bah6ewwChB3Hu6fWFERNZZaT 2510486740 MLB Risco PLD: MID Criou: [DATE] Criou:…" at bounding box center [575, 159] width 680 height 49
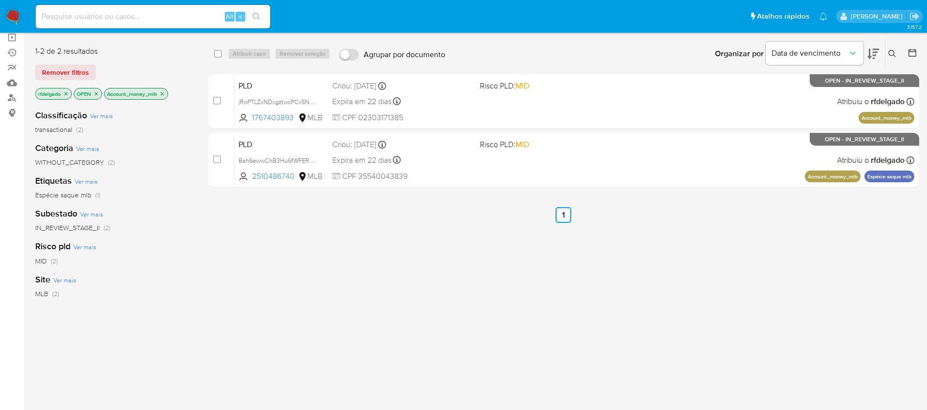
click at [164, 96] on icon "close-filter" at bounding box center [162, 94] width 6 height 6
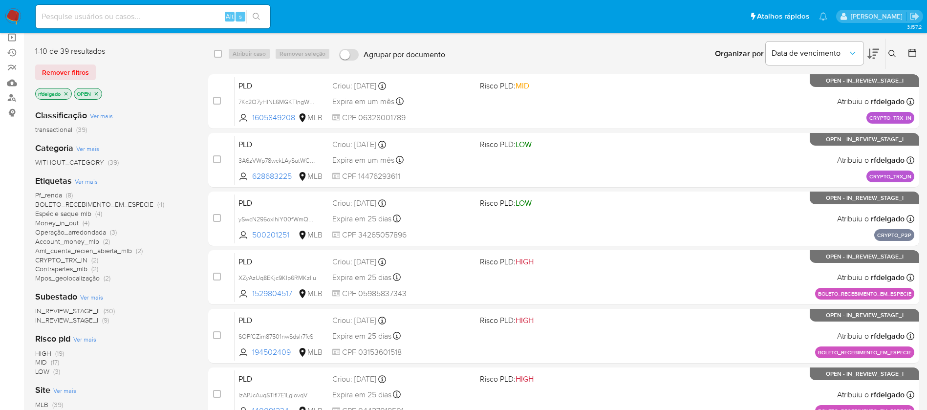
click at [63, 222] on span "Money_in_out" at bounding box center [56, 223] width 43 height 10
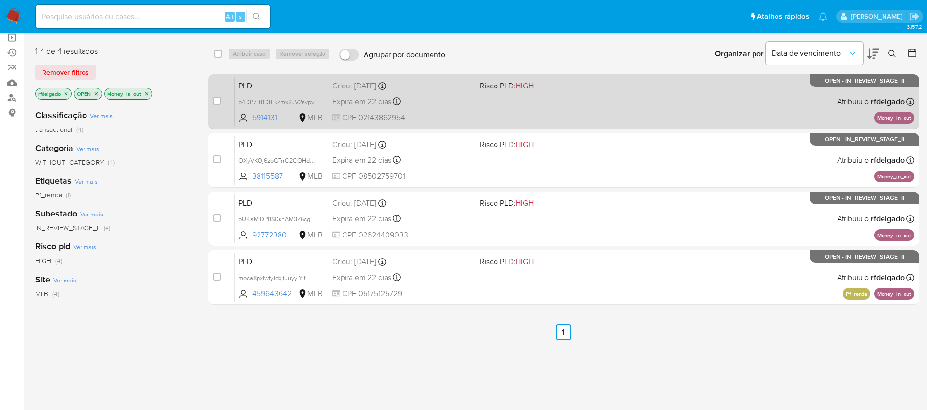
click at [460, 106] on div "Expira em 22 dias Expira em [DATE] 00:26:04" at bounding box center [402, 101] width 140 height 13
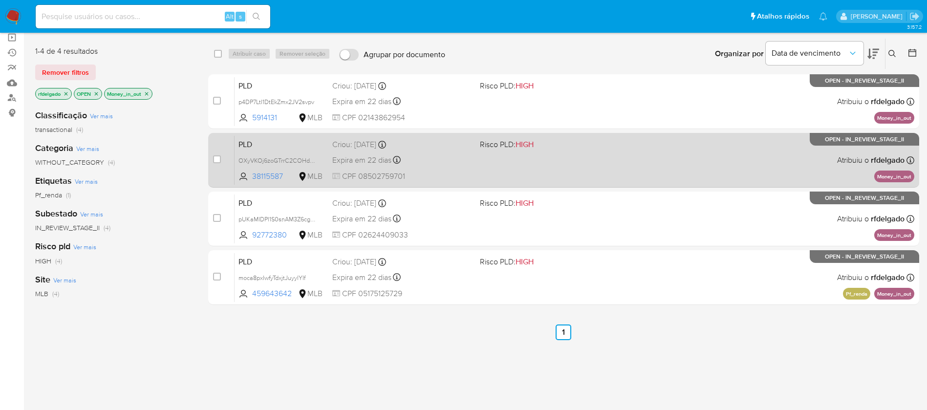
click at [430, 164] on div "Expira em 22 dias Expira em [DATE] 00:14:25" at bounding box center [402, 159] width 140 height 13
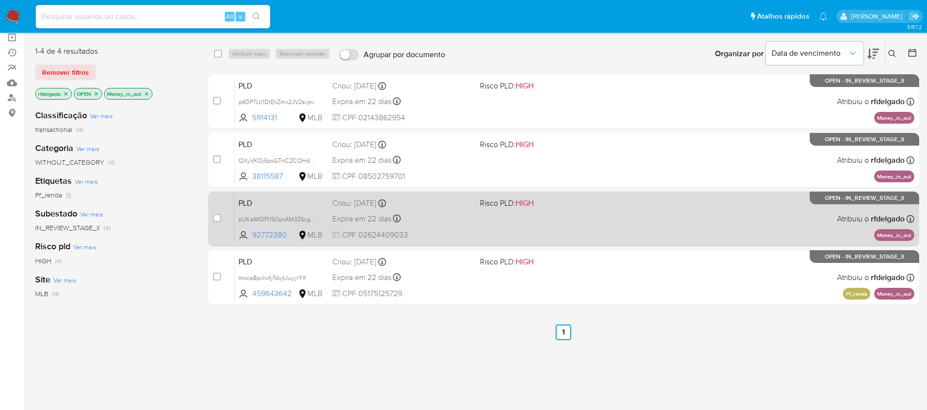
click at [470, 204] on div "Criou: [DATE] Criou: [DATE] 00:09:25" at bounding box center [402, 203] width 140 height 11
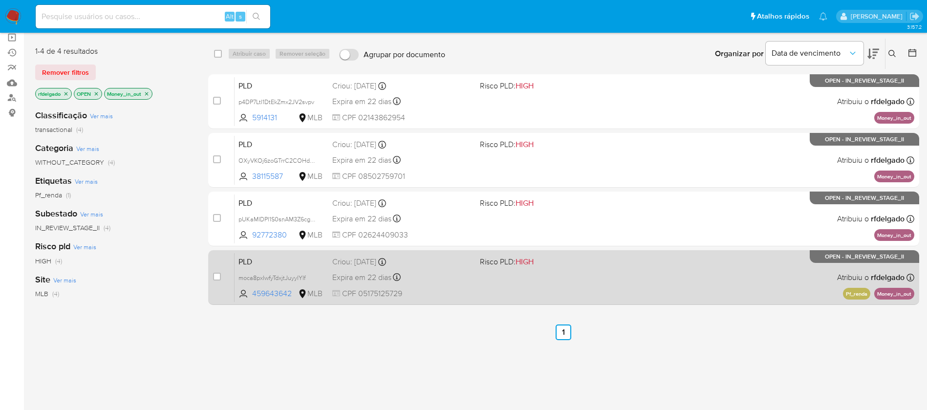
click at [441, 298] on span "CPF 05175125729" at bounding box center [402, 293] width 140 height 11
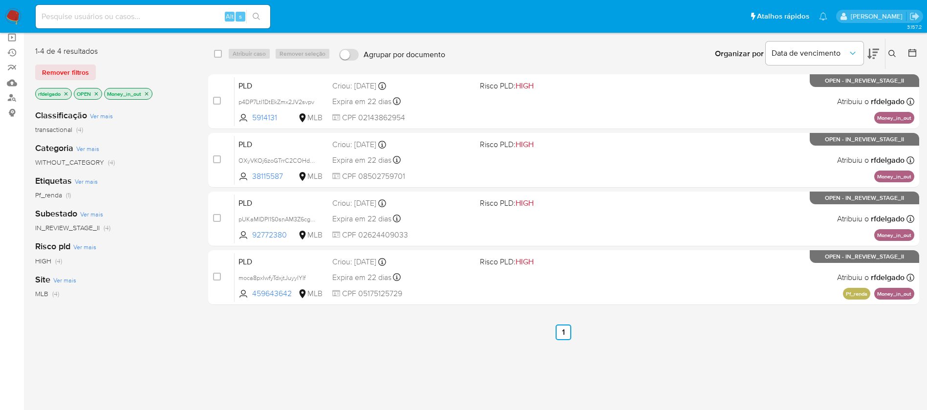
click at [146, 93] on icon "close-filter" at bounding box center [147, 94] width 6 height 6
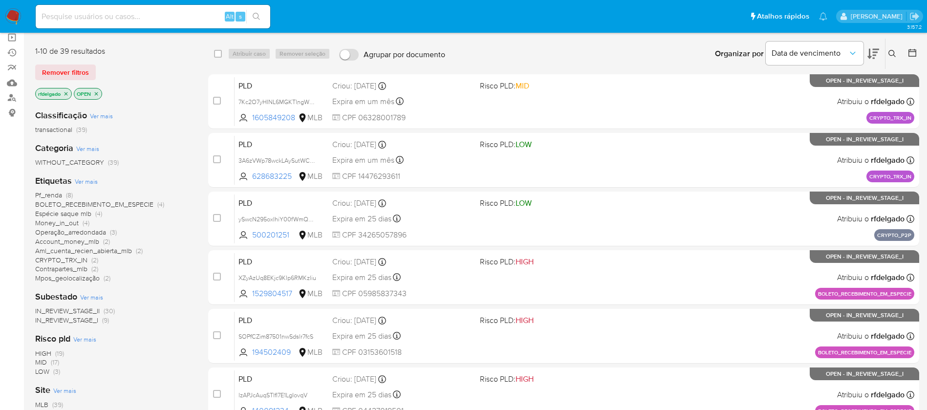
click at [84, 266] on span "Contrapartes_mlb" at bounding box center [61, 269] width 52 height 10
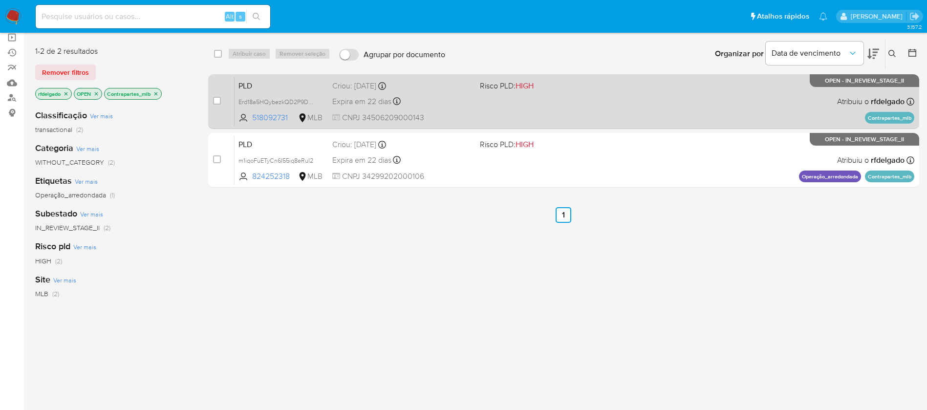
click at [455, 106] on div "Expira em 22 dias Expira em [DATE] 00:21:22" at bounding box center [402, 101] width 140 height 13
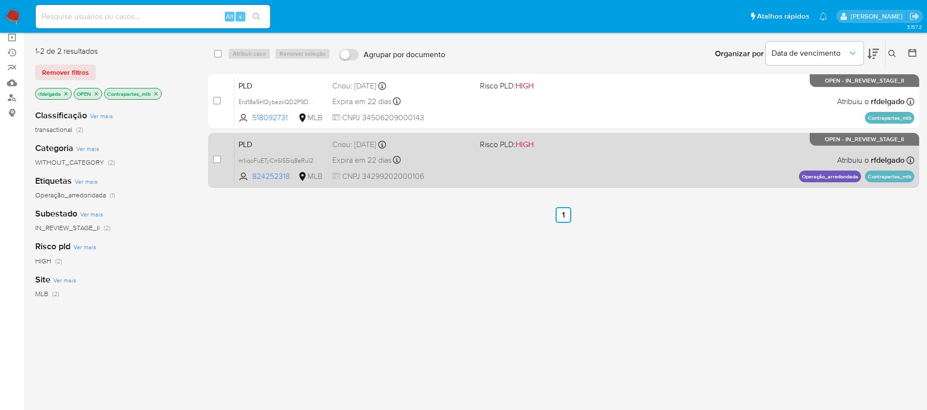
click at [487, 153] on div "PLD m1iqoFuETyCn6I55iq8eRuI2 824252318 MLB Risco PLD: HIGH Criou: [DATE] Criou:…" at bounding box center [575, 159] width 680 height 49
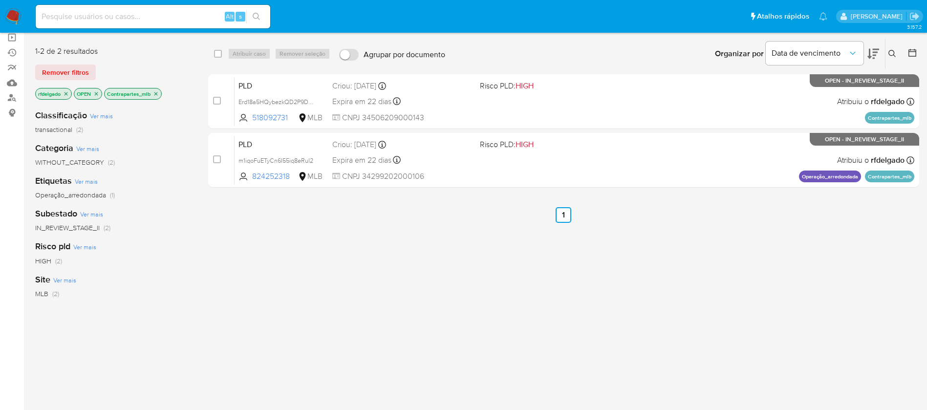
click at [157, 93] on icon "close-filter" at bounding box center [155, 93] width 3 height 3
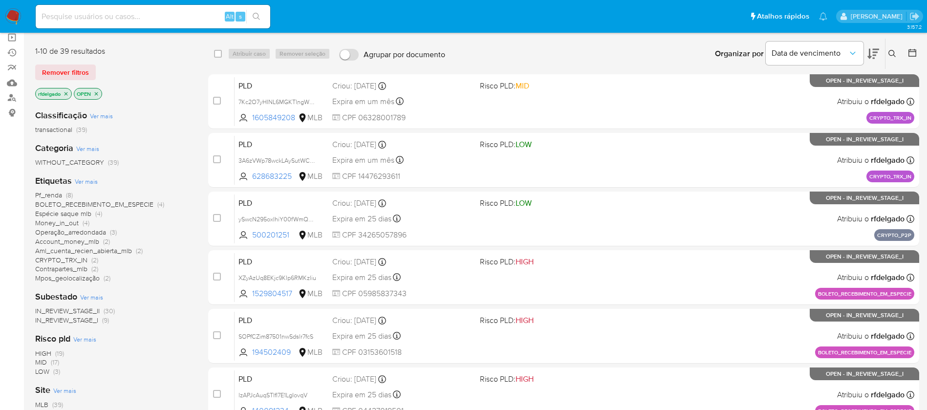
click at [56, 192] on span "Pf_renda" at bounding box center [48, 195] width 27 height 10
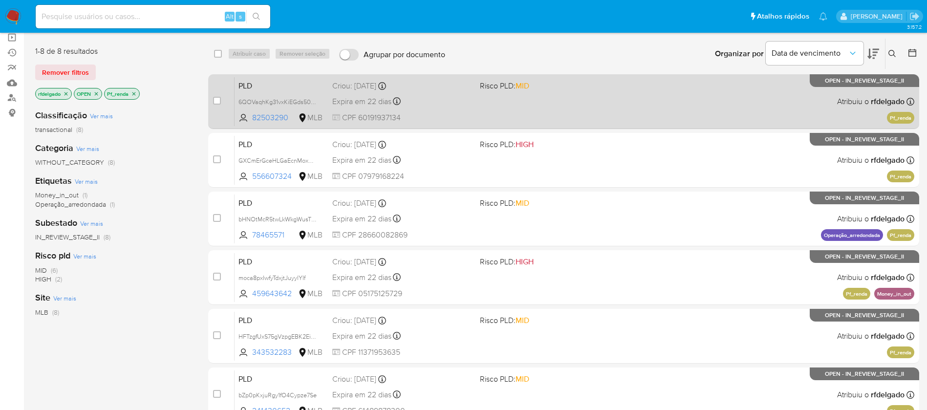
click at [533, 108] on div "PLD 6QOVaqhKg31vxKiEGds50Rf4 82503290 MLB Risco PLD: MID Criou: [DATE] Criou: […" at bounding box center [575, 101] width 680 height 49
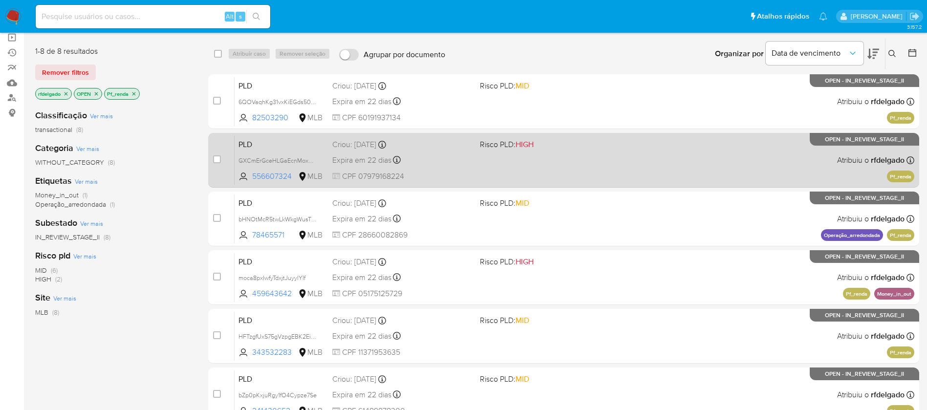
click at [481, 162] on div "PLD GXCmErGceHLGaEcnMox9AJhR 556607324 MLB Risco PLD: HIGH Criou: [DATE] Criou:…" at bounding box center [575, 159] width 680 height 49
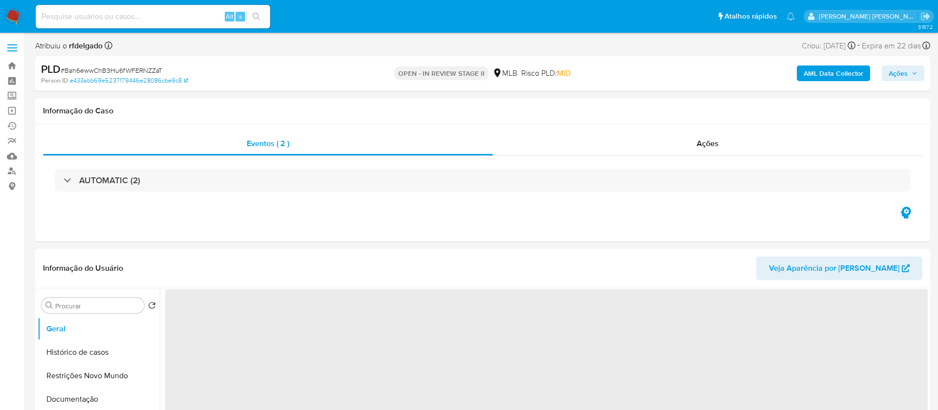
select select "10"
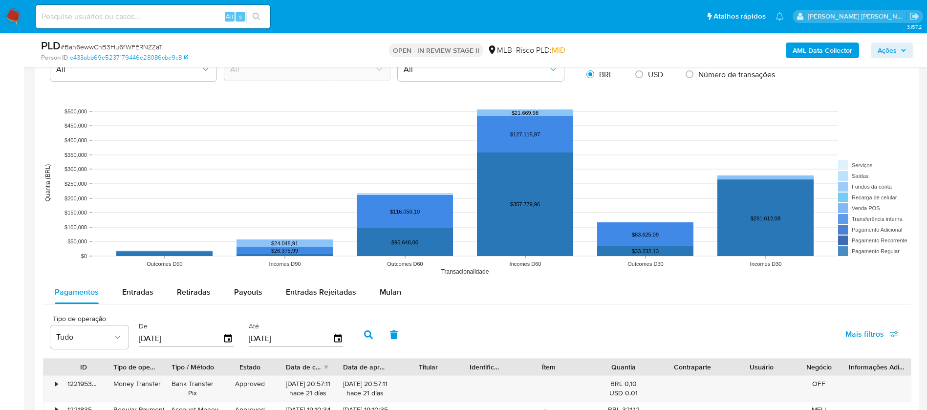
scroll to position [879, 0]
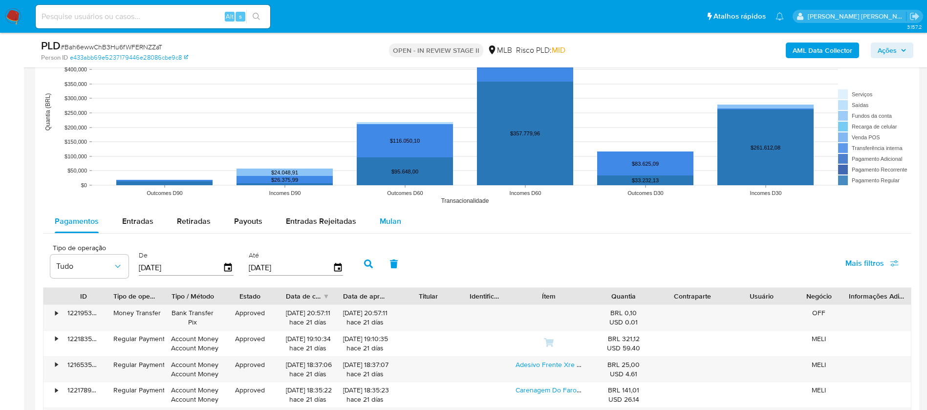
click at [380, 221] on span "Mulan" at bounding box center [390, 220] width 21 height 11
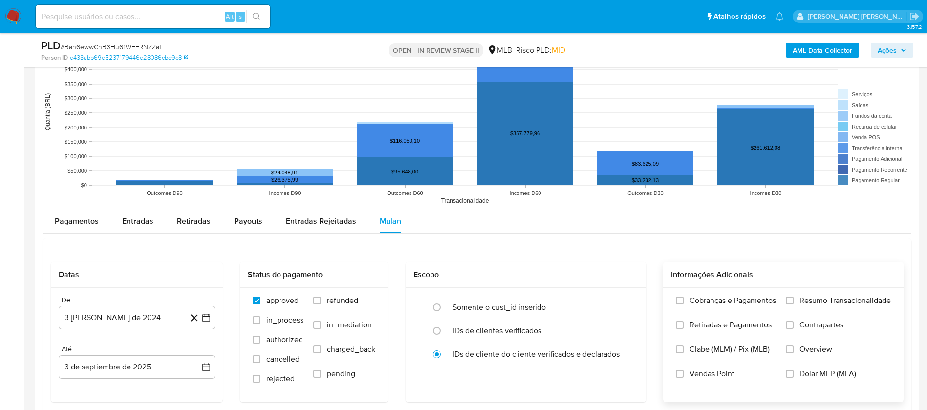
click at [806, 301] on span "Resumo Transacionalidade" at bounding box center [844, 301] width 91 height 10
click at [793, 301] on input "Resumo Transacionalidade" at bounding box center [790, 301] width 8 height 8
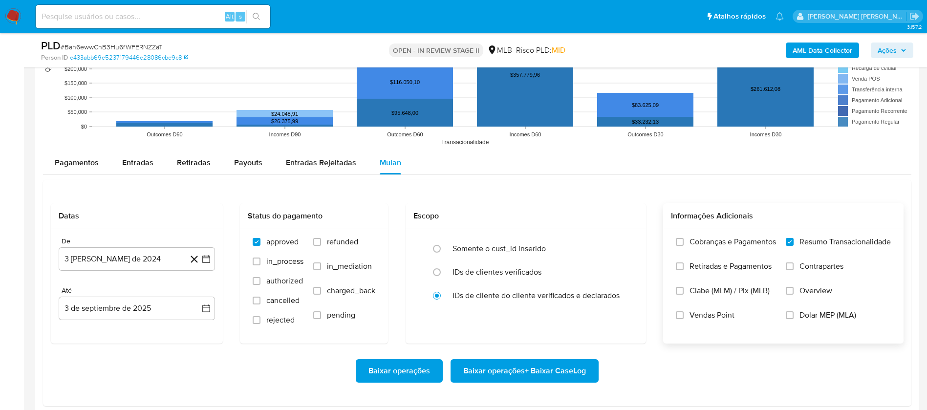
scroll to position [1026, 0]
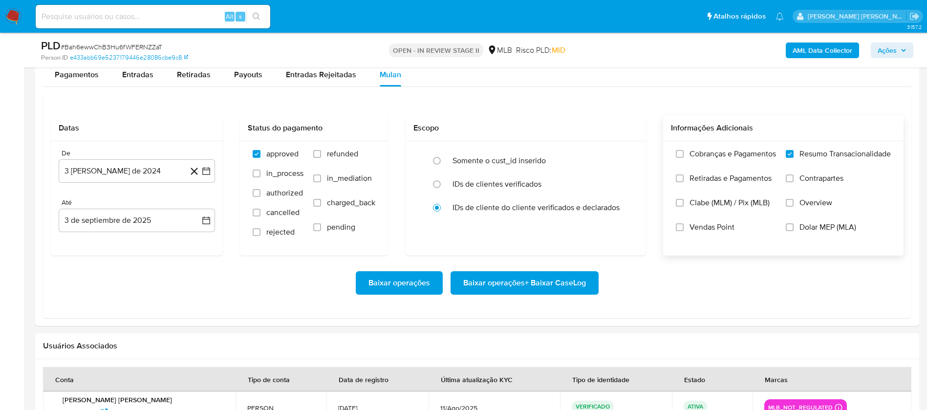
click at [706, 228] on span "Vendas Point" at bounding box center [711, 227] width 45 height 10
click at [683, 228] on input "Vendas Point" at bounding box center [680, 227] width 8 height 8
click at [130, 170] on button "3 [PERSON_NAME] de 2024" at bounding box center [137, 170] width 156 height 23
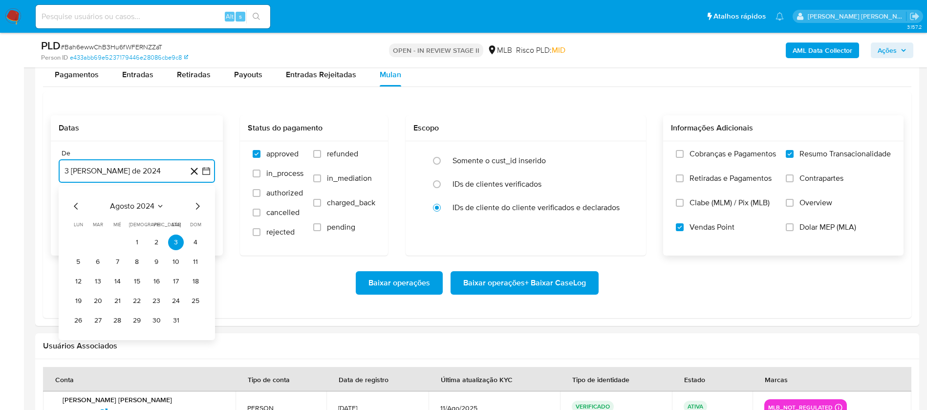
click at [148, 201] on span "agosto 2024" at bounding box center [132, 206] width 44 height 10
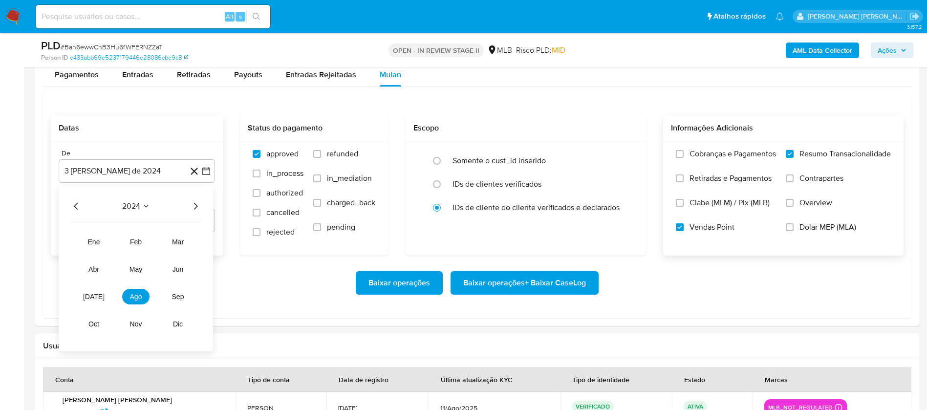
drag, startPoint x: 195, startPoint y: 207, endPoint x: 191, endPoint y: 216, distance: 10.1
click at [195, 207] on icon "Año siguiente" at bounding box center [196, 206] width 12 height 12
click at [96, 298] on span "[DATE]" at bounding box center [93, 297] width 21 height 8
click at [105, 244] on button "1" at bounding box center [98, 243] width 16 height 16
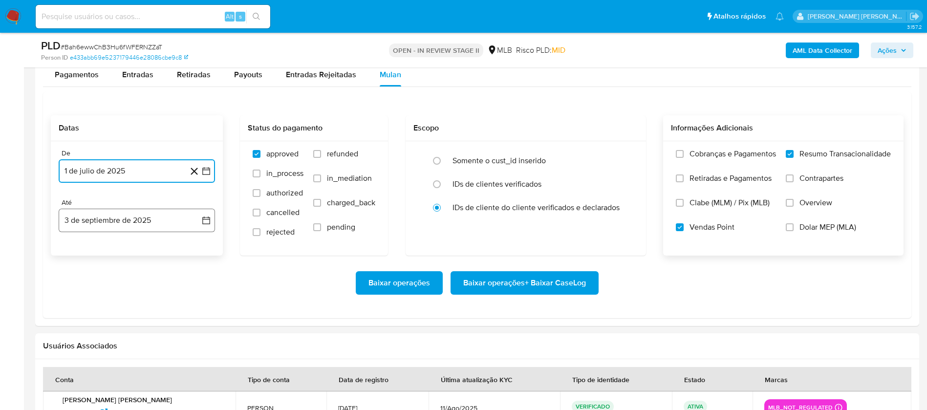
click at [134, 221] on button "3 de septiembre de 2025" at bounding box center [137, 220] width 156 height 23
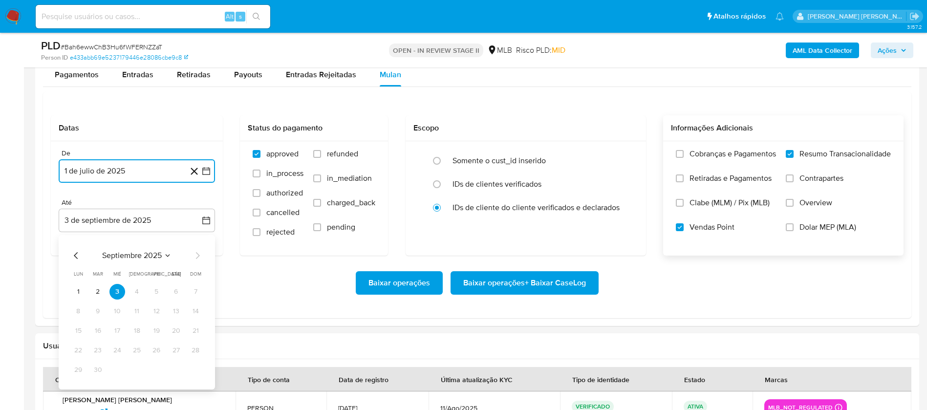
drag, startPoint x: 76, startPoint y: 296, endPoint x: 87, endPoint y: 293, distance: 11.0
click at [76, 295] on button "1" at bounding box center [78, 292] width 16 height 16
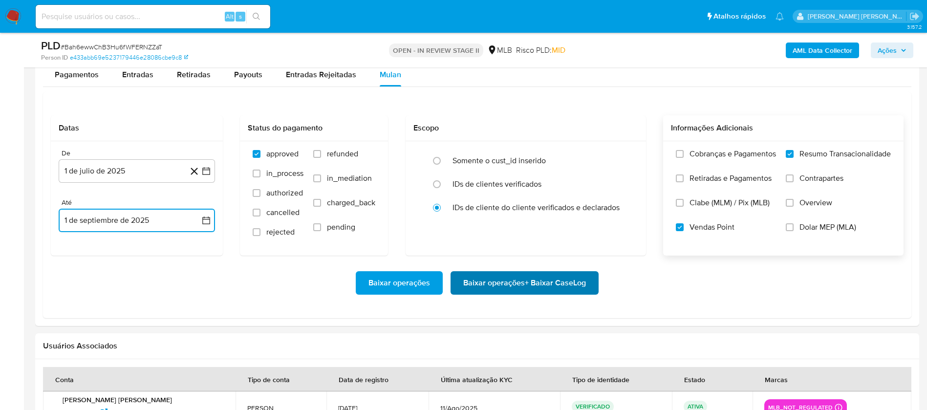
click at [537, 284] on span "Baixar operações + Baixar CaseLog" at bounding box center [524, 282] width 123 height 21
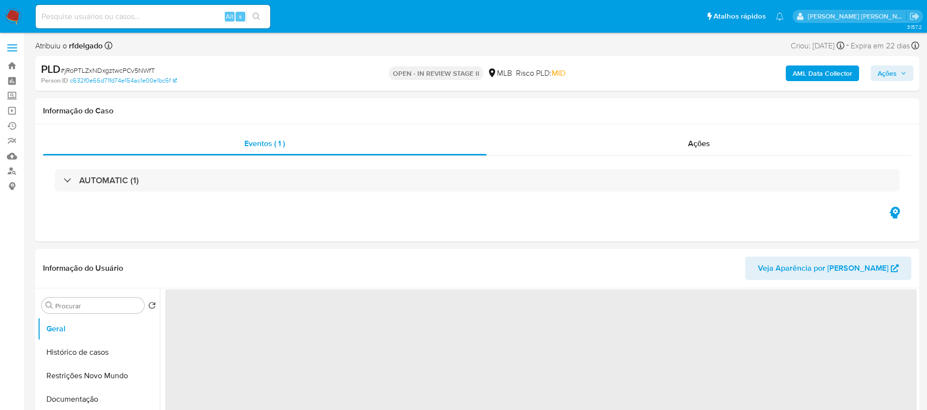
select select "10"
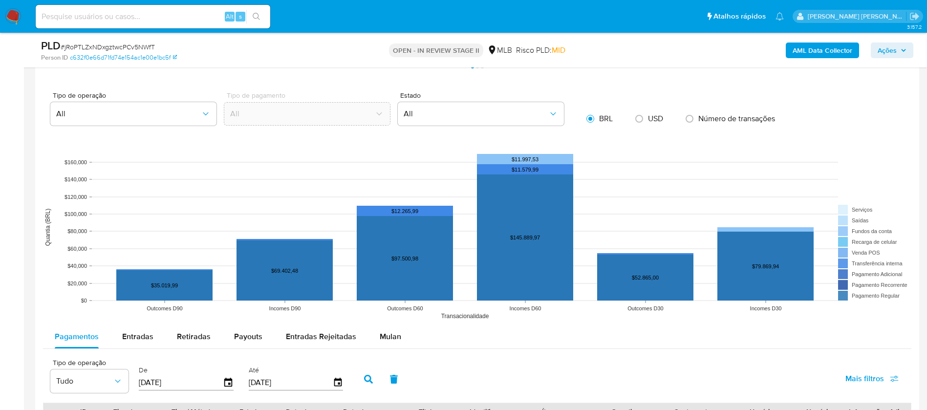
scroll to position [953, 0]
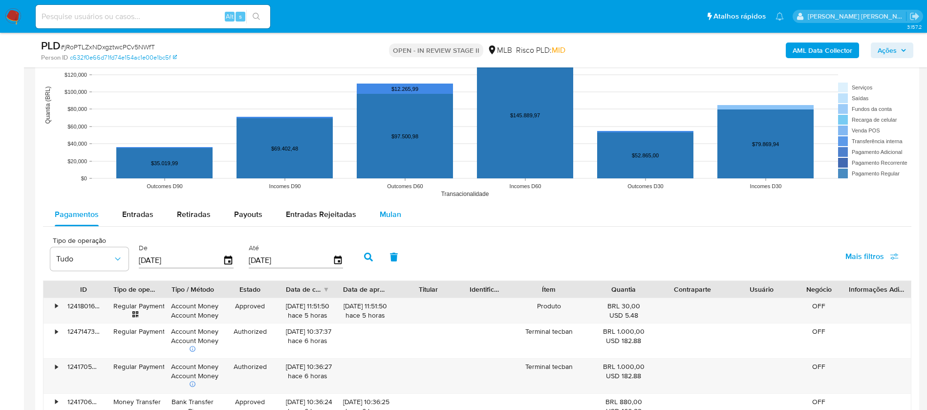
click at [396, 214] on span "Mulan" at bounding box center [390, 214] width 21 height 11
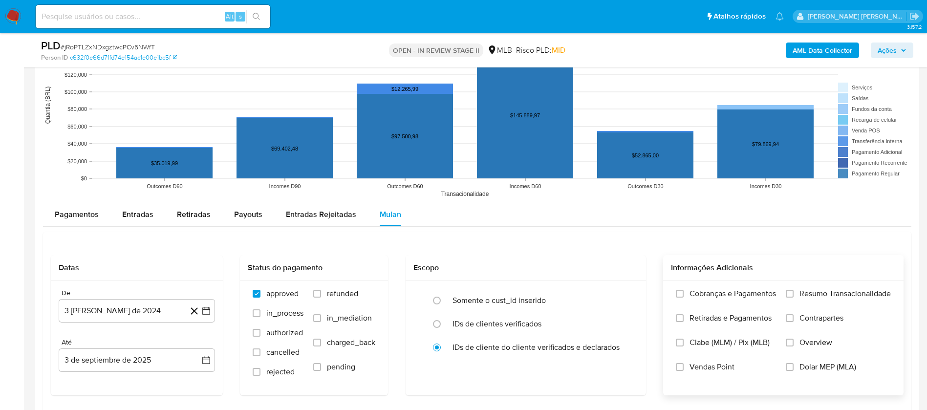
click at [839, 294] on span "Resumo Transacionalidade" at bounding box center [844, 294] width 91 height 10
click at [793, 294] on input "Resumo Transacionalidade" at bounding box center [790, 294] width 8 height 8
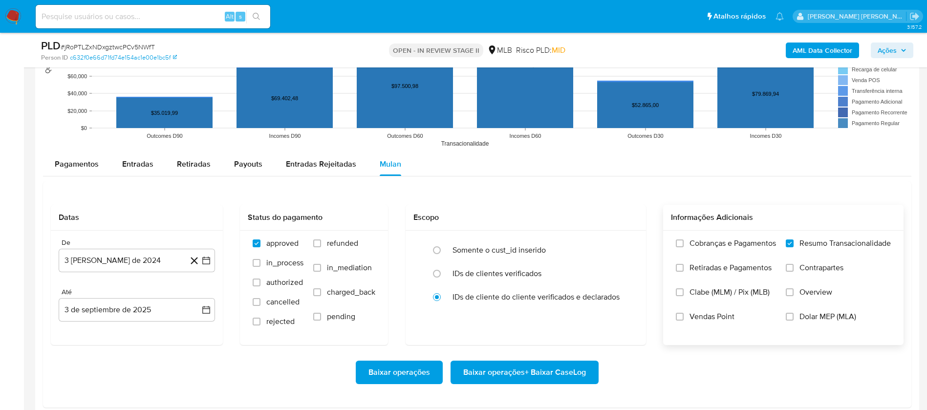
scroll to position [1026, 0]
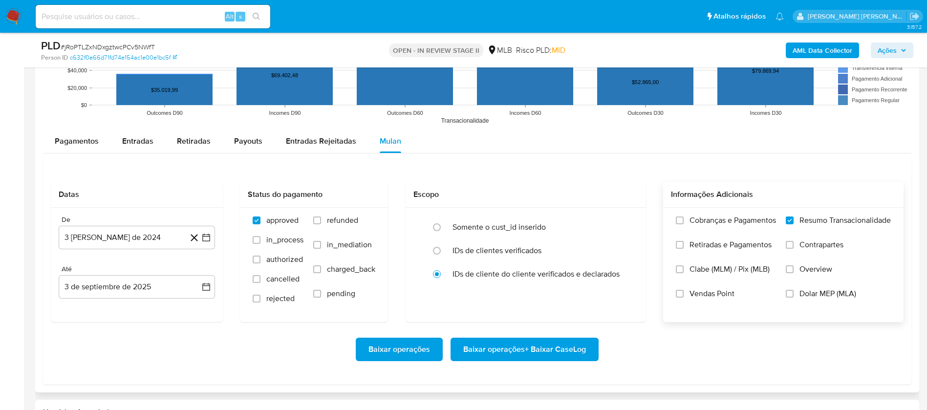
click at [714, 291] on span "Vendas Point" at bounding box center [711, 294] width 45 height 10
click at [683, 291] on input "Vendas Point" at bounding box center [680, 294] width 8 height 8
click at [128, 236] on button "3 [PERSON_NAME] de 2024" at bounding box center [137, 237] width 156 height 23
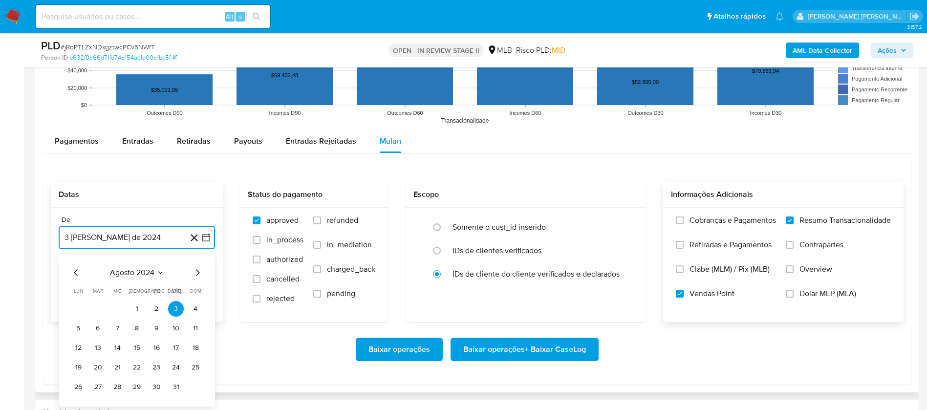
click at [138, 269] on span "agosto 2024" at bounding box center [132, 273] width 44 height 10
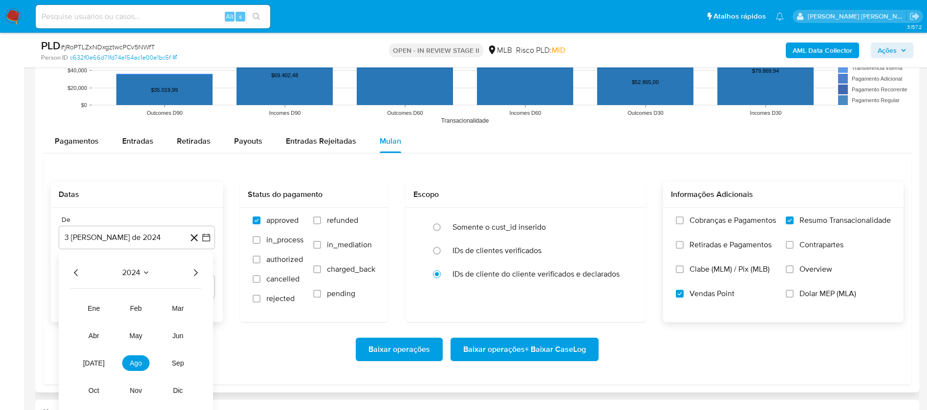
click at [194, 270] on icon "Año siguiente" at bounding box center [196, 273] width 12 height 12
click at [95, 363] on span "[DATE]" at bounding box center [93, 363] width 21 height 8
click at [99, 314] on button "1" at bounding box center [98, 309] width 16 height 16
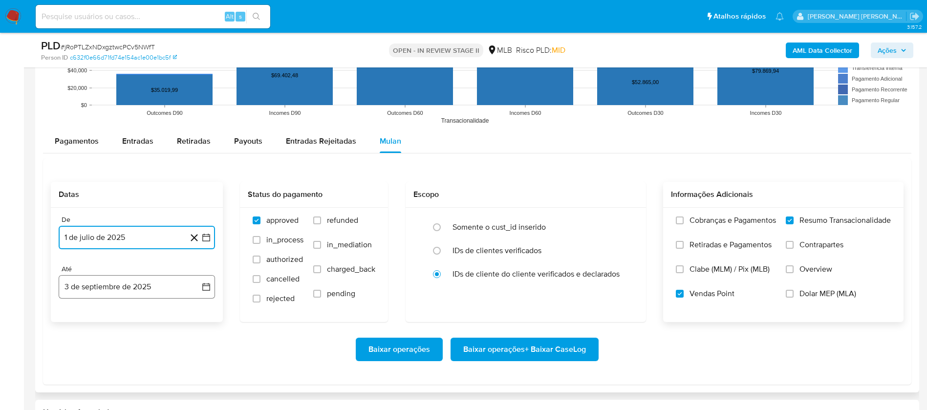
click at [116, 279] on button "3 de septiembre de 2025" at bounding box center [137, 286] width 156 height 23
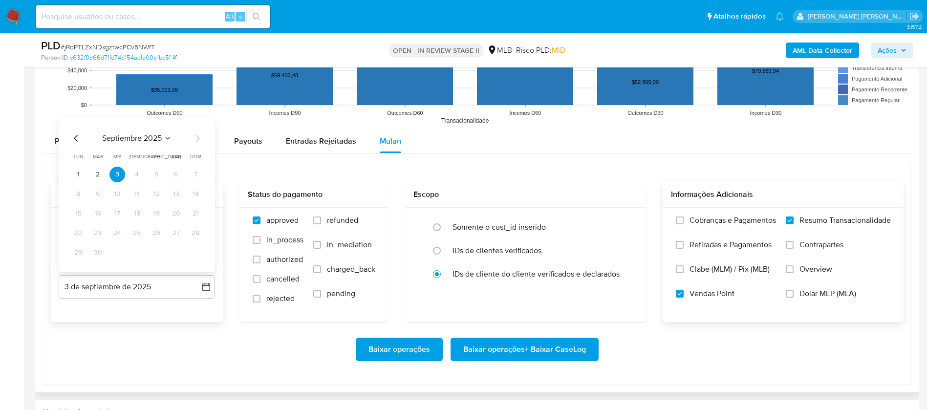
drag, startPoint x: 80, startPoint y: 176, endPoint x: 101, endPoint y: 181, distance: 22.2
click at [79, 175] on button "1" at bounding box center [78, 175] width 16 height 16
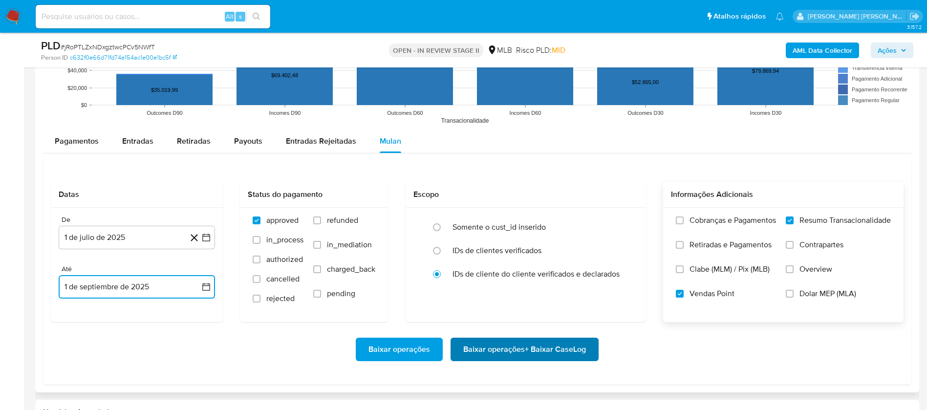
click at [521, 349] on span "Baixar operações + Baixar CaseLog" at bounding box center [524, 349] width 123 height 21
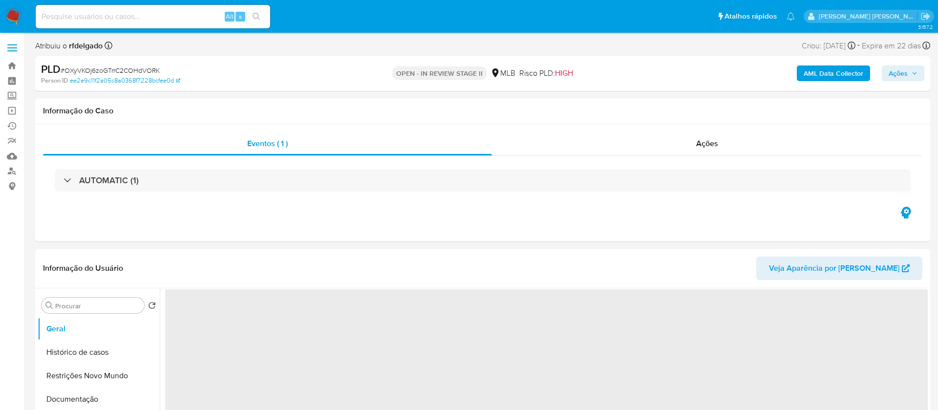
select select "10"
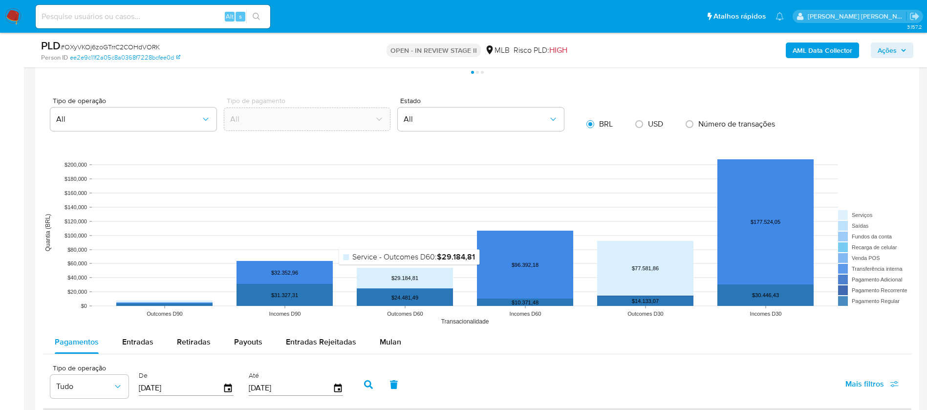
scroll to position [879, 0]
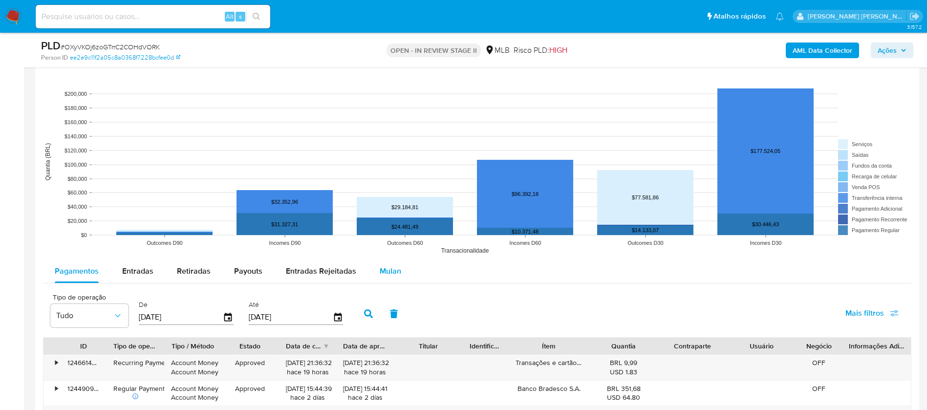
click at [390, 269] on span "Mulan" at bounding box center [390, 270] width 21 height 11
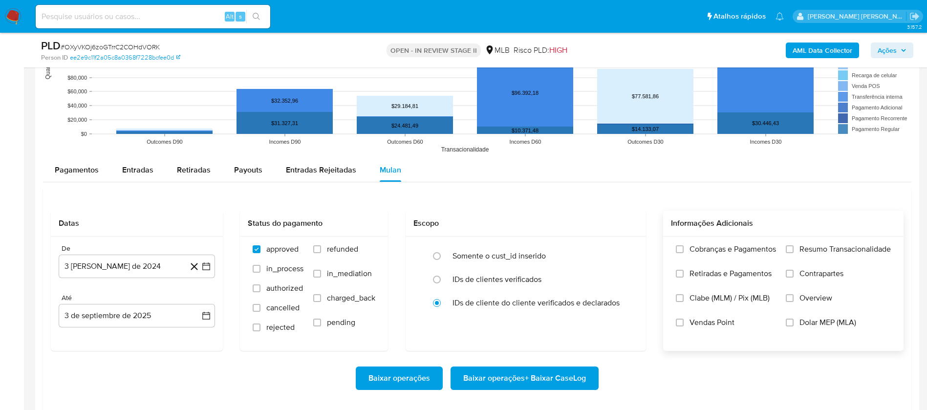
scroll to position [1026, 0]
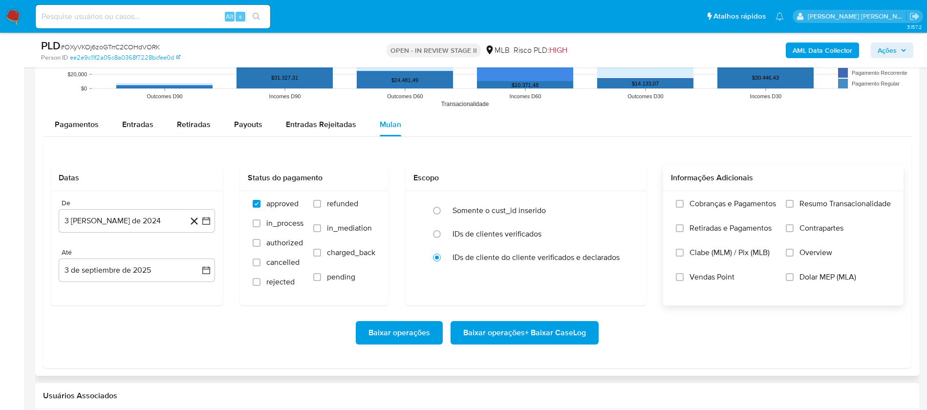
click at [801, 206] on span "Resumo Transacionalidade" at bounding box center [844, 204] width 91 height 10
click at [793, 206] on input "Resumo Transacionalidade" at bounding box center [790, 204] width 8 height 8
click at [721, 272] on span "Vendas Point" at bounding box center [711, 277] width 45 height 10
click at [683, 273] on input "Vendas Point" at bounding box center [680, 277] width 8 height 8
click at [165, 224] on button "3 [PERSON_NAME] de 2024" at bounding box center [137, 220] width 156 height 23
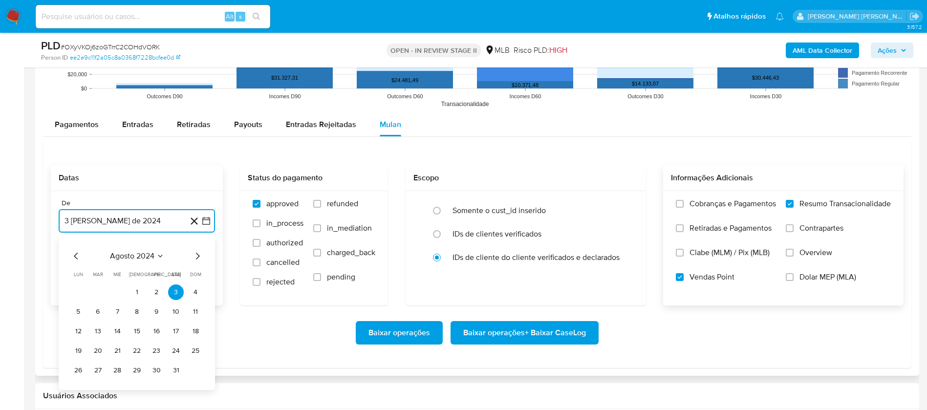
click at [150, 256] on span "agosto 2024" at bounding box center [132, 256] width 44 height 10
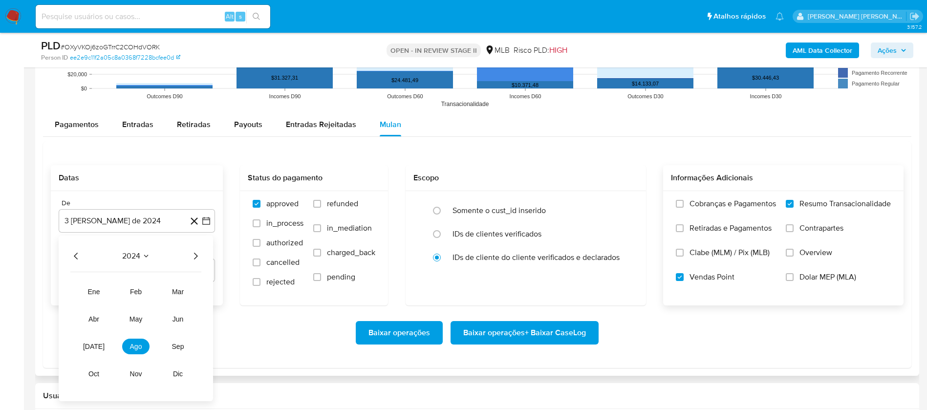
drag, startPoint x: 193, startPoint y: 255, endPoint x: 150, endPoint y: 278, distance: 49.0
click at [194, 255] on icon "Año siguiente" at bounding box center [196, 256] width 12 height 12
click at [92, 346] on span "jul" at bounding box center [93, 346] width 21 height 8
click at [98, 293] on button "1" at bounding box center [98, 292] width 16 height 16
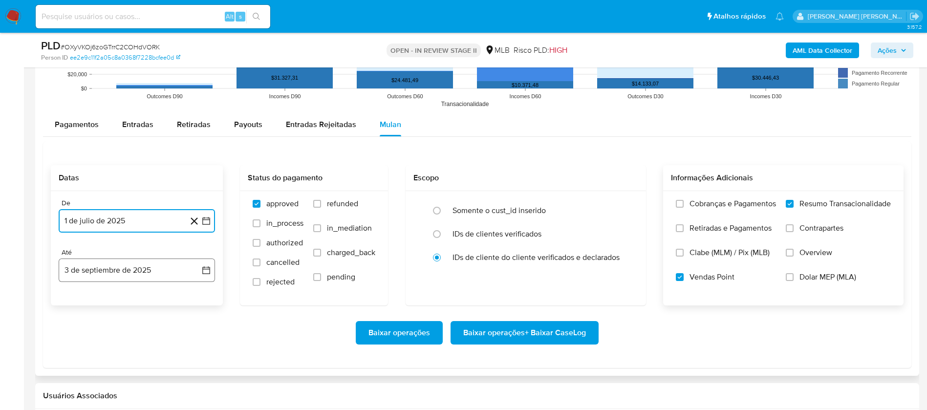
click at [112, 268] on button "3 de septiembre de 2025" at bounding box center [137, 269] width 156 height 23
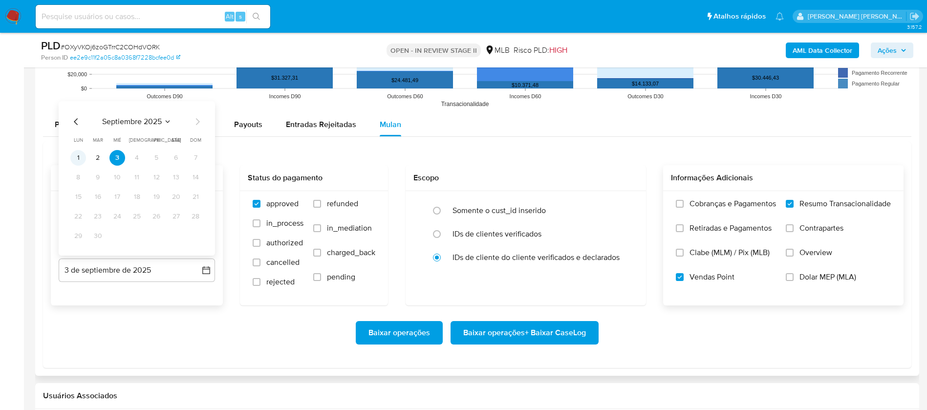
click at [73, 157] on button "1" at bounding box center [78, 158] width 16 height 16
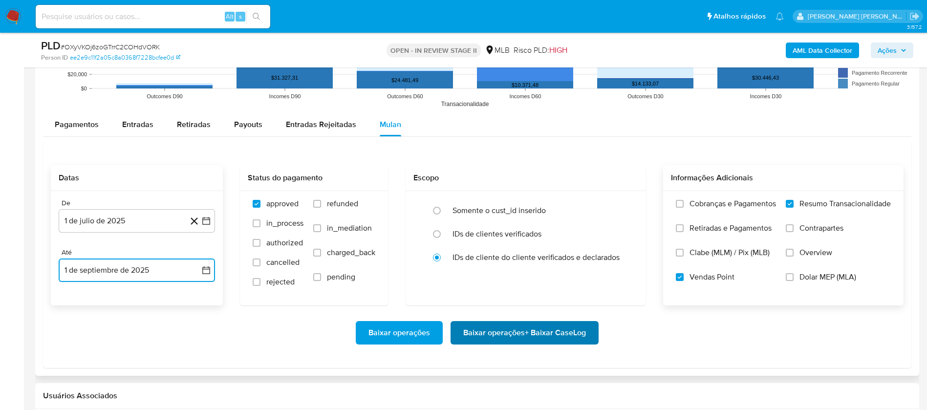
click at [477, 333] on span "Baixar operações + Baixar CaseLog" at bounding box center [524, 332] width 123 height 21
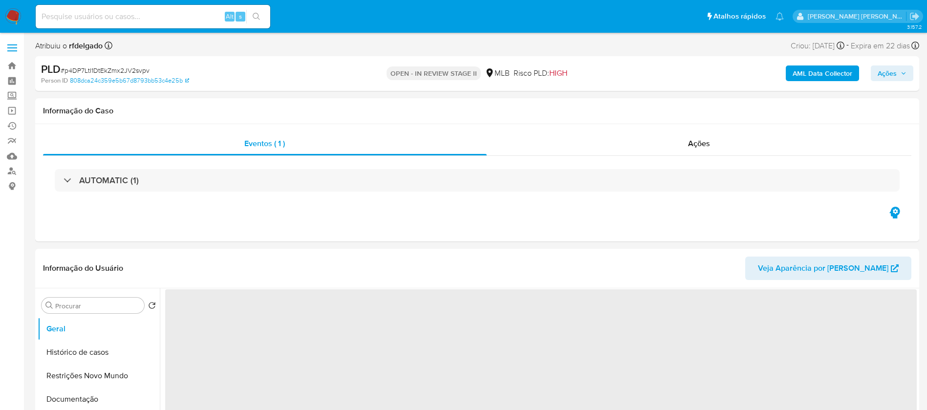
select select "10"
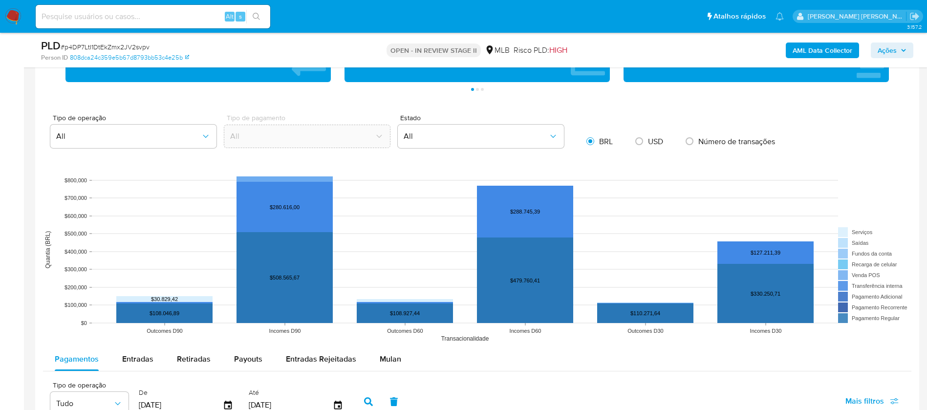
scroll to position [879, 0]
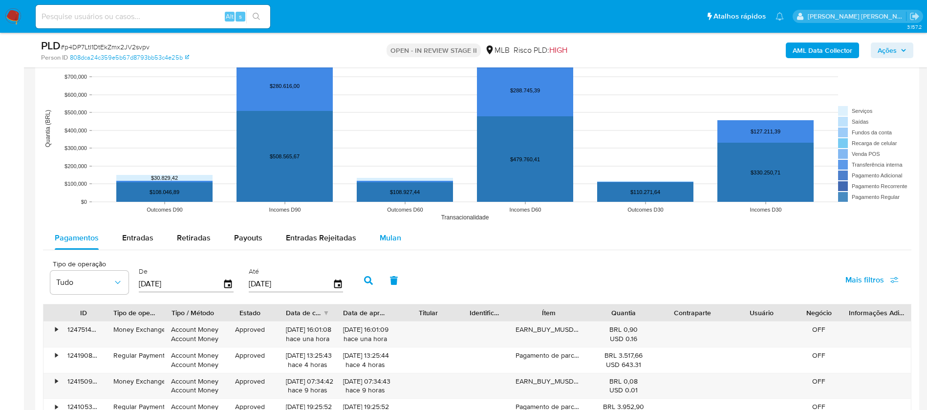
click at [386, 241] on span "Mulan" at bounding box center [390, 237] width 21 height 11
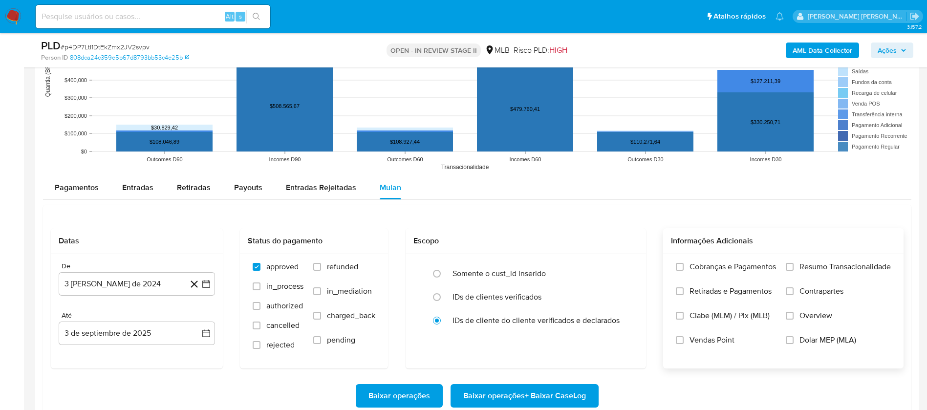
scroll to position [953, 0]
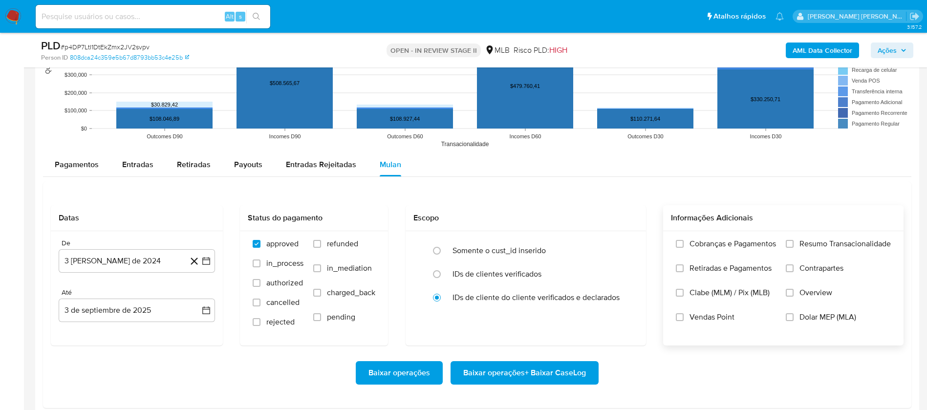
click at [830, 242] on span "Resumo Transacionalidade" at bounding box center [844, 244] width 91 height 10
click at [793, 242] on input "Resumo Transacionalidade" at bounding box center [790, 244] width 8 height 8
click at [702, 314] on span "Vendas Point" at bounding box center [711, 317] width 45 height 10
click at [683, 314] on input "Vendas Point" at bounding box center [680, 317] width 8 height 8
click at [146, 253] on button "3 [PERSON_NAME] de 2024" at bounding box center [137, 260] width 156 height 23
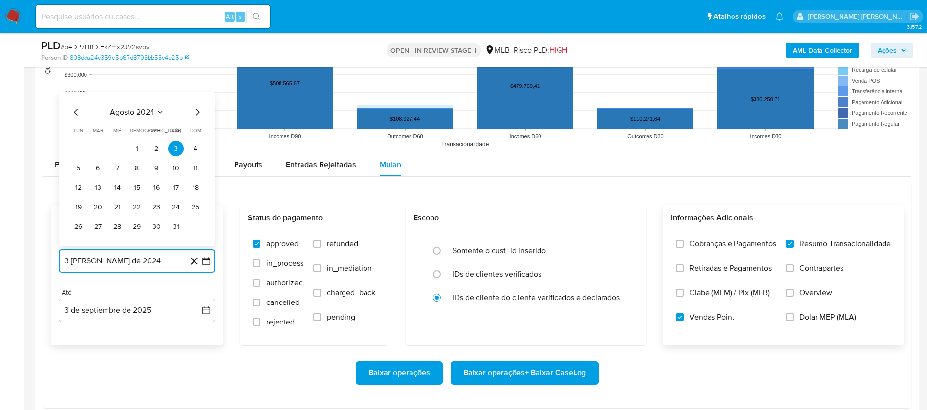
click at [144, 110] on span "agosto 2024" at bounding box center [132, 112] width 44 height 10
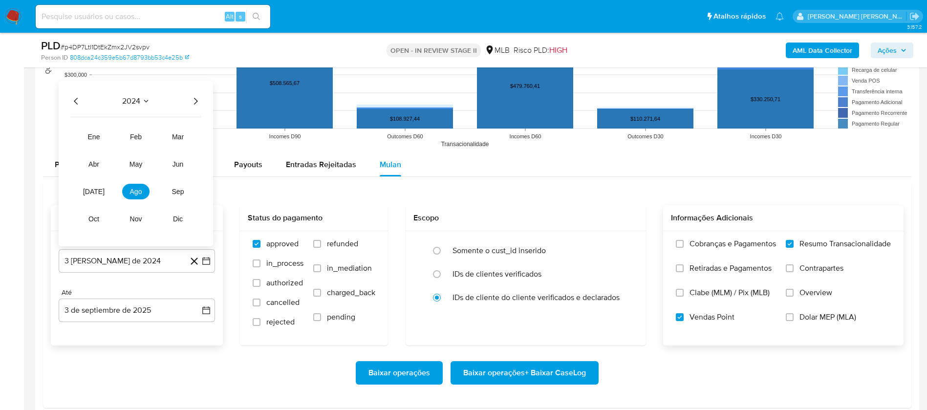
click at [193, 99] on icon "Año siguiente" at bounding box center [196, 101] width 12 height 12
click at [98, 190] on span "jul" at bounding box center [93, 192] width 21 height 8
click at [101, 137] on table "lun lunes mar martes mié miércoles jue jueves vie viernes sáb sábado dom doming…" at bounding box center [136, 180] width 133 height 107
click at [98, 148] on button "1" at bounding box center [98, 149] width 16 height 16
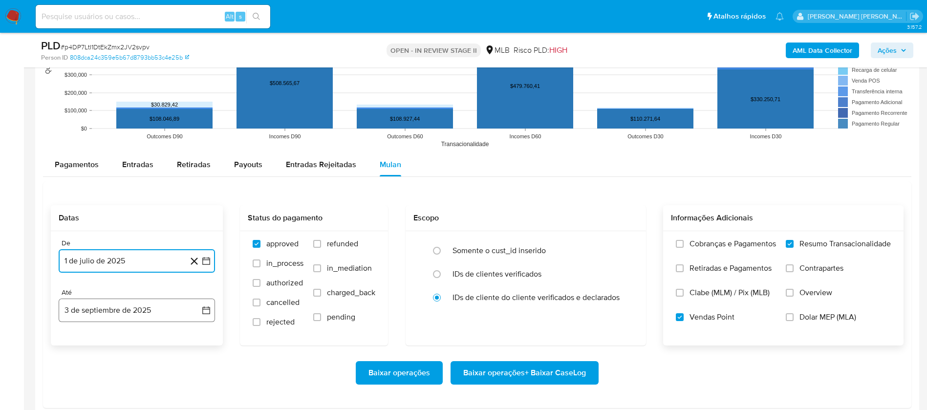
click at [146, 308] on button "3 de septiembre de 2025" at bounding box center [137, 310] width 156 height 23
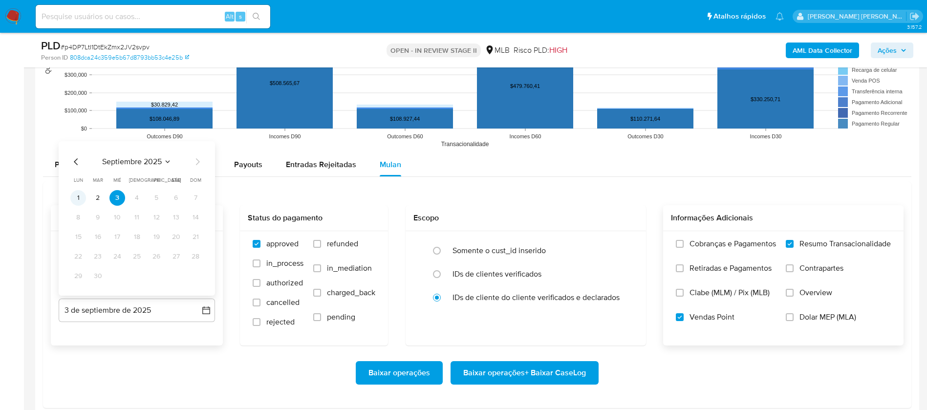
click at [76, 197] on button "1" at bounding box center [78, 198] width 16 height 16
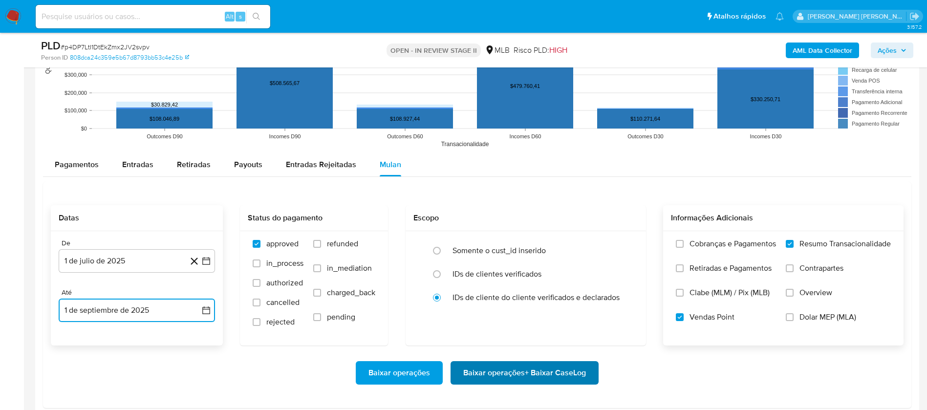
click at [504, 371] on span "Baixar operações + Baixar CaseLog" at bounding box center [524, 372] width 123 height 21
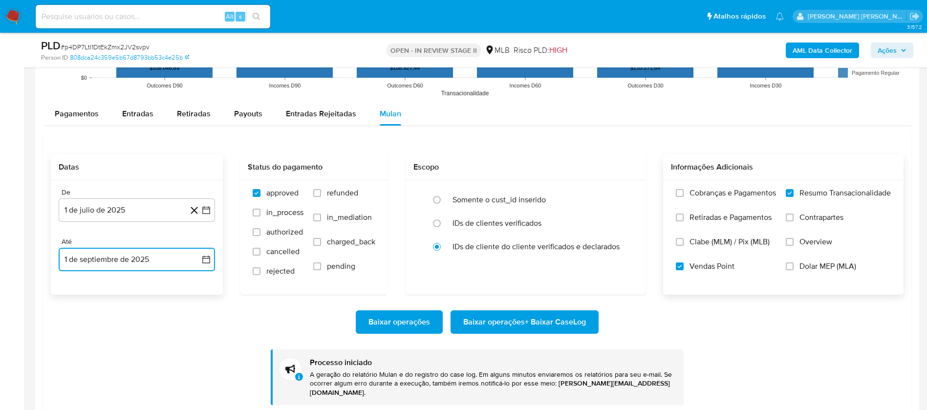
scroll to position [1026, 0]
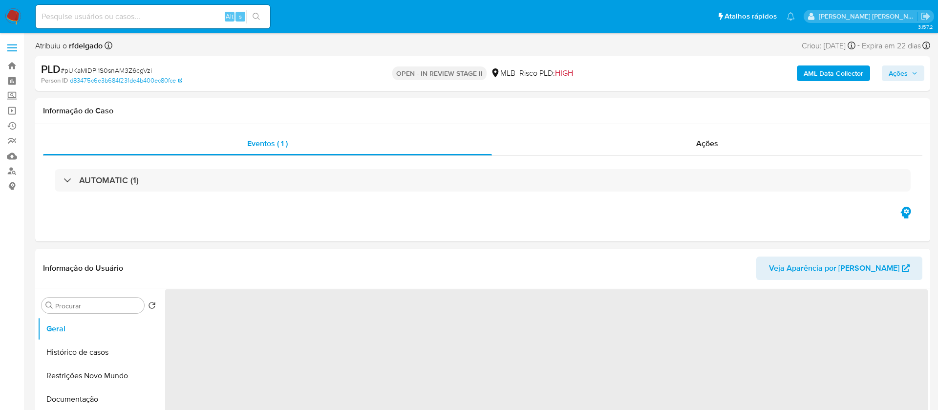
select select "10"
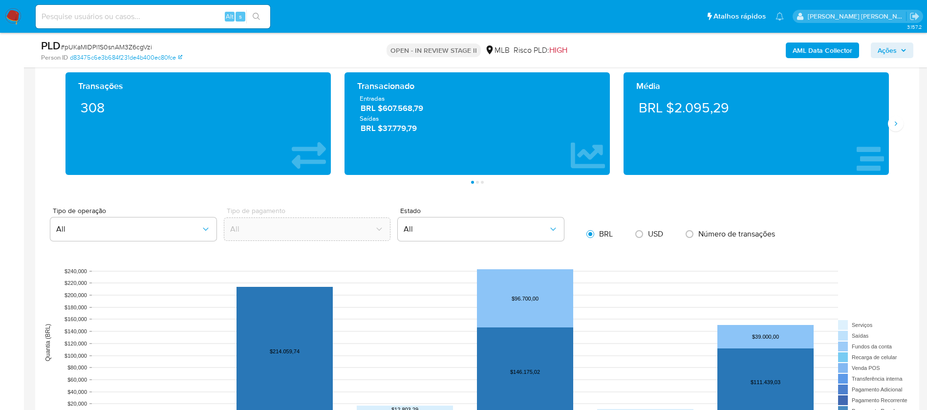
scroll to position [953, 0]
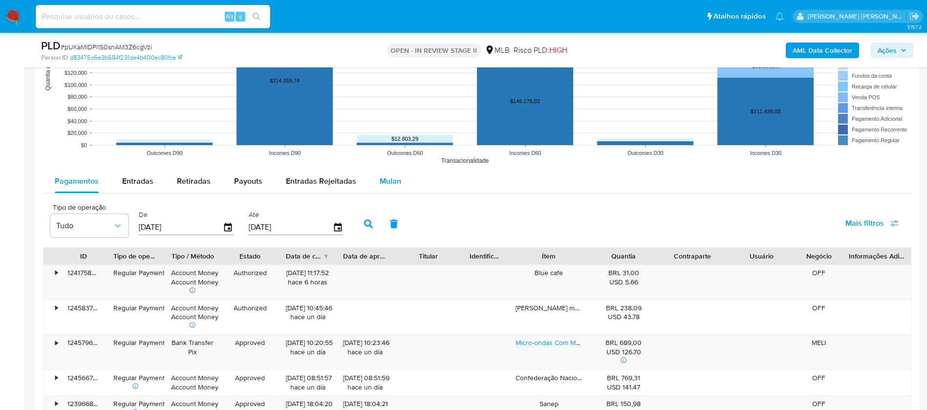
click at [387, 183] on span "Mulan" at bounding box center [390, 180] width 21 height 11
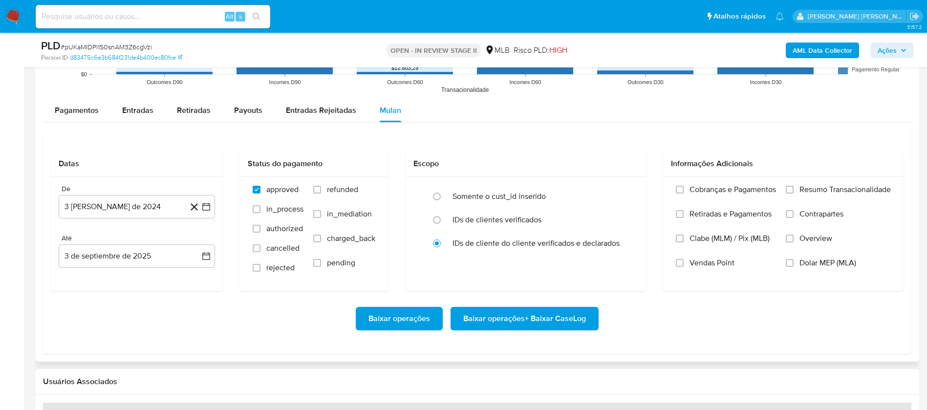
scroll to position [1099, 0]
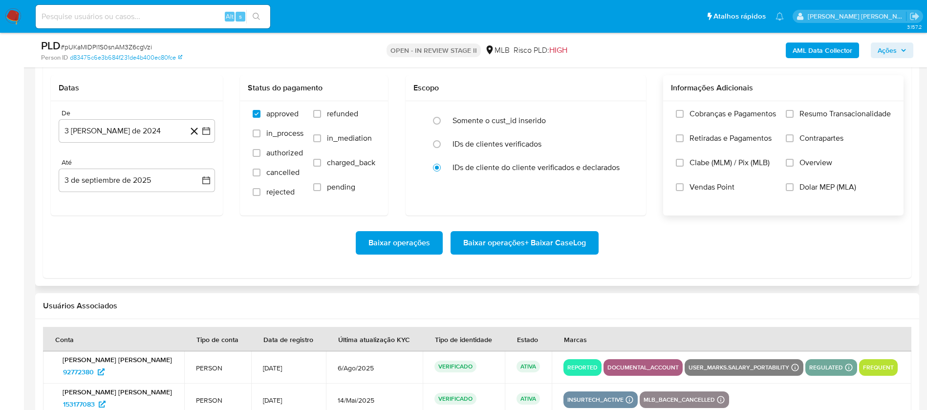
click at [823, 109] on span "Resumo Transacionalidade" at bounding box center [844, 114] width 91 height 10
click at [793, 110] on input "Resumo Transacionalidade" at bounding box center [790, 114] width 8 height 8
click at [711, 188] on span "Vendas Point" at bounding box center [711, 187] width 45 height 10
click at [683, 188] on input "Vendas Point" at bounding box center [680, 187] width 8 height 8
click at [490, 241] on span "Baixar operações + Baixar CaseLog" at bounding box center [524, 242] width 123 height 21
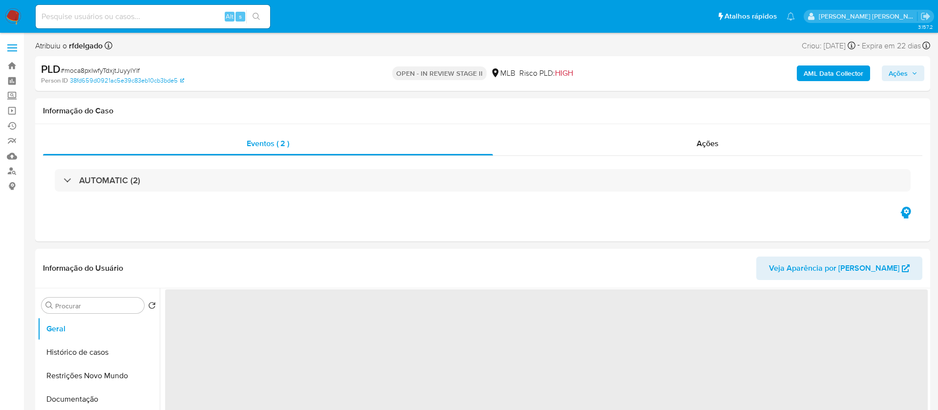
select select "10"
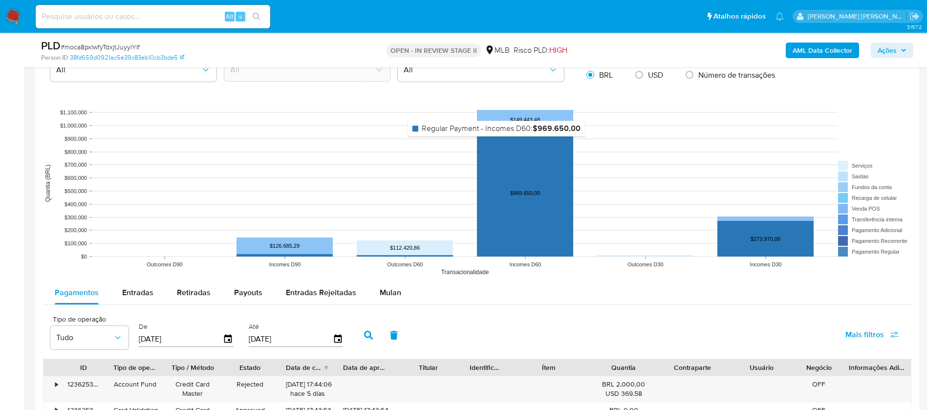
scroll to position [879, 0]
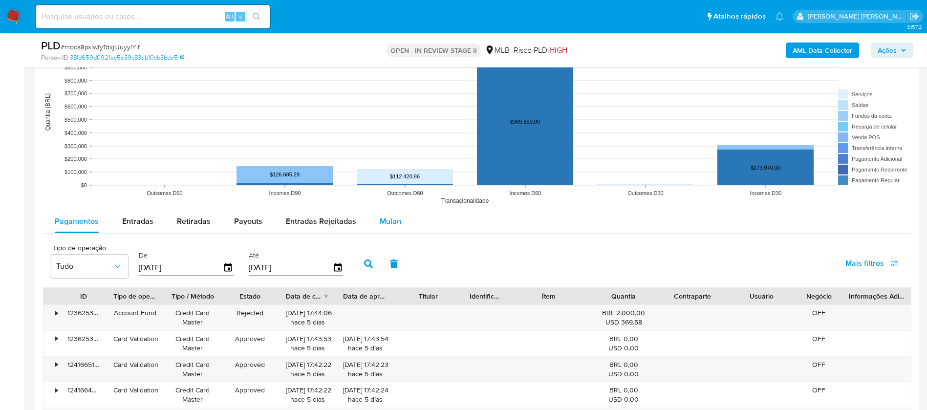
click at [382, 217] on span "Mulan" at bounding box center [390, 220] width 21 height 11
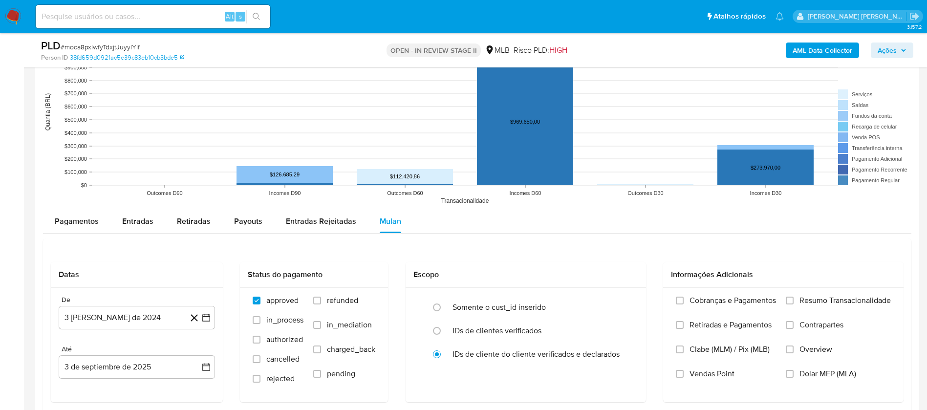
scroll to position [953, 0]
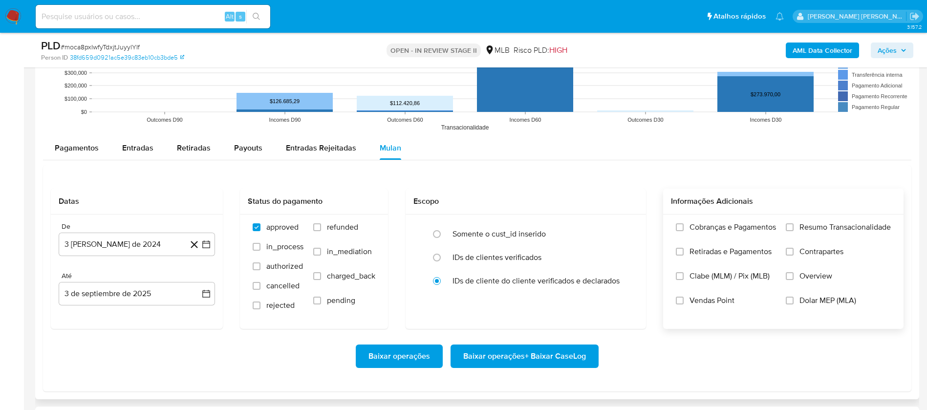
click at [838, 224] on span "Resumo Transacionalidade" at bounding box center [844, 227] width 91 height 10
click at [793, 224] on input "Resumo Transacionalidade" at bounding box center [790, 227] width 8 height 8
click at [716, 298] on span "Vendas Point" at bounding box center [711, 301] width 45 height 10
click at [683, 298] on input "Vendas Point" at bounding box center [680, 301] width 8 height 8
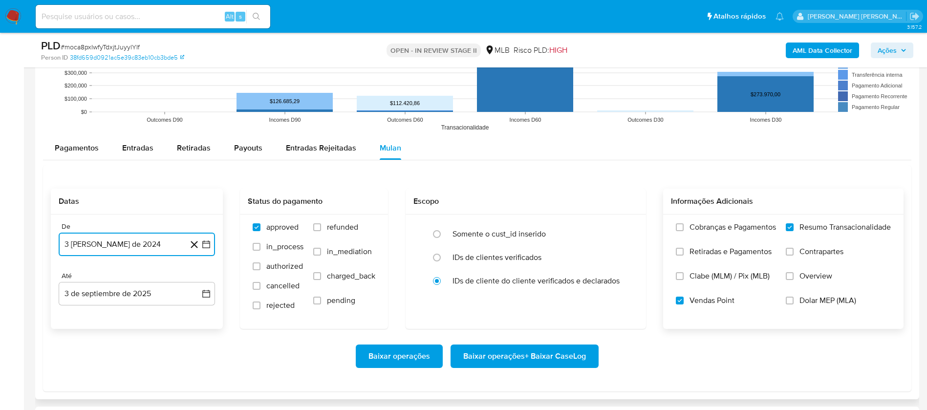
click at [124, 252] on button "3 [PERSON_NAME] de 2024" at bounding box center [137, 244] width 156 height 23
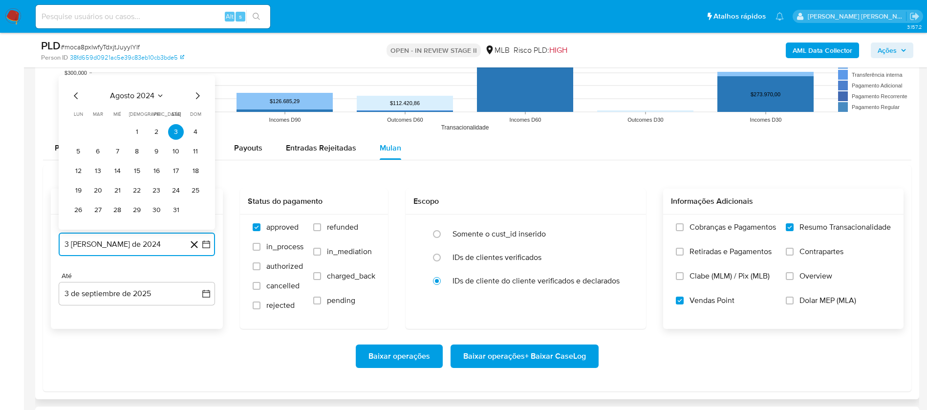
click at [146, 95] on span "agosto 2024" at bounding box center [132, 96] width 44 height 10
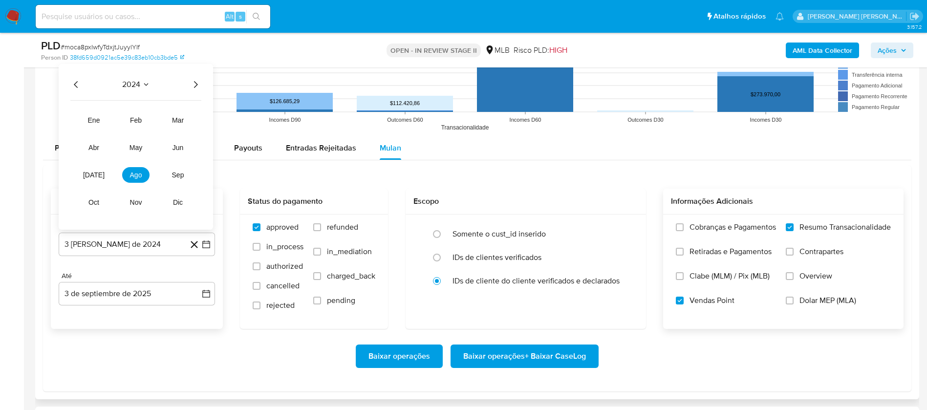
click at [195, 81] on icon "Año siguiente" at bounding box center [196, 85] width 12 height 12
click at [94, 175] on span "[DATE]" at bounding box center [93, 175] width 21 height 8
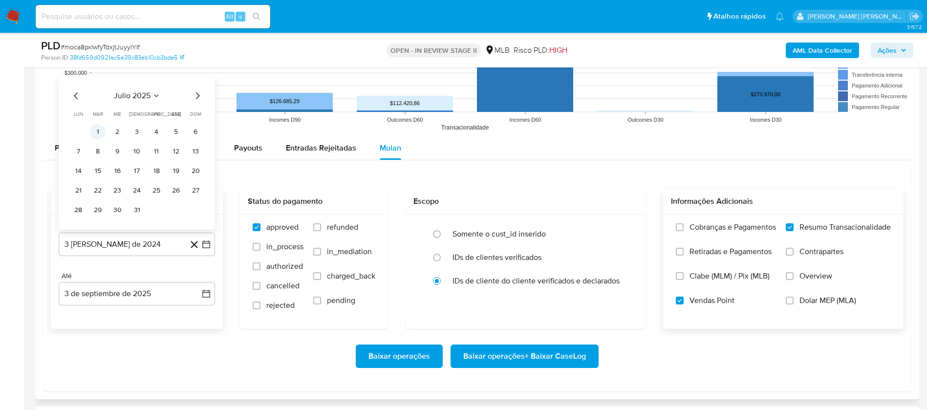
click at [100, 129] on button "1" at bounding box center [98, 132] width 16 height 16
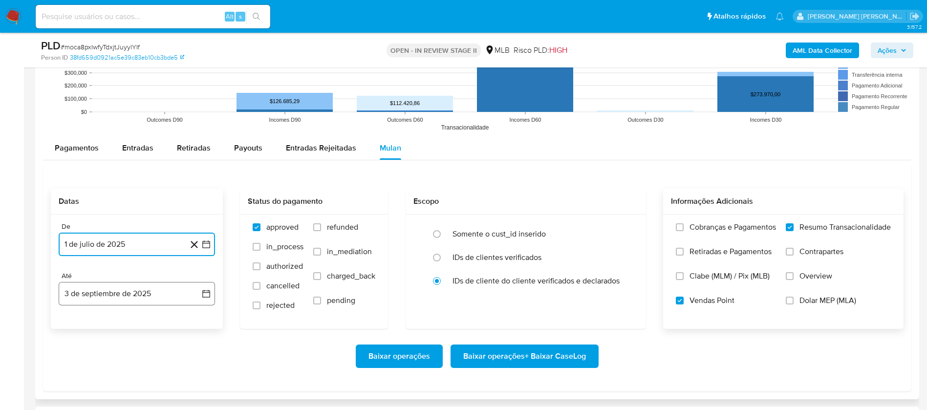
click at [140, 292] on button "3 de septiembre de 2025" at bounding box center [137, 293] width 156 height 23
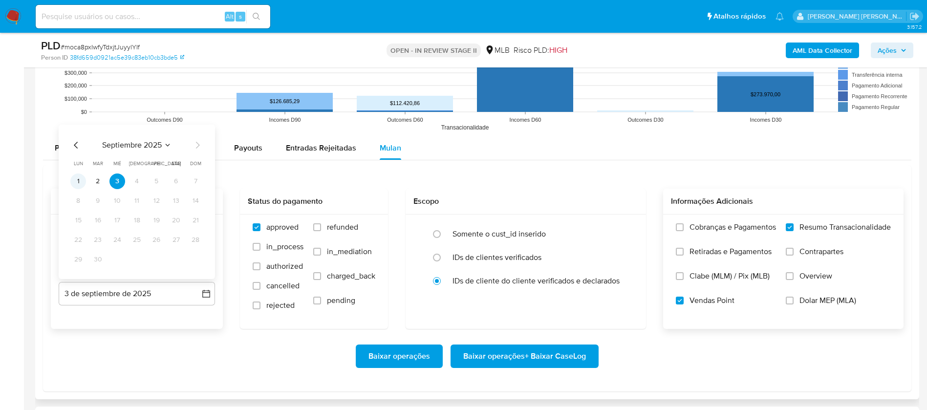
click at [79, 182] on button "1" at bounding box center [78, 181] width 16 height 16
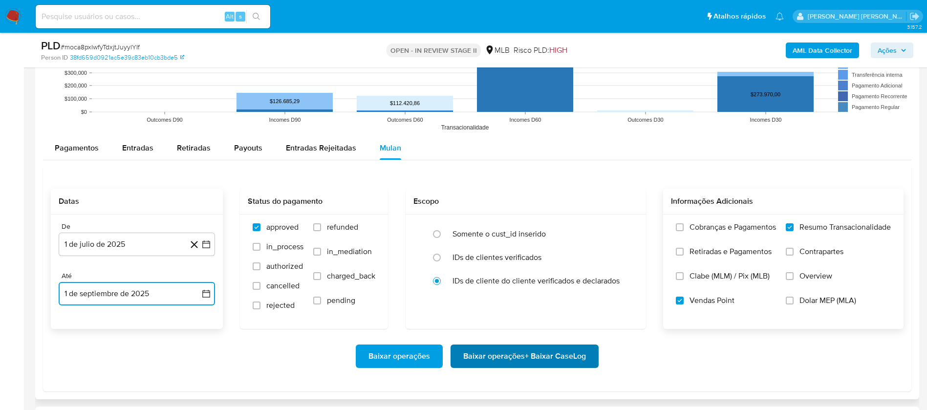
click at [570, 357] on span "Baixar operações + Baixar CaseLog" at bounding box center [524, 355] width 123 height 21
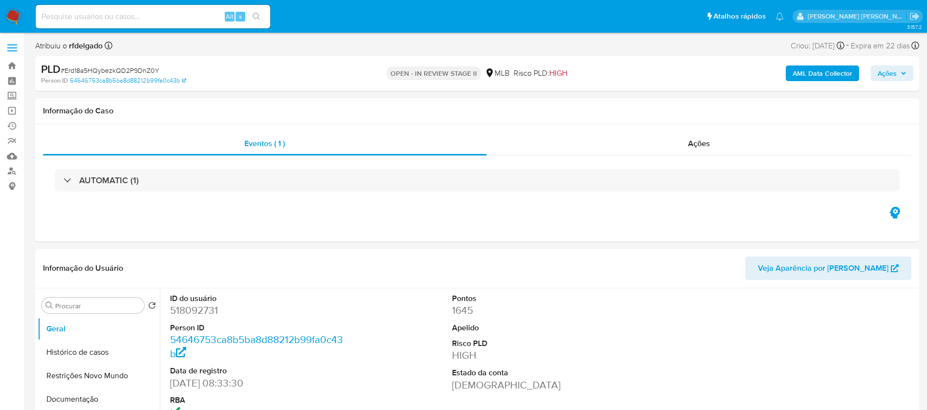
select select "10"
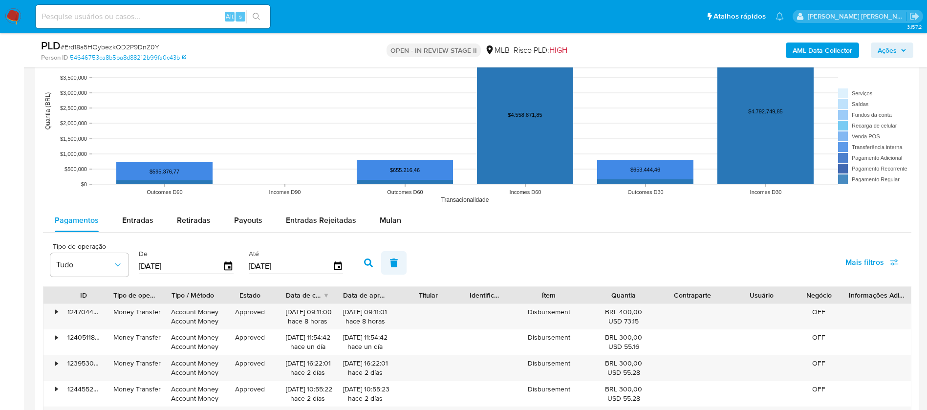
scroll to position [953, 0]
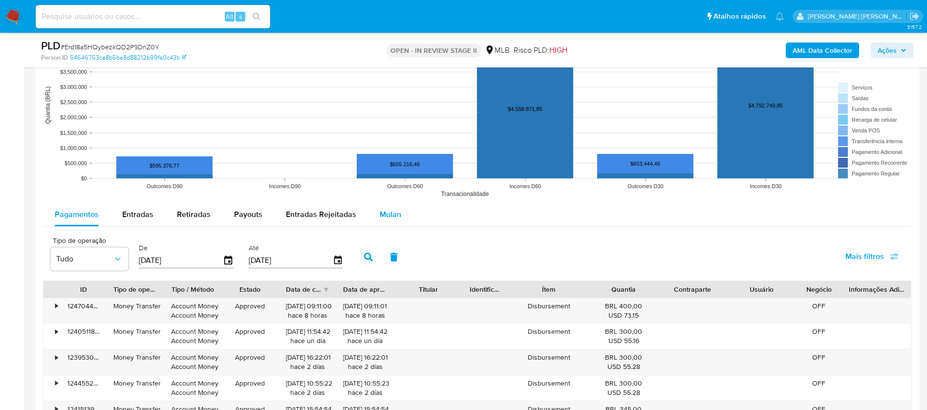
click at [392, 213] on span "Mulan" at bounding box center [390, 214] width 21 height 11
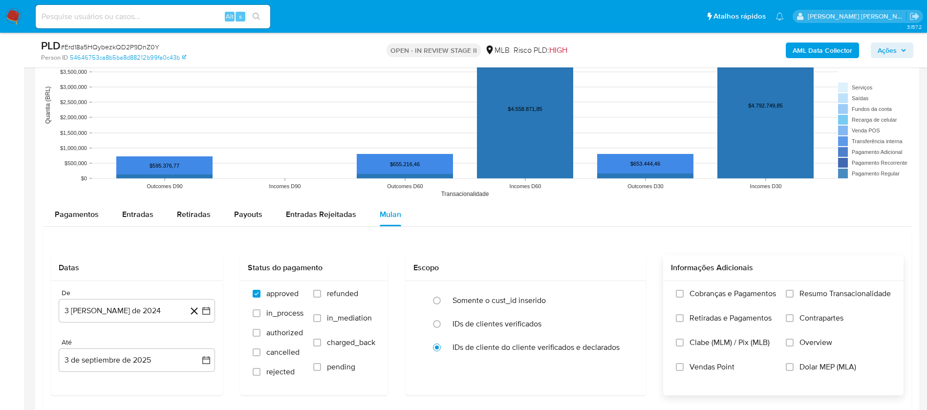
click at [799, 293] on span "Resumo Transacionalidade" at bounding box center [844, 294] width 91 height 10
click at [793, 293] on input "Resumo Transacionalidade" at bounding box center [790, 294] width 8 height 8
click at [713, 363] on span "Vendas Point" at bounding box center [711, 367] width 45 height 10
click at [683, 363] on input "Vendas Point" at bounding box center [680, 367] width 8 height 8
click at [160, 305] on button "3 [PERSON_NAME] de 2024" at bounding box center [137, 310] width 156 height 23
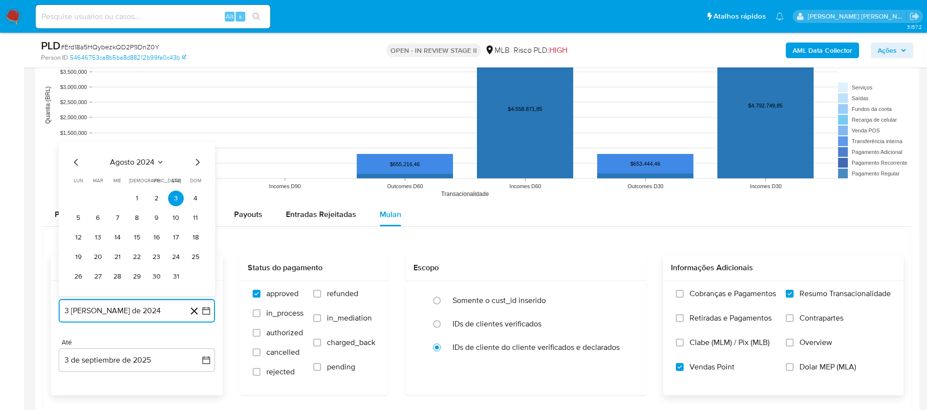
click at [133, 162] on span "agosto 2024" at bounding box center [132, 162] width 44 height 10
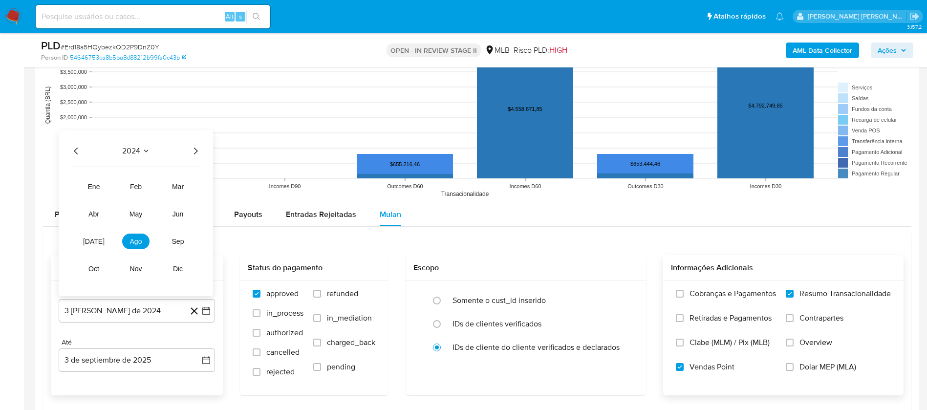
click at [191, 149] on icon "Año siguiente" at bounding box center [196, 151] width 12 height 12
click at [95, 238] on span "[DATE]" at bounding box center [93, 241] width 21 height 8
click at [101, 200] on button "1" at bounding box center [98, 199] width 16 height 16
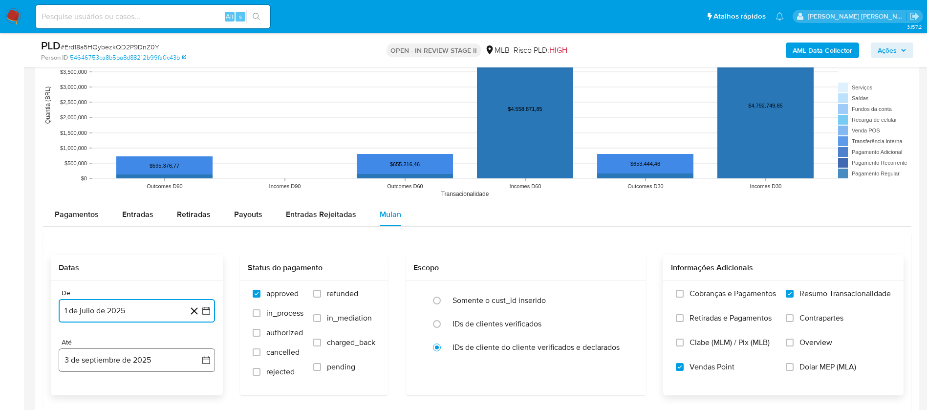
click at [133, 358] on button "3 de septiembre de 2025" at bounding box center [137, 359] width 156 height 23
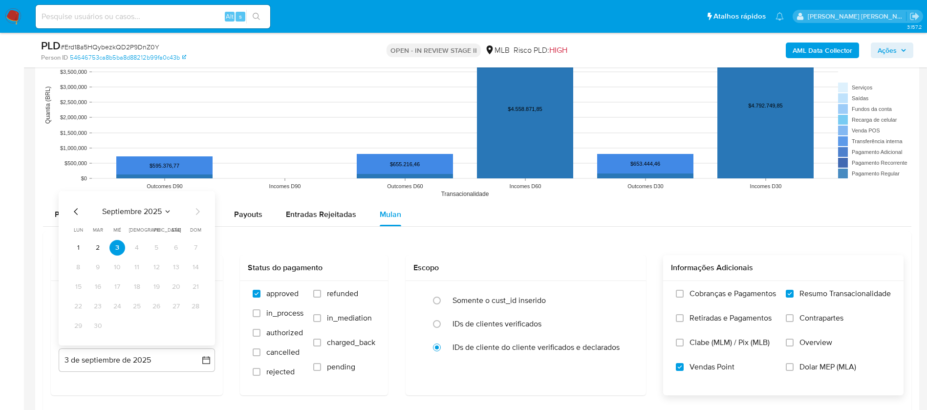
click at [78, 247] on button "1" at bounding box center [78, 248] width 16 height 16
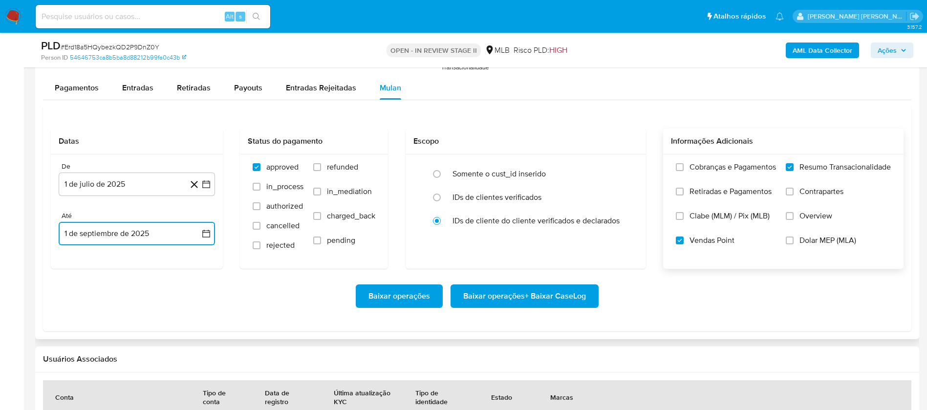
scroll to position [1099, 0]
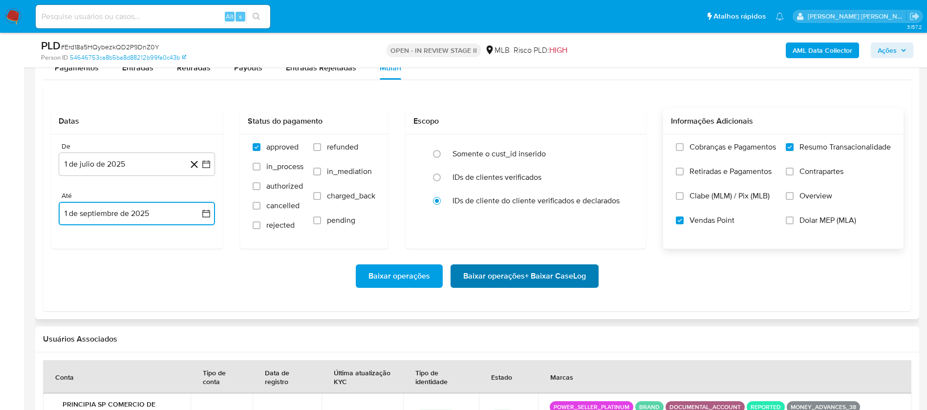
click at [569, 277] on span "Baixar operações + Baixar CaseLog" at bounding box center [524, 275] width 123 height 21
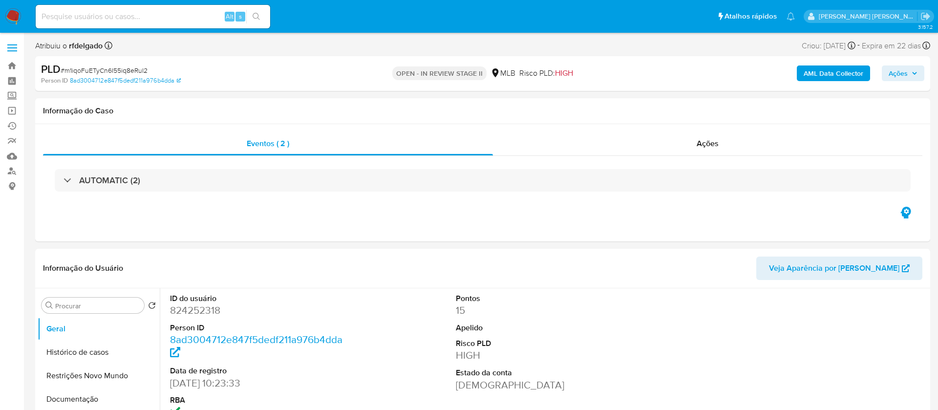
select select "10"
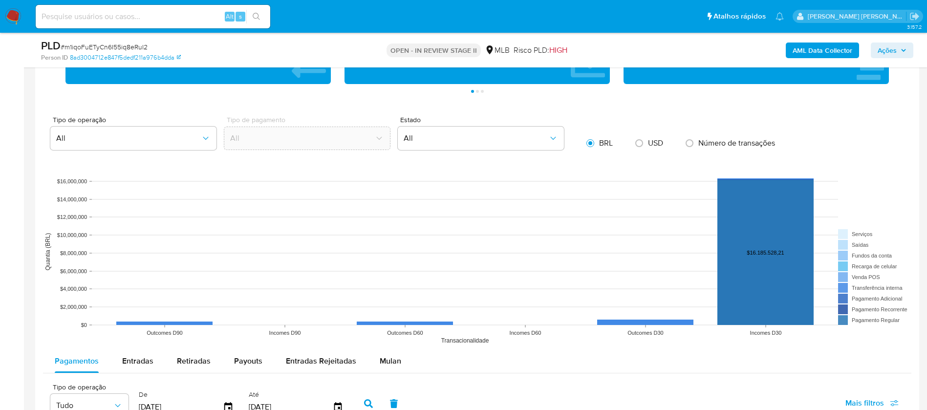
scroll to position [953, 0]
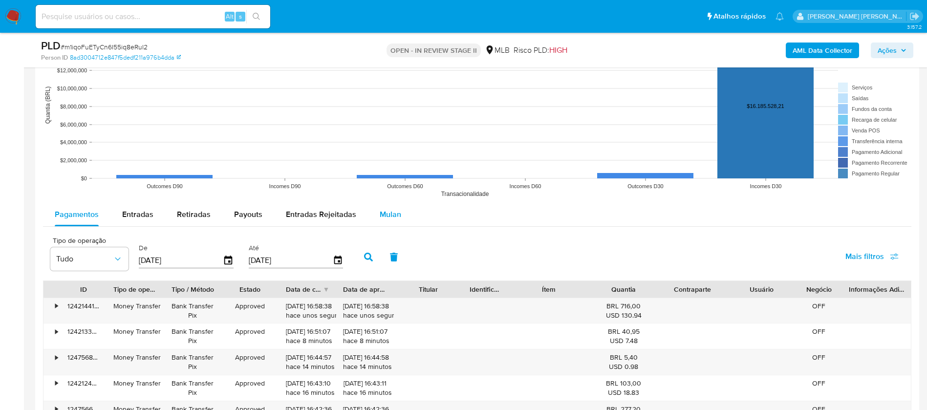
click at [397, 214] on span "Mulan" at bounding box center [390, 214] width 21 height 11
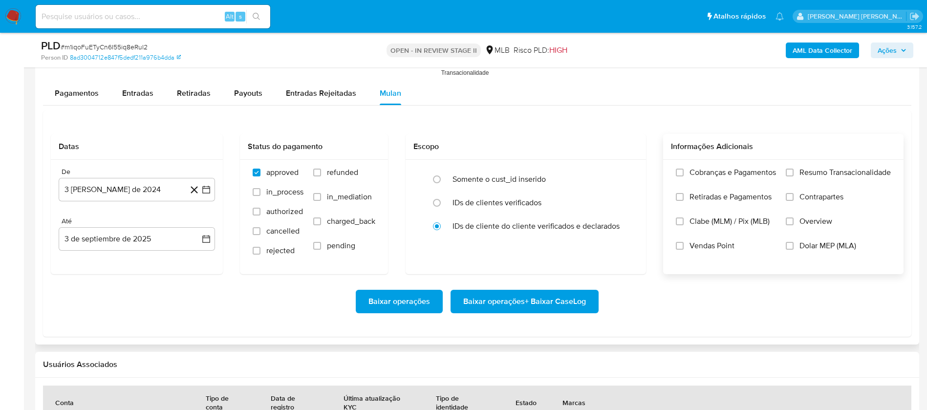
scroll to position [1099, 0]
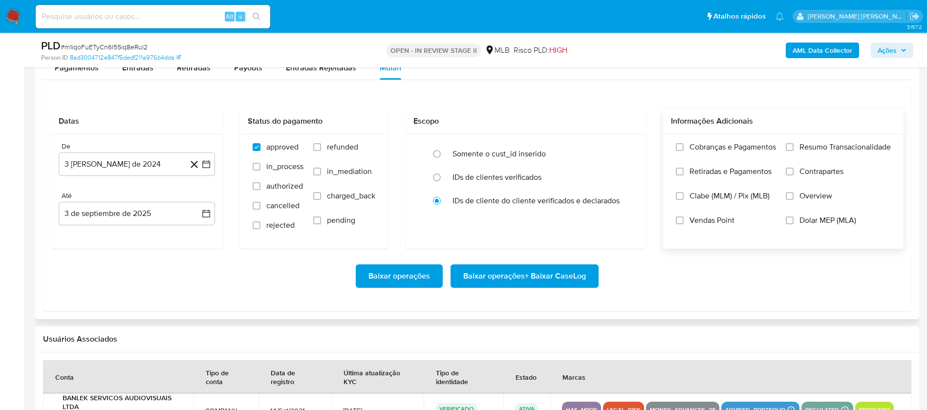
click at [846, 147] on span "Resumo Transacionalidade" at bounding box center [844, 147] width 91 height 10
click at [793, 147] on input "Resumo Transacionalidade" at bounding box center [790, 147] width 8 height 8
click at [686, 222] on label "Vendas Point" at bounding box center [726, 227] width 100 height 24
click at [683, 222] on input "Vendas Point" at bounding box center [680, 220] width 8 height 8
click at [156, 166] on button "3 [PERSON_NAME] de 2024" at bounding box center [137, 163] width 156 height 23
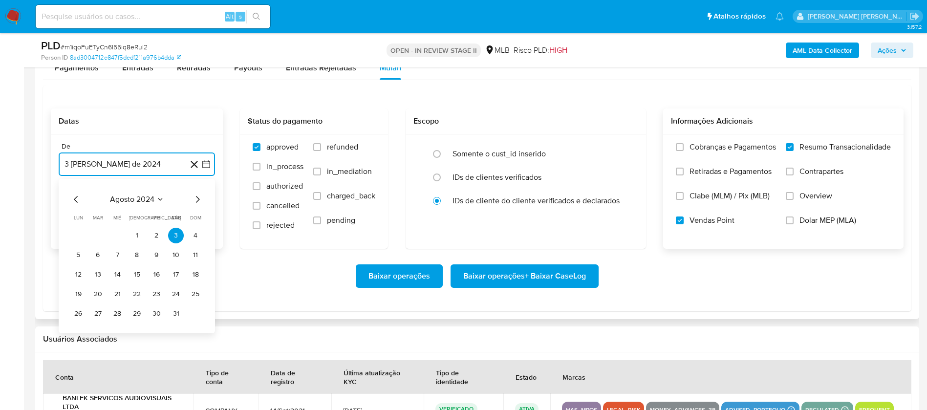
click at [146, 199] on span "agosto 2024" at bounding box center [132, 199] width 44 height 10
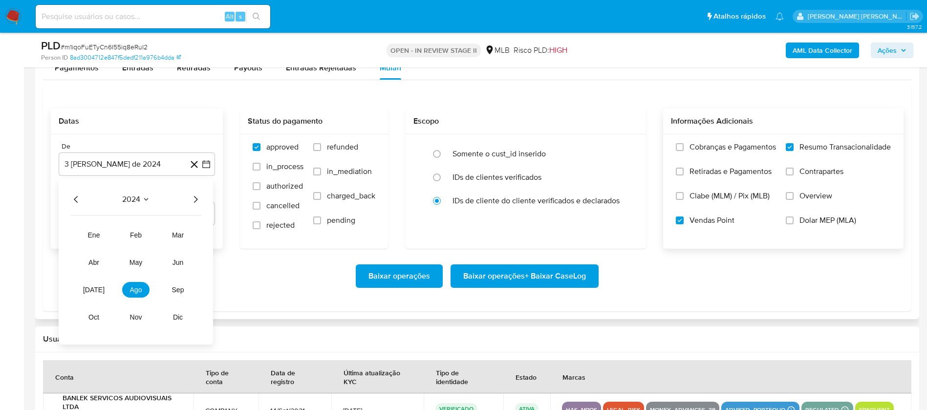
click at [201, 199] on icon "Año siguiente" at bounding box center [196, 199] width 12 height 12
click at [96, 289] on span "[DATE]" at bounding box center [93, 290] width 21 height 8
click at [96, 236] on button "1" at bounding box center [98, 236] width 16 height 16
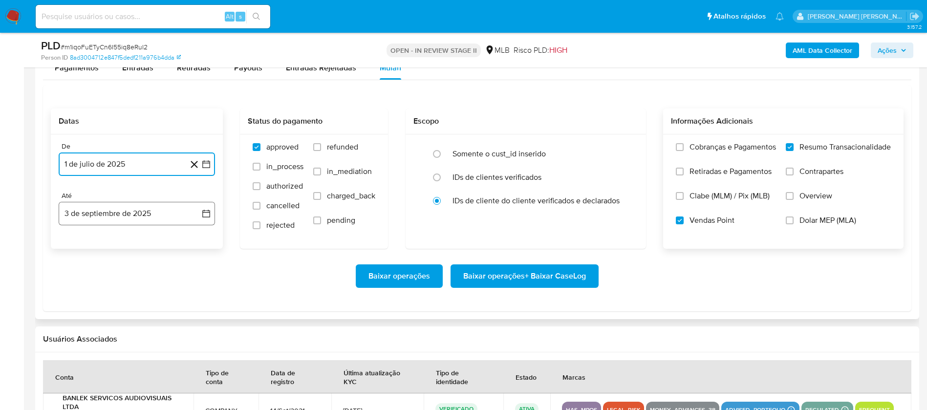
click at [107, 218] on button "3 de septiembre de 2025" at bounding box center [137, 213] width 156 height 23
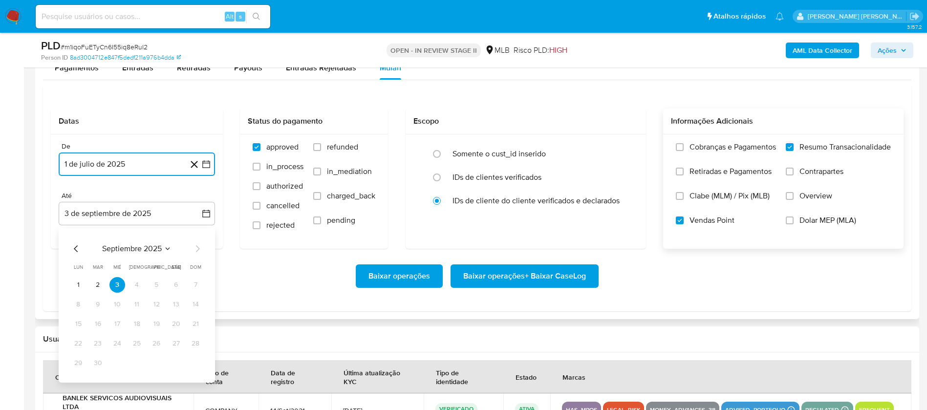
click at [81, 286] on button "1" at bounding box center [78, 285] width 16 height 16
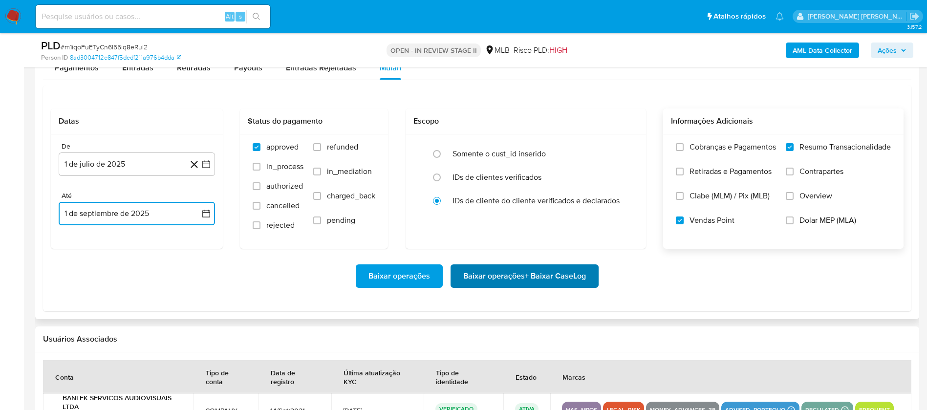
click at [475, 271] on span "Baixar operações + Baixar CaseLog" at bounding box center [524, 275] width 123 height 21
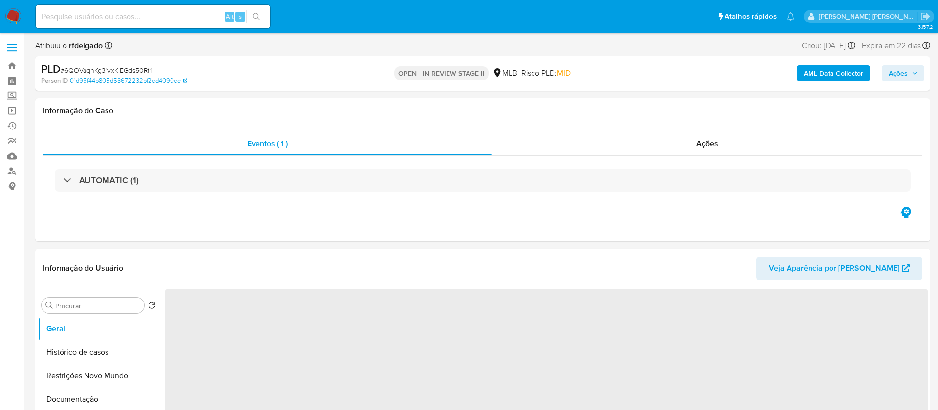
select select "10"
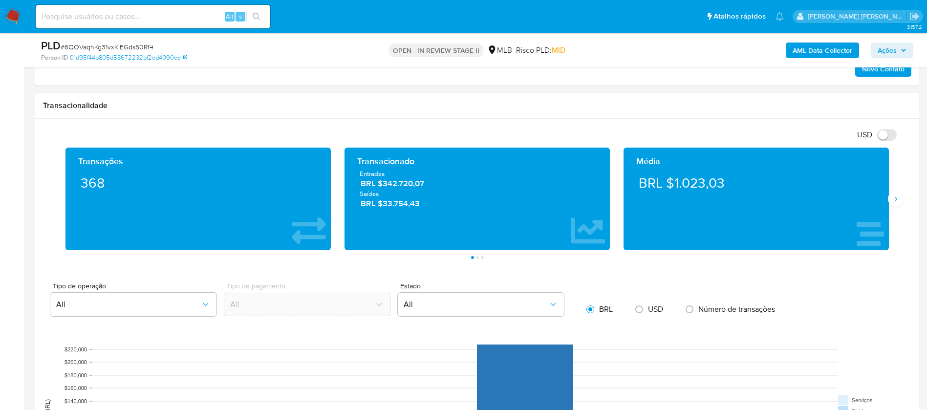
scroll to position [879, 0]
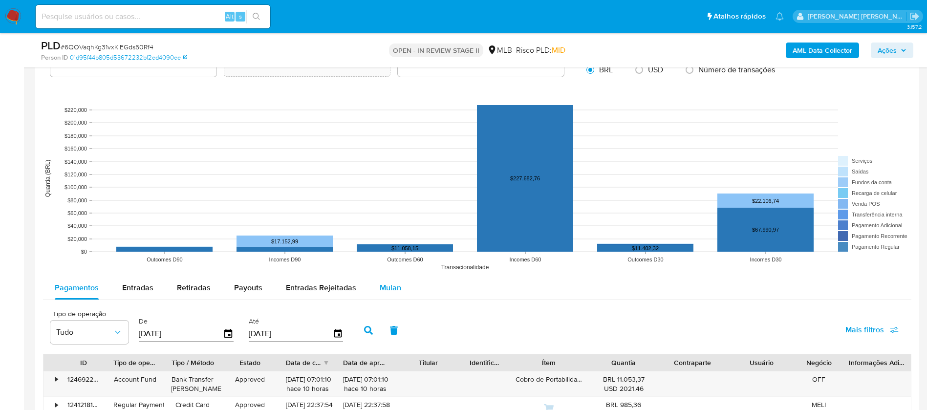
click at [388, 288] on span "Mulan" at bounding box center [390, 287] width 21 height 11
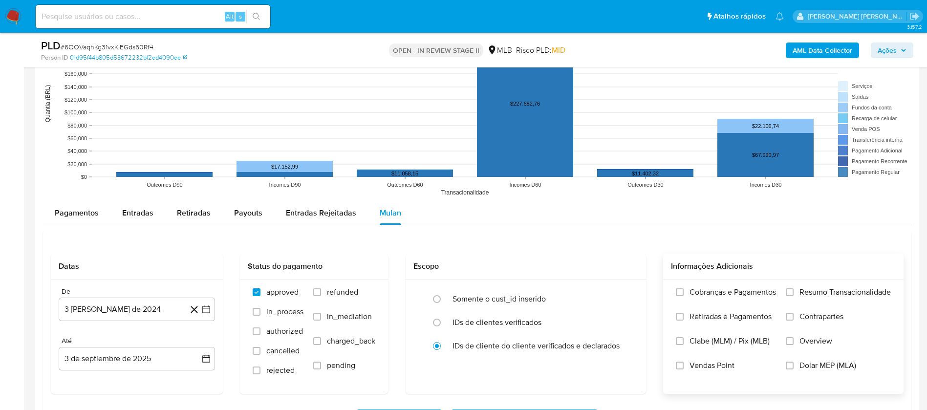
scroll to position [1026, 0]
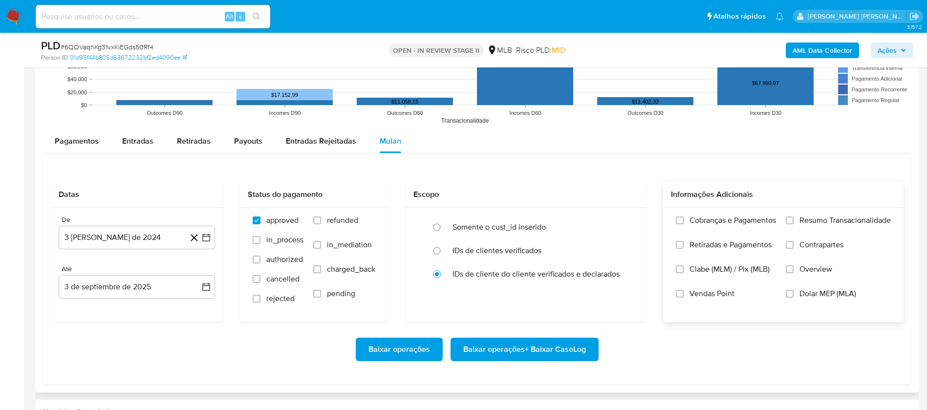
click at [805, 218] on span "Resumo Transacionalidade" at bounding box center [844, 220] width 91 height 10
click at [793, 218] on input "Resumo Transacionalidade" at bounding box center [790, 220] width 8 height 8
click at [697, 298] on span "Vendas Point" at bounding box center [711, 294] width 45 height 10
click at [683, 298] on input "Vendas Point" at bounding box center [680, 294] width 8 height 8
click at [145, 239] on button "3 [PERSON_NAME] de 2024" at bounding box center [137, 237] width 156 height 23
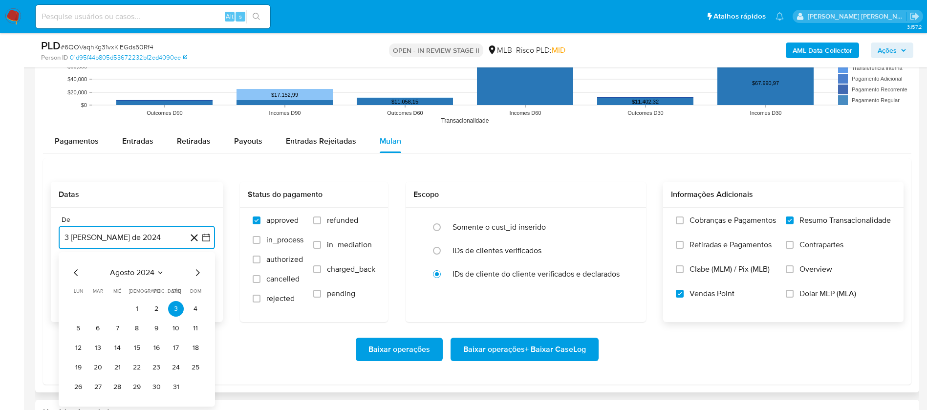
click at [136, 271] on span "agosto 2024" at bounding box center [132, 273] width 44 height 10
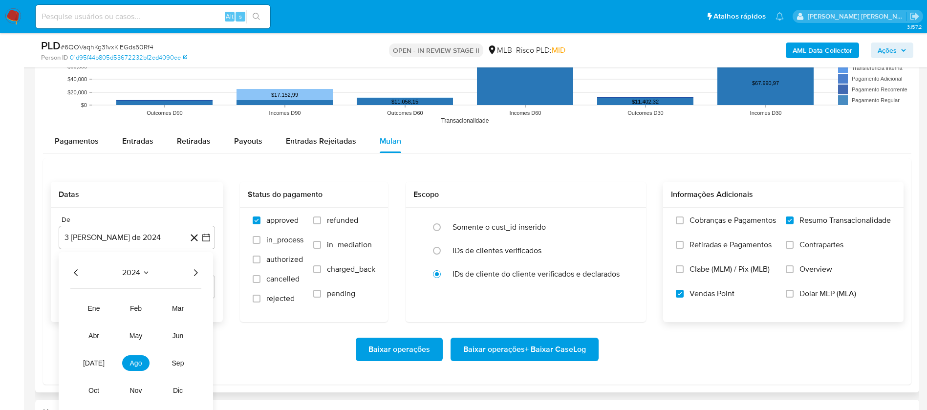
click at [191, 274] on icon "Año siguiente" at bounding box center [196, 273] width 12 height 12
click at [99, 361] on button "[DATE]" at bounding box center [93, 363] width 27 height 16
click at [98, 308] on button "1" at bounding box center [98, 309] width 16 height 16
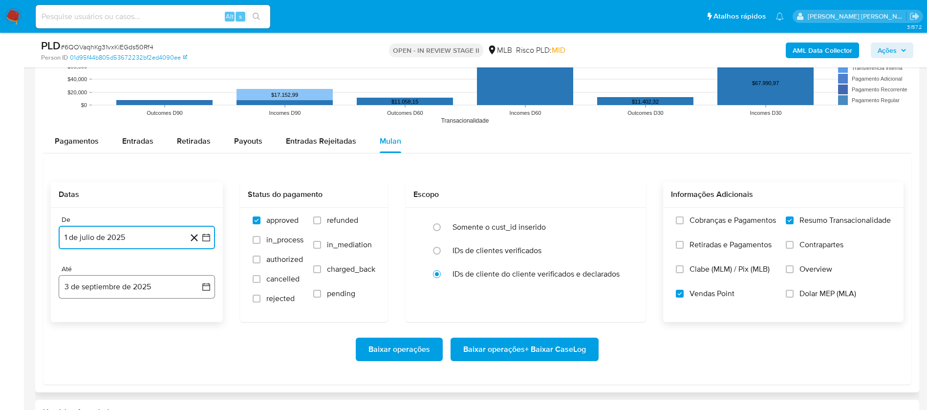
click at [116, 283] on button "3 de septiembre de 2025" at bounding box center [137, 286] width 156 height 23
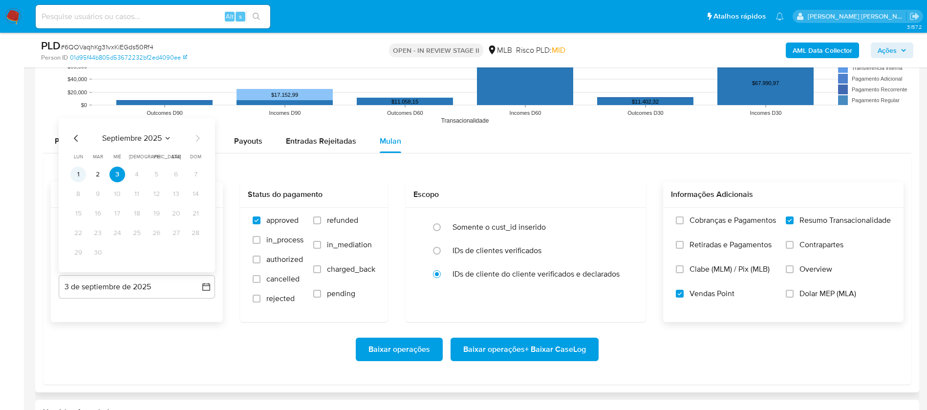
click at [80, 172] on button "1" at bounding box center [78, 175] width 16 height 16
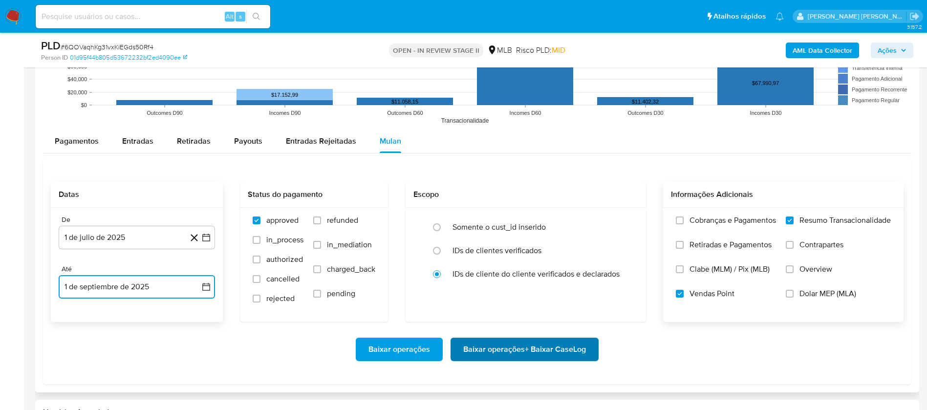
click at [486, 345] on span "Baixar operações + Baixar CaseLog" at bounding box center [524, 349] width 123 height 21
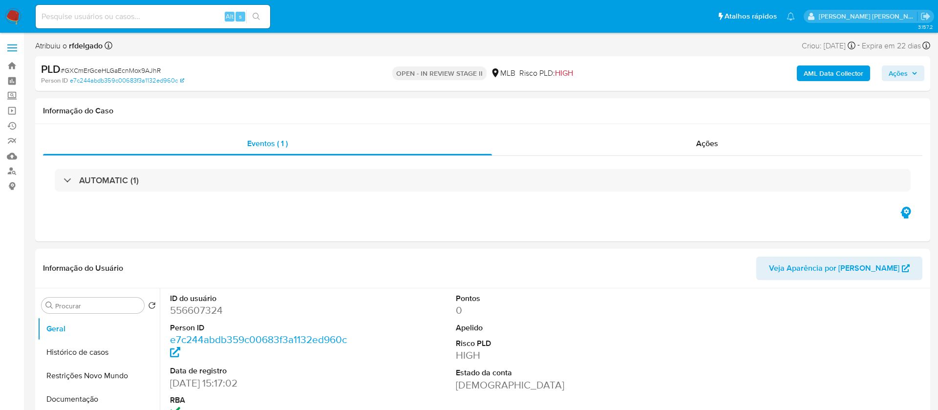
select select "10"
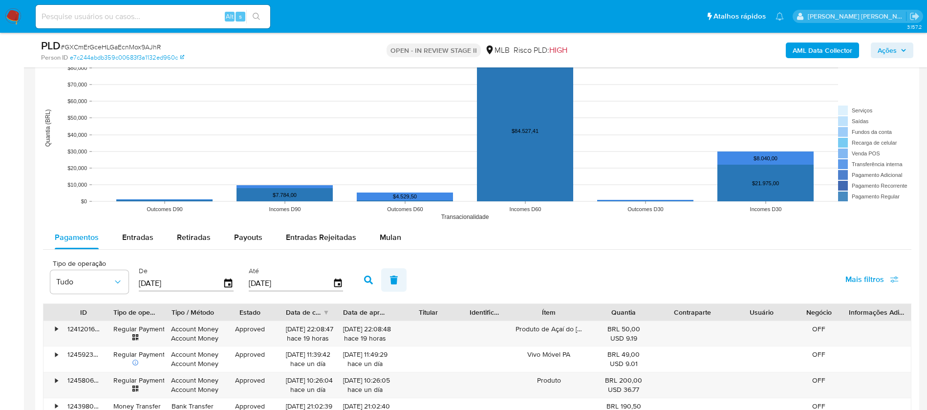
scroll to position [953, 0]
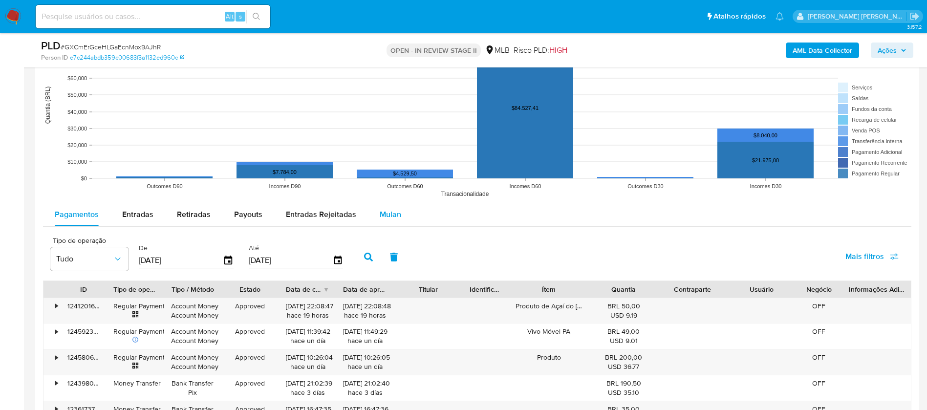
click at [373, 209] on button "Mulan" at bounding box center [390, 214] width 45 height 23
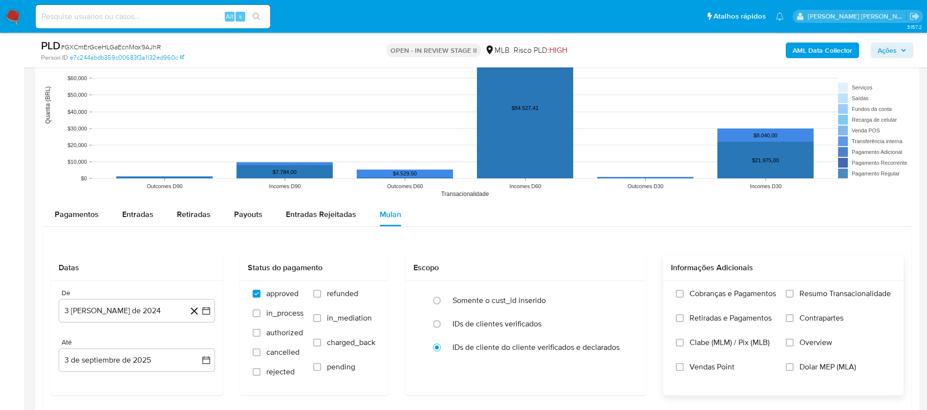
click at [797, 294] on label "Resumo Transacionalidade" at bounding box center [838, 301] width 105 height 24
click at [793, 294] on input "Resumo Transacionalidade" at bounding box center [790, 294] width 8 height 8
click at [720, 367] on span "Vendas Point" at bounding box center [711, 367] width 45 height 10
click at [683, 367] on input "Vendas Point" at bounding box center [680, 367] width 8 height 8
click at [158, 311] on button "3 [PERSON_NAME] de 2024" at bounding box center [137, 310] width 156 height 23
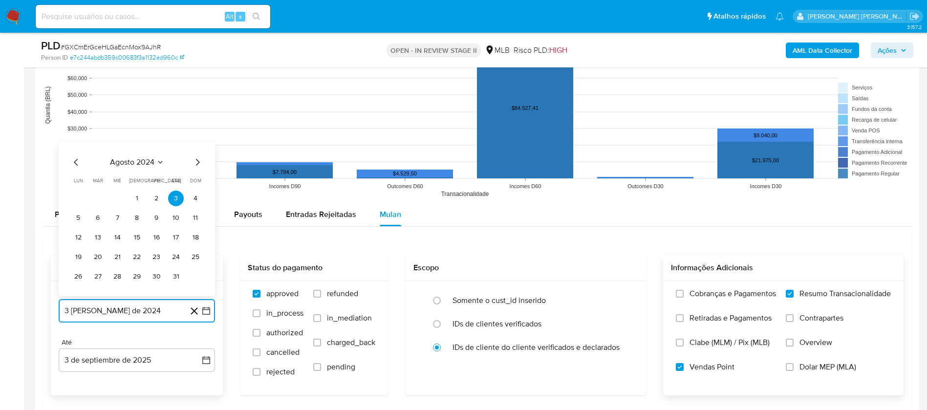
click at [139, 161] on span "agosto 2024" at bounding box center [132, 162] width 44 height 10
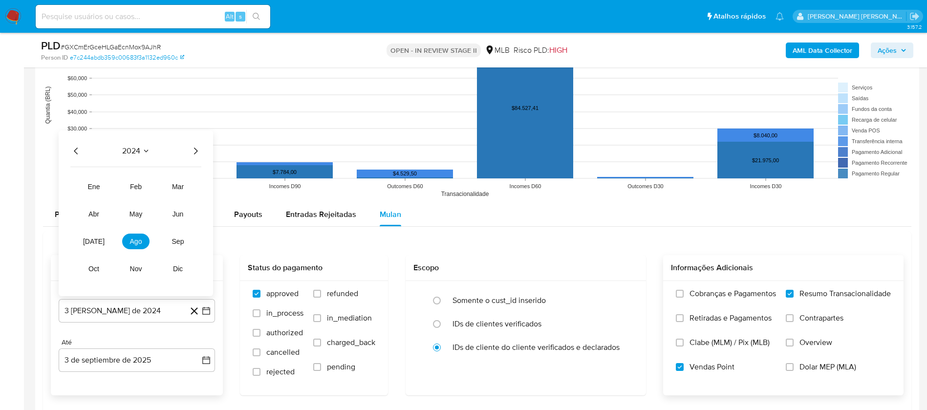
click at [192, 147] on icon "Año siguiente" at bounding box center [196, 151] width 12 height 12
click at [94, 238] on span "[DATE]" at bounding box center [93, 241] width 21 height 8
click at [100, 198] on button "1" at bounding box center [98, 199] width 16 height 16
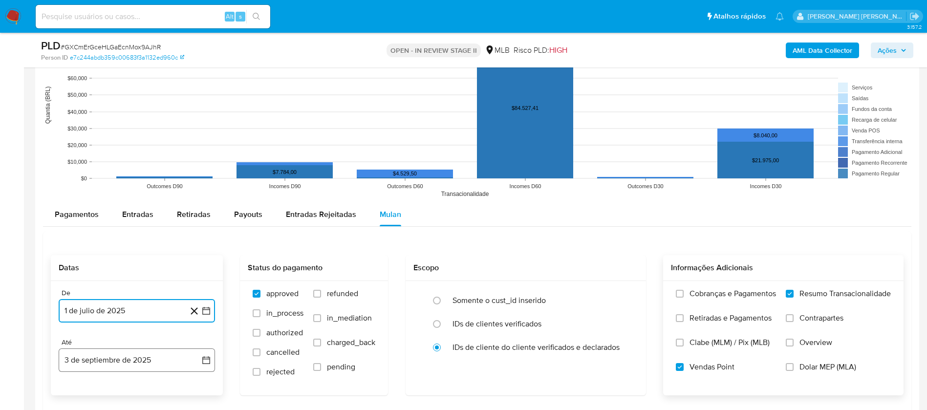
click at [156, 357] on button "3 de septiembre de 2025" at bounding box center [137, 359] width 156 height 23
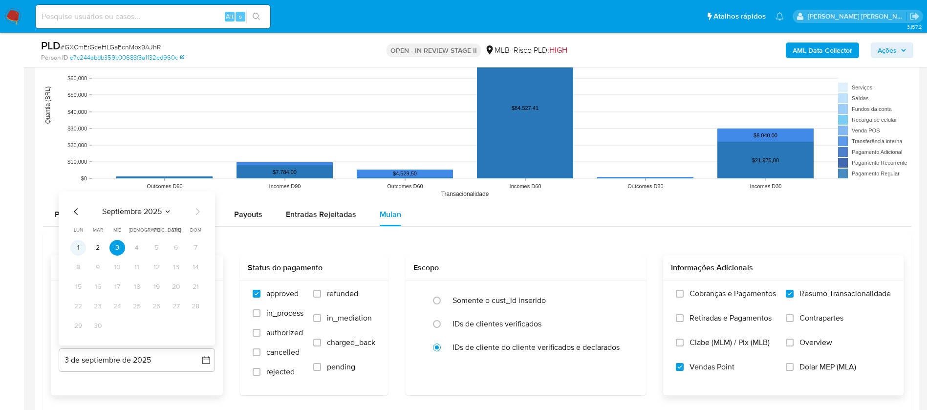
click at [76, 246] on button "1" at bounding box center [78, 248] width 16 height 16
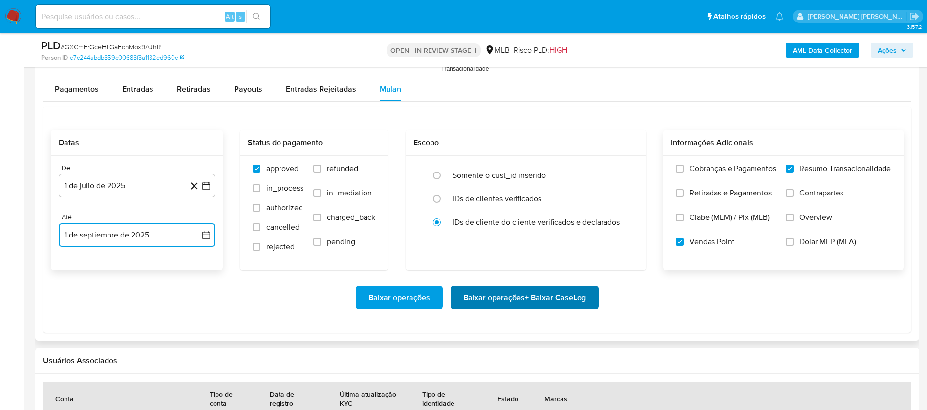
scroll to position [1099, 0]
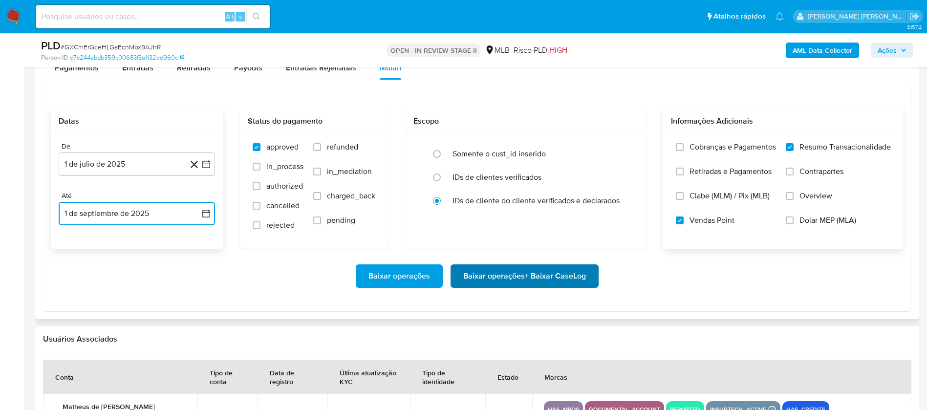
click at [538, 276] on span "Baixar operações + Baixar CaseLog" at bounding box center [524, 275] width 123 height 21
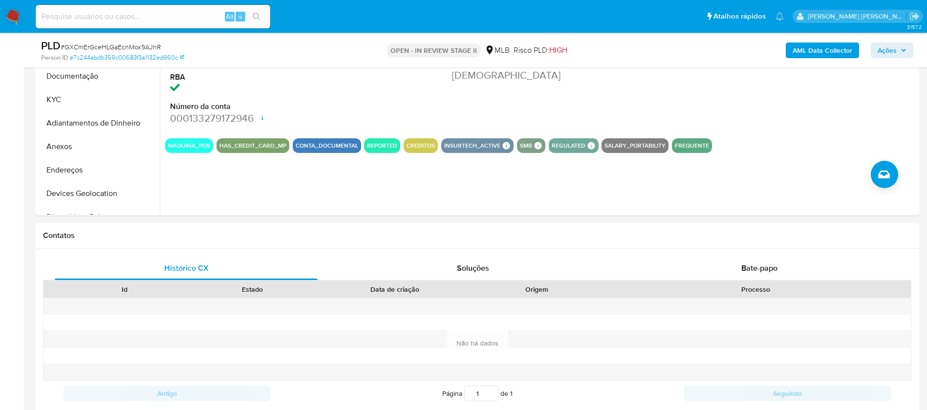
scroll to position [0, 0]
